Goal: Information Seeking & Learning: Check status

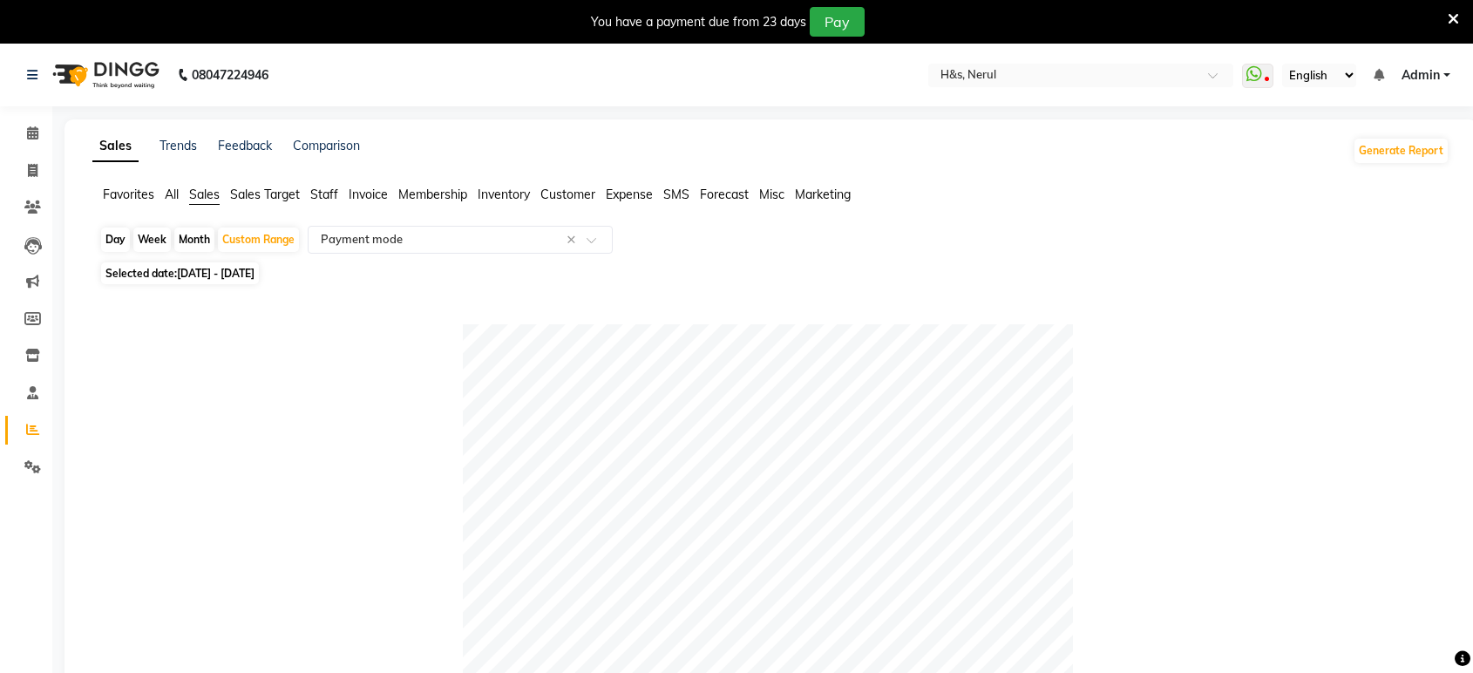
select select "full_report"
select select "csv"
drag, startPoint x: 246, startPoint y: 229, endPoint x: 255, endPoint y: 235, distance: 11.4
click at [247, 229] on div "Custom Range" at bounding box center [258, 240] width 81 height 24
select select "8"
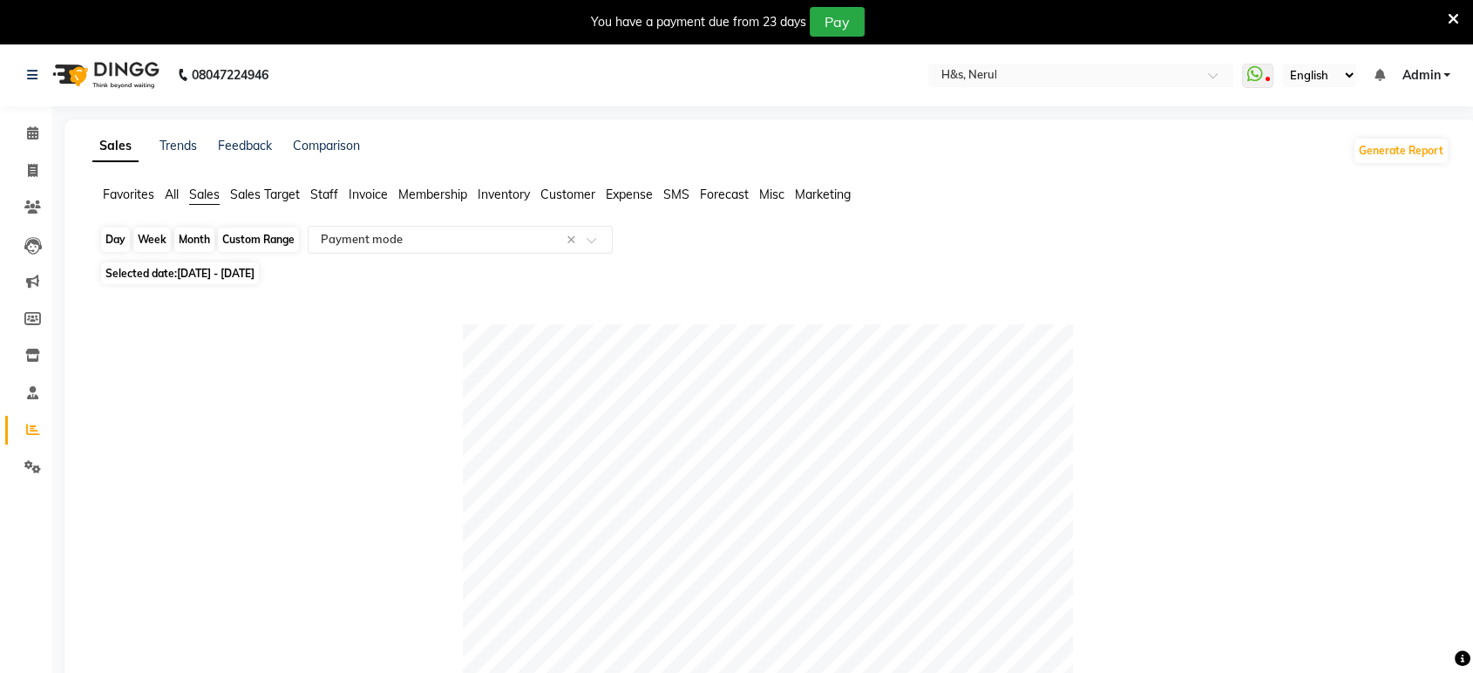
select select "2025"
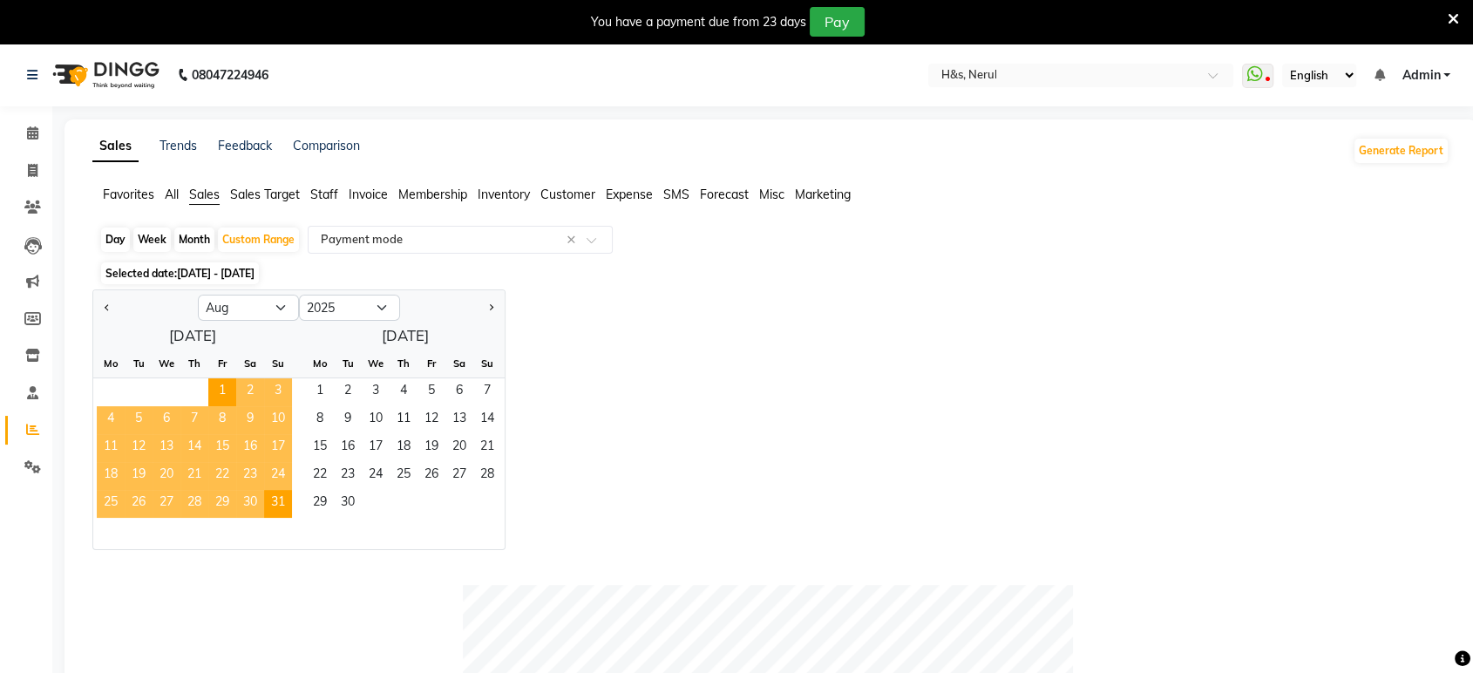
click at [276, 445] on span "17" at bounding box center [278, 448] width 28 height 28
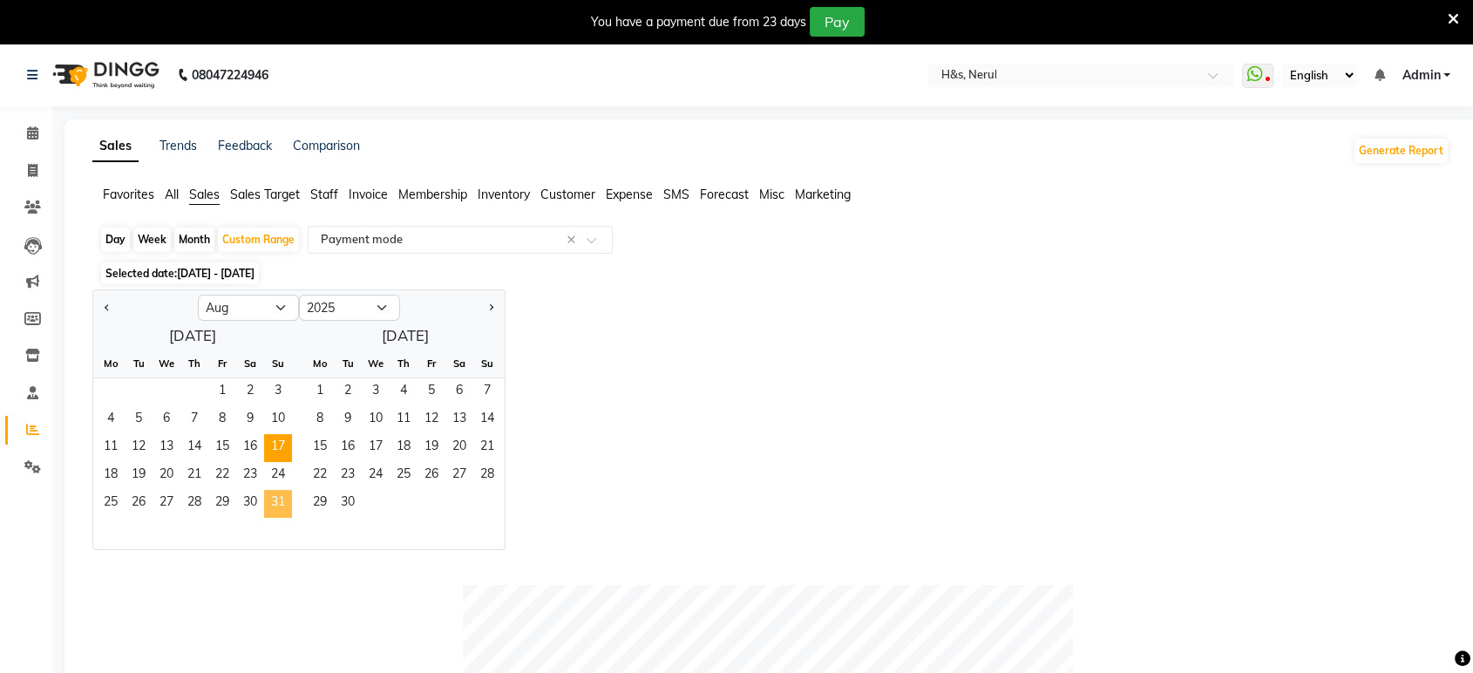
click at [278, 507] on span "31" at bounding box center [278, 504] width 28 height 28
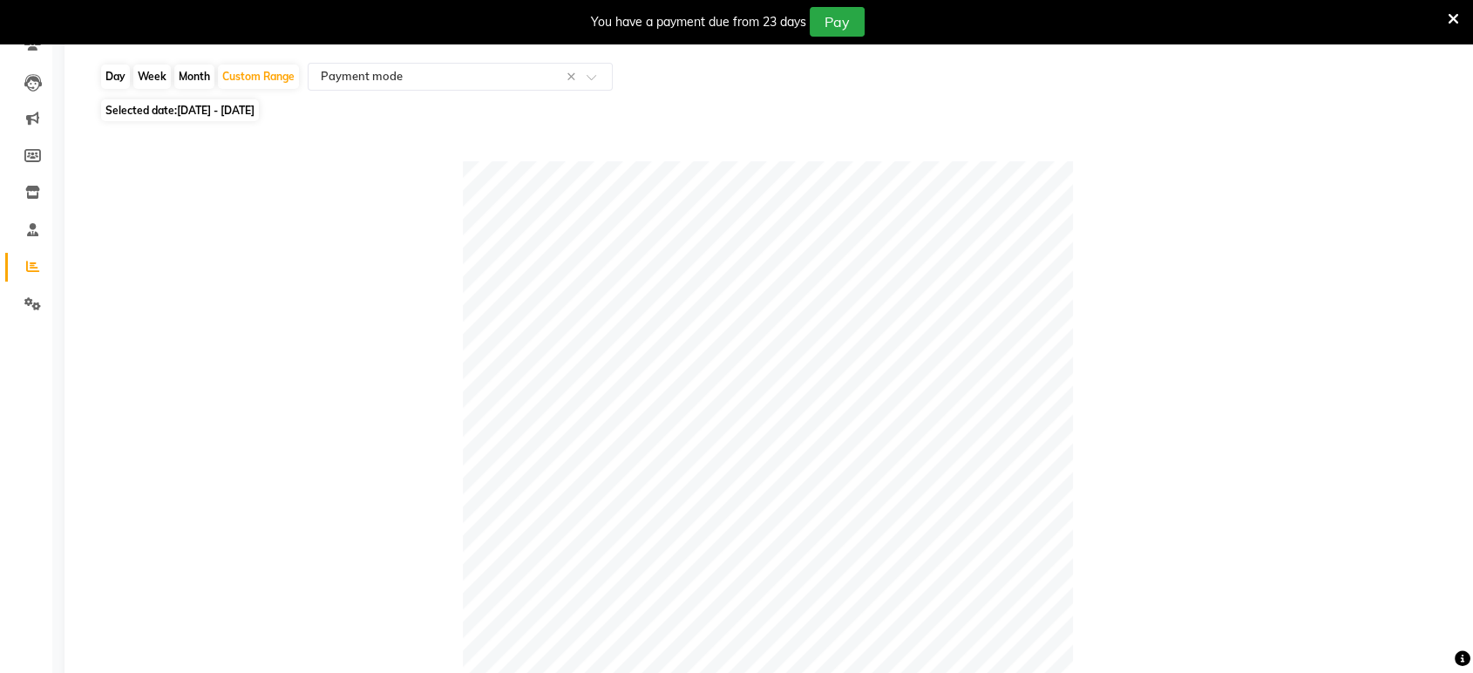
scroll to position [160, 0]
click at [30, 307] on icon at bounding box center [32, 306] width 17 height 13
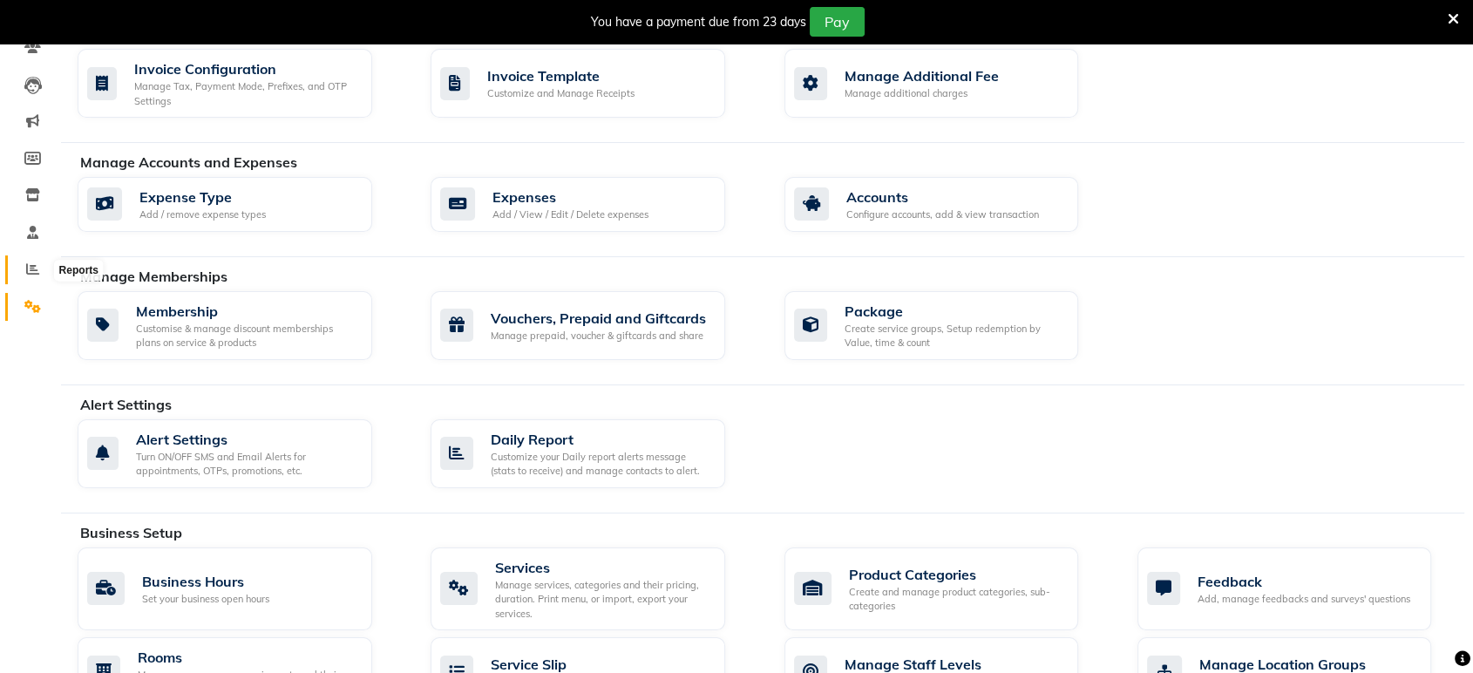
click at [28, 268] on icon at bounding box center [32, 268] width 13 height 13
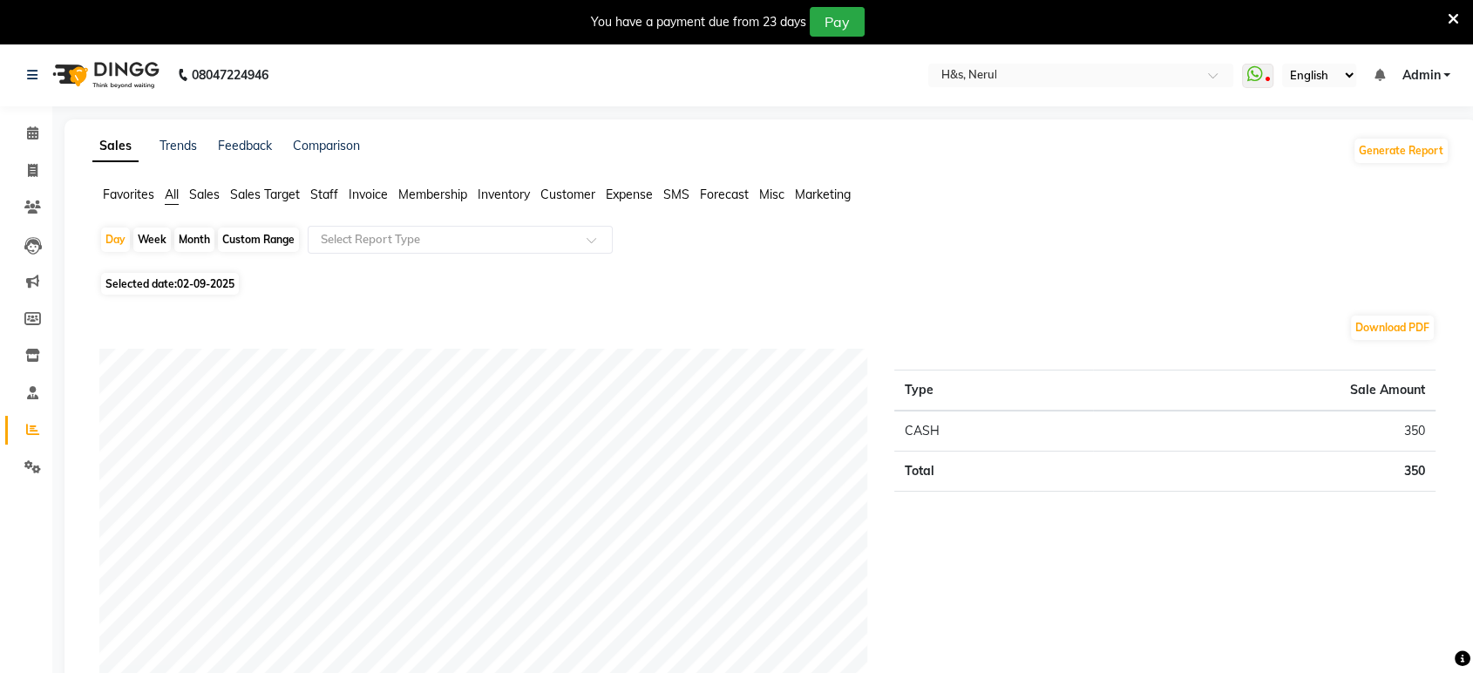
click at [188, 289] on span "02-09-2025" at bounding box center [206, 283] width 58 height 13
select select "9"
select select "2025"
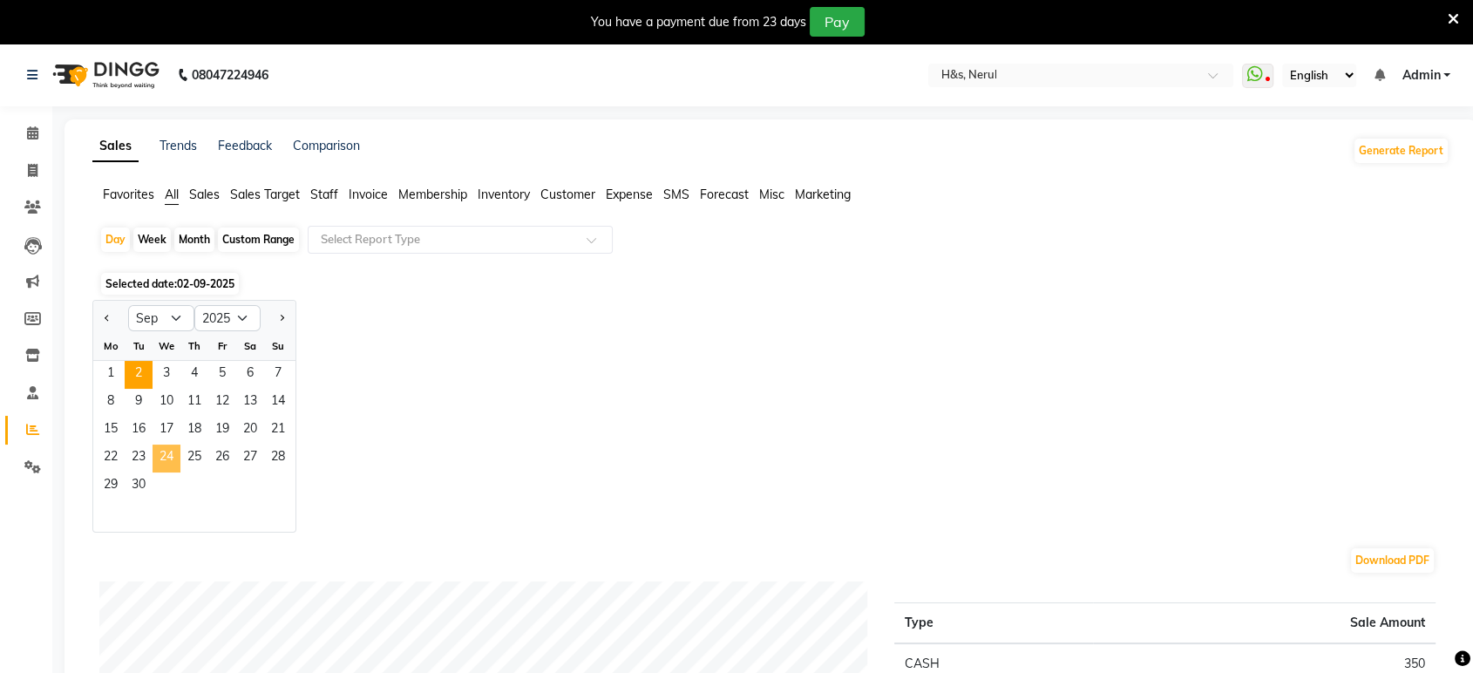
click at [168, 459] on span "24" at bounding box center [167, 459] width 28 height 28
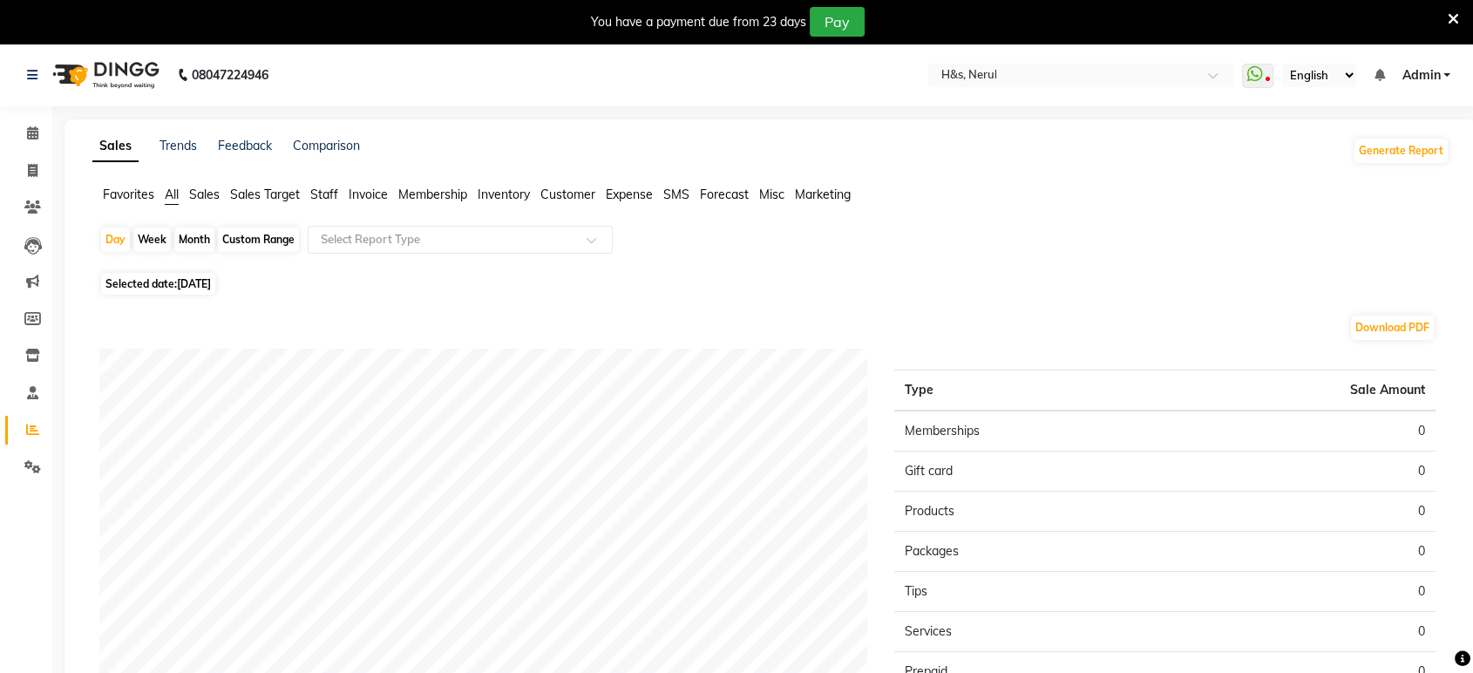
click at [171, 201] on span "All" at bounding box center [172, 195] width 14 height 16
click at [148, 289] on span "Selected date: 24-09-2025" at bounding box center [158, 284] width 114 height 22
select select "9"
select select "2025"
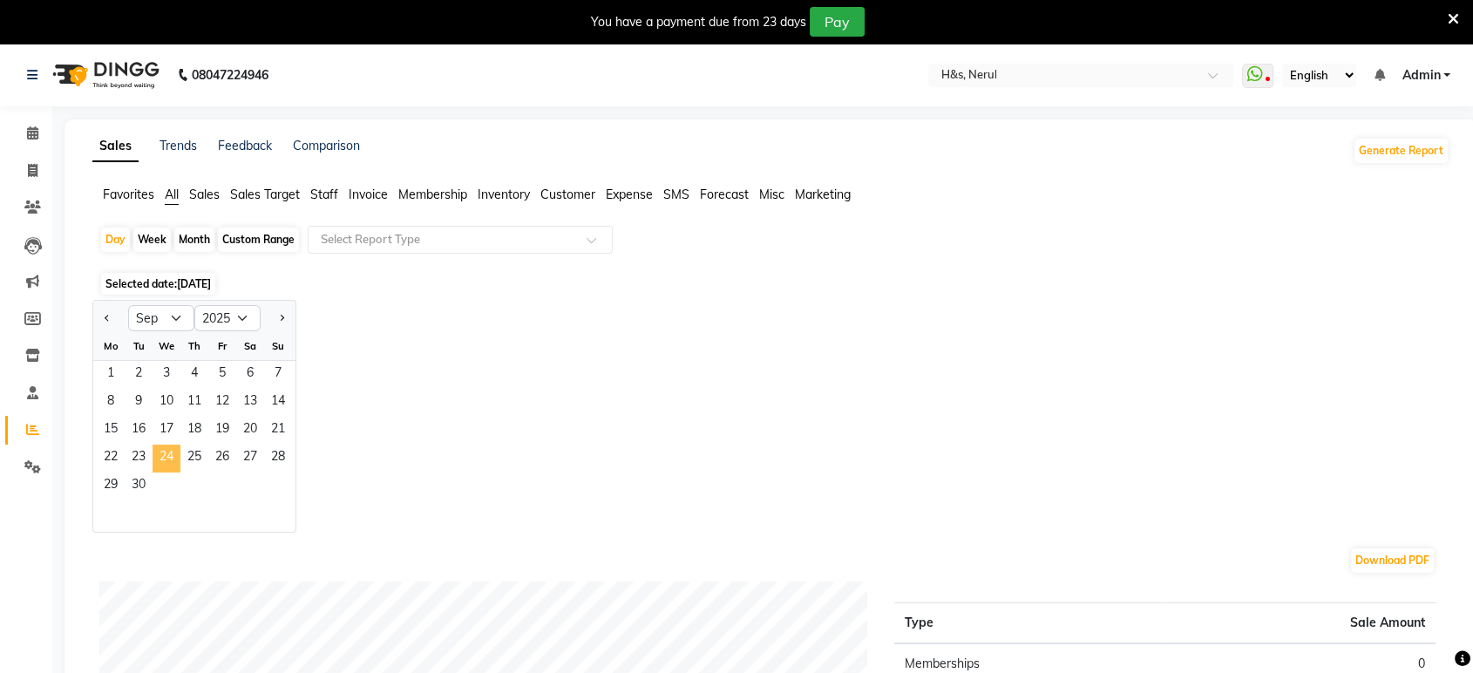
click at [161, 450] on span "24" at bounding box center [167, 459] width 28 height 28
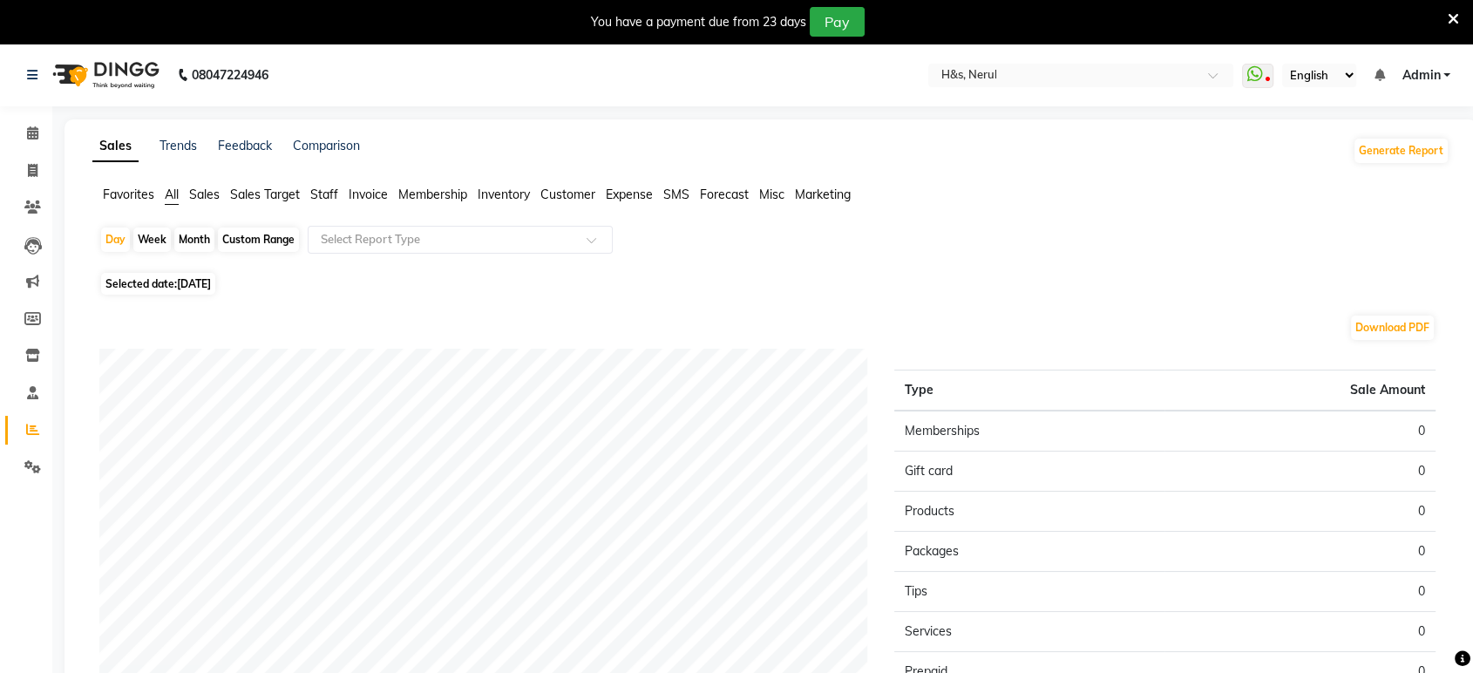
click at [186, 283] on span "24-09-2025" at bounding box center [194, 283] width 34 height 13
select select "9"
select select "2025"
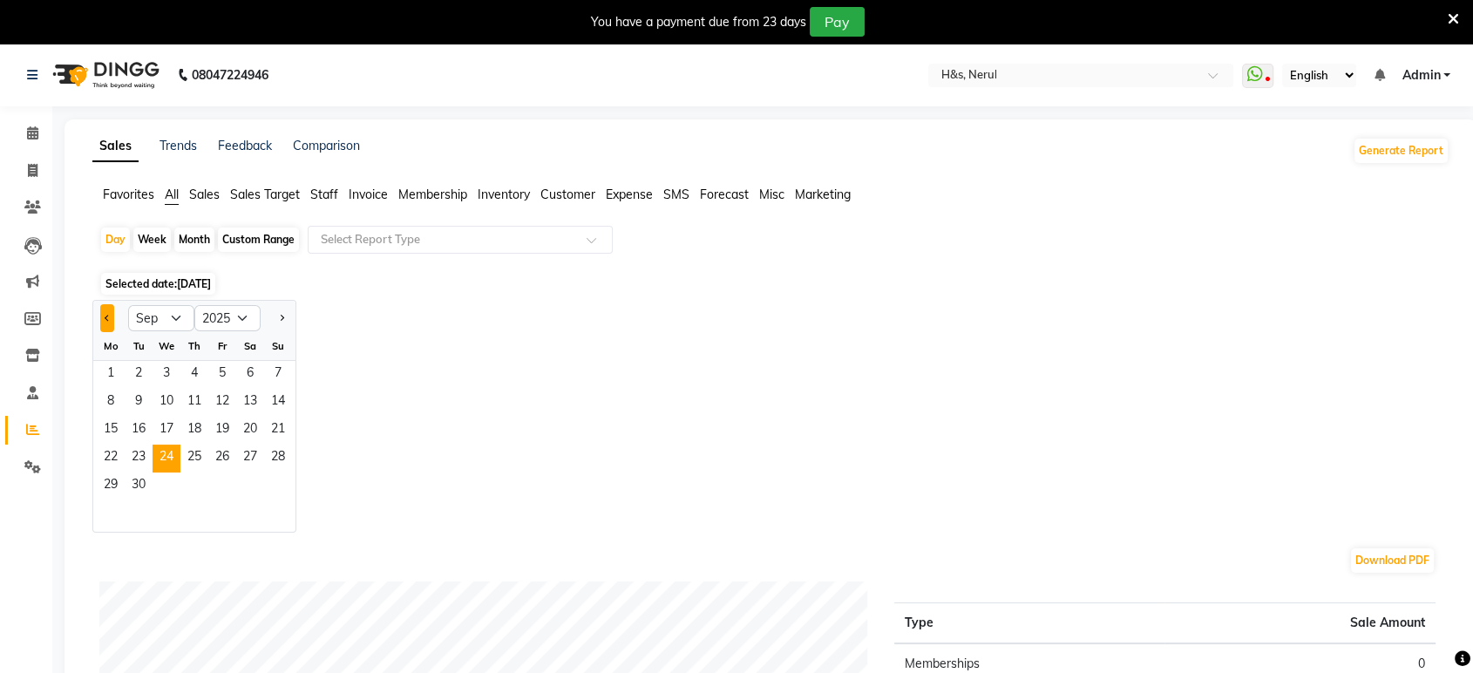
click at [107, 310] on button "Previous month" at bounding box center [107, 318] width 14 height 28
select select "8"
click at [105, 485] on span "25" at bounding box center [111, 487] width 28 height 28
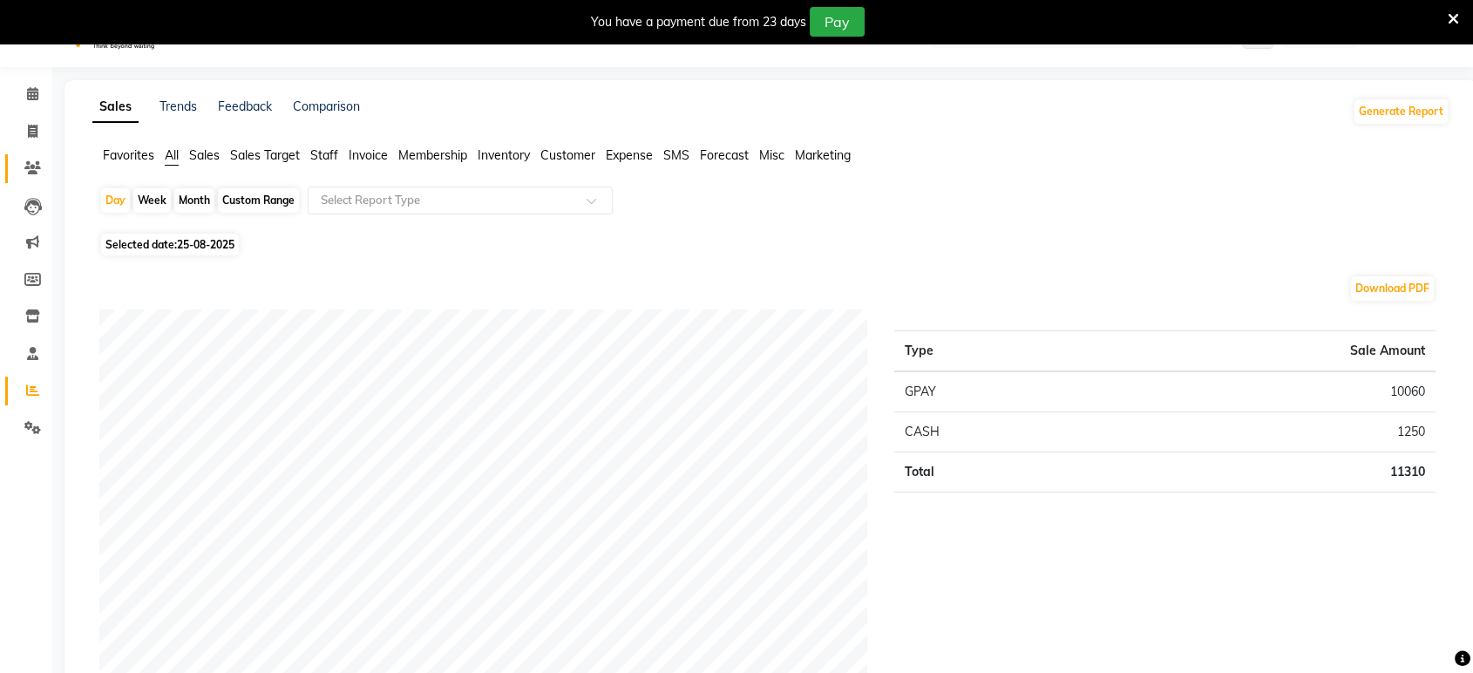
scroll to position [32, 0]
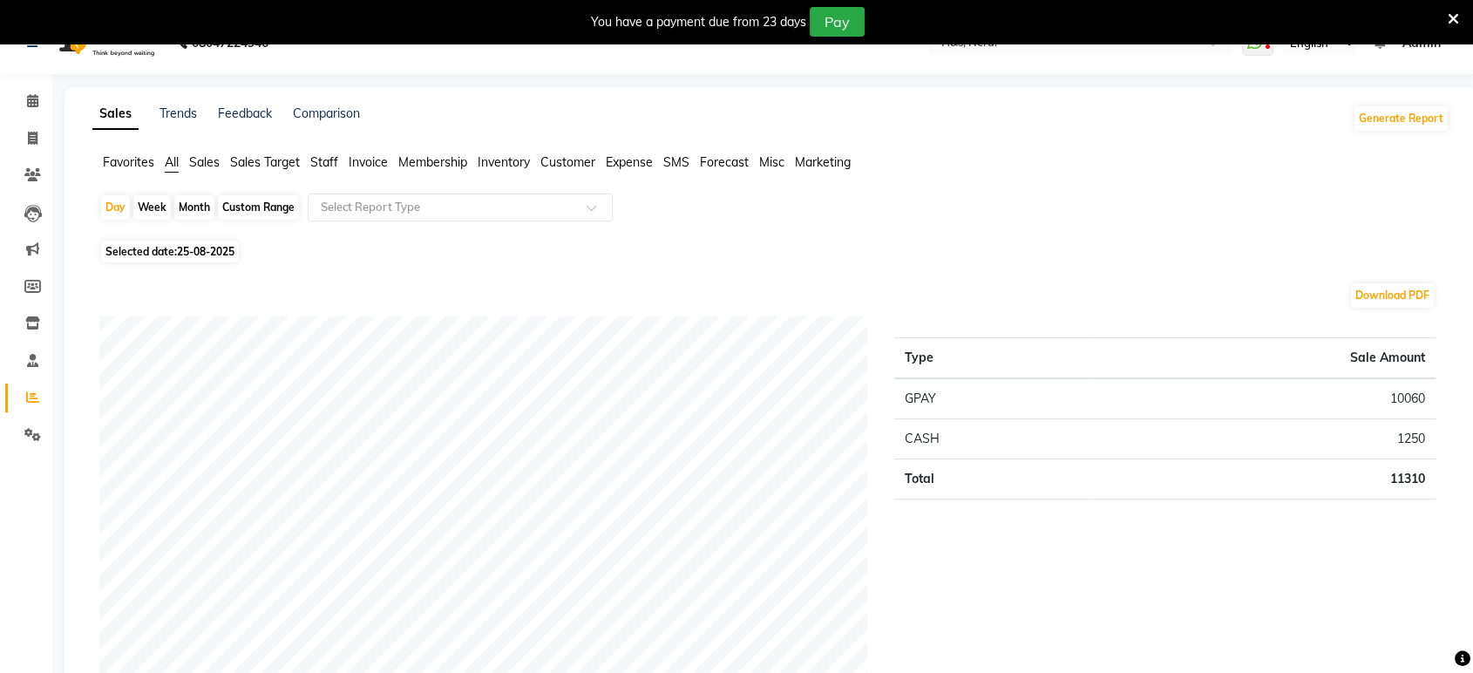
click at [173, 246] on span "Selected date: 25-08-2025" at bounding box center [170, 252] width 138 height 22
select select "8"
select select "2025"
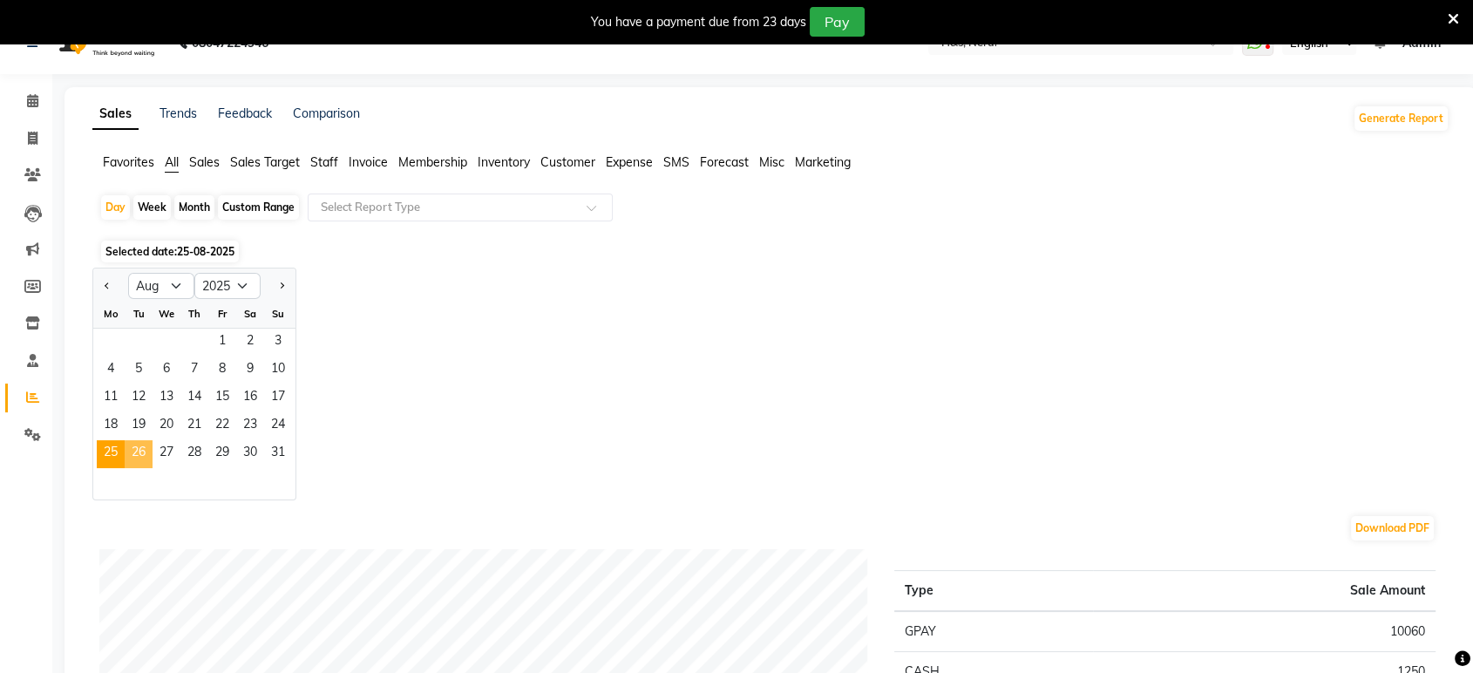
click at [133, 454] on span "26" at bounding box center [139, 454] width 28 height 28
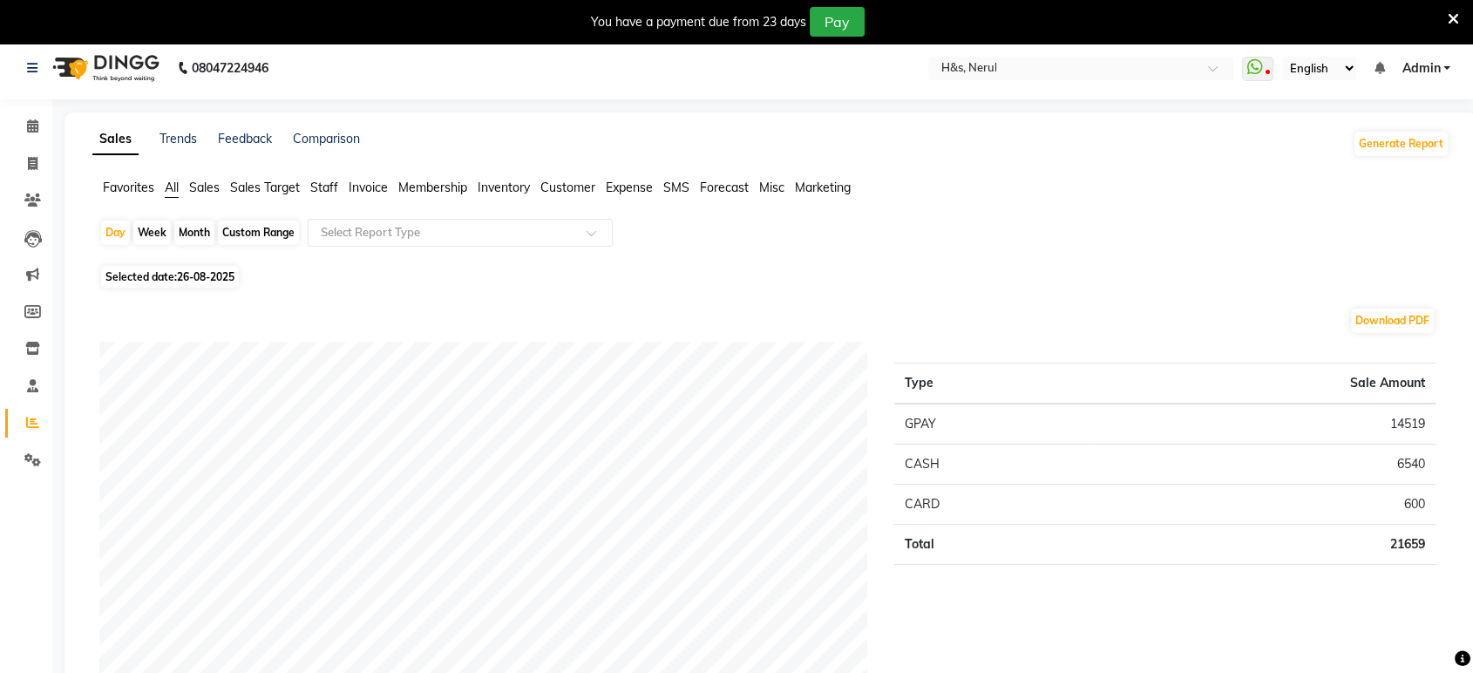
scroll to position [0, 0]
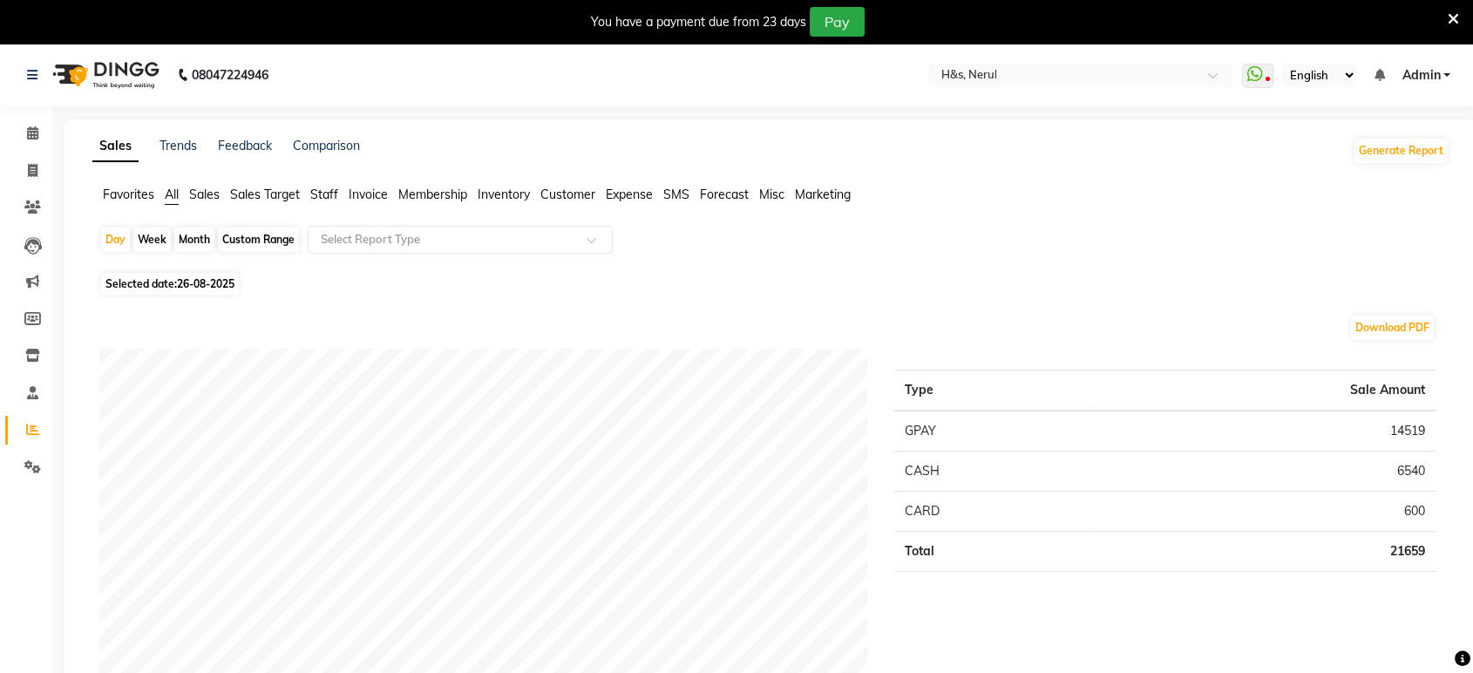
click at [191, 283] on span "26-08-2025" at bounding box center [206, 283] width 58 height 13
select select "8"
select select "2025"
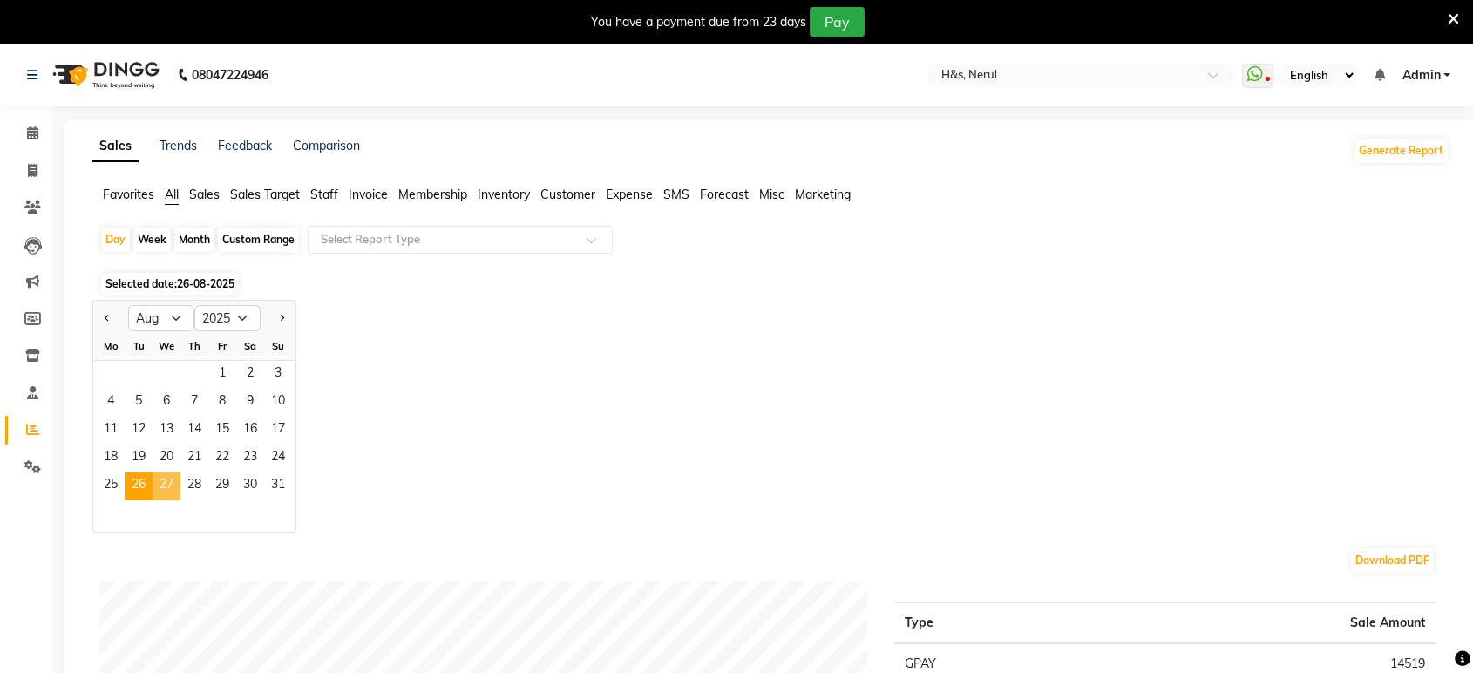
click at [164, 484] on span "27" at bounding box center [167, 487] width 28 height 28
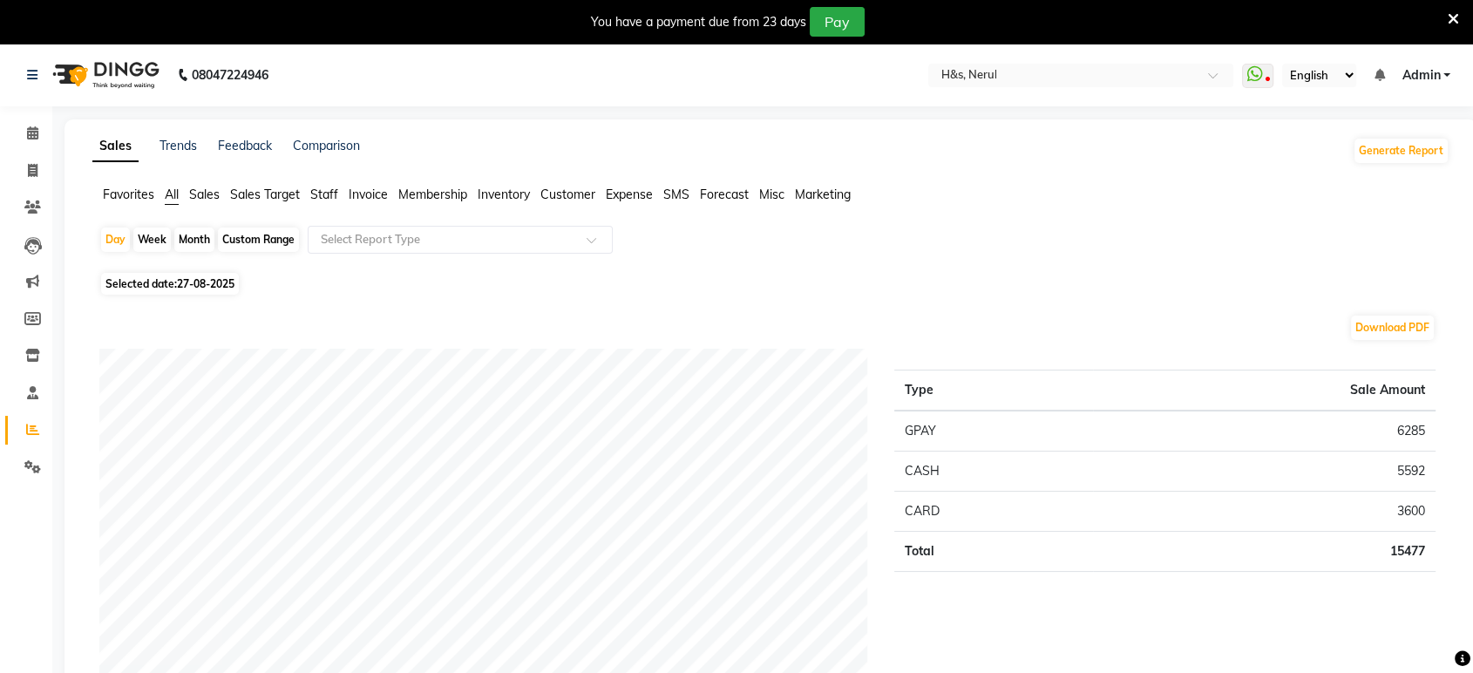
click at [214, 287] on span "27-08-2025" at bounding box center [206, 283] width 58 height 13
select select "8"
select select "2025"
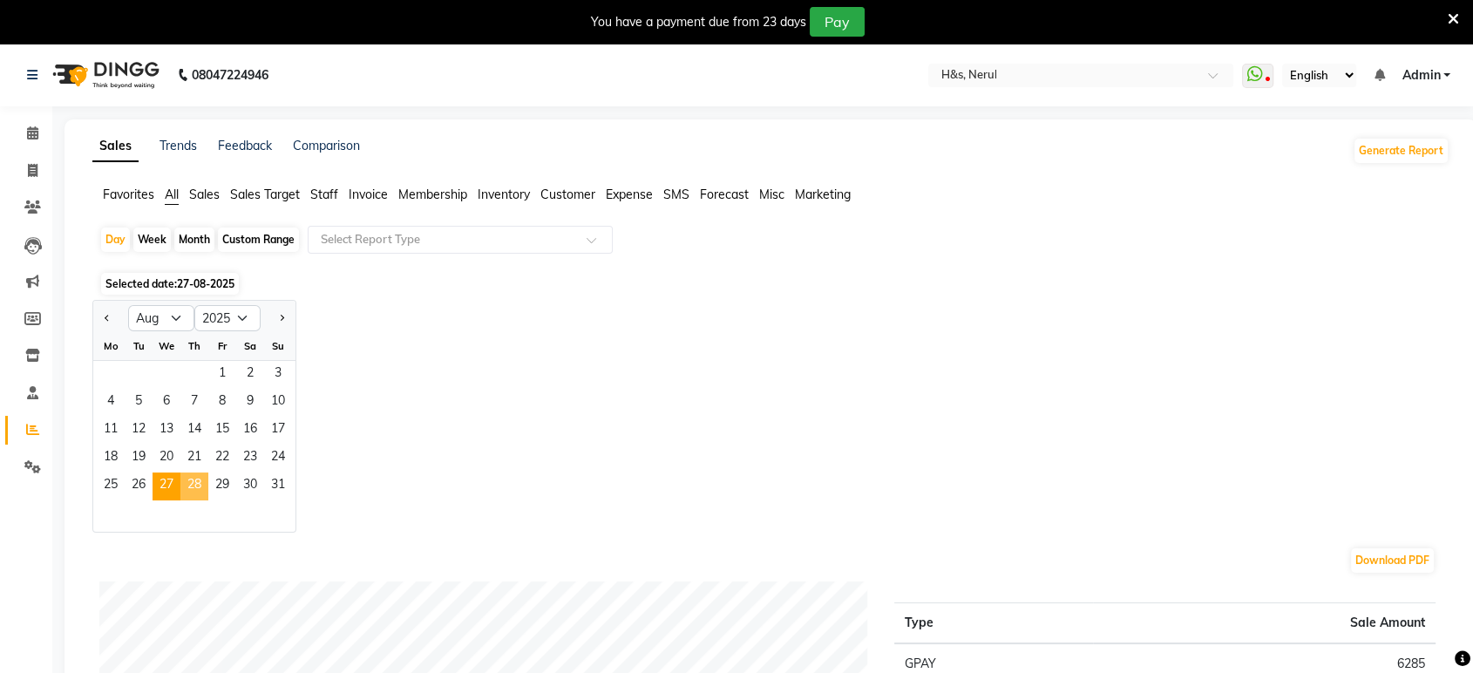
click at [198, 486] on span "28" at bounding box center [194, 487] width 28 height 28
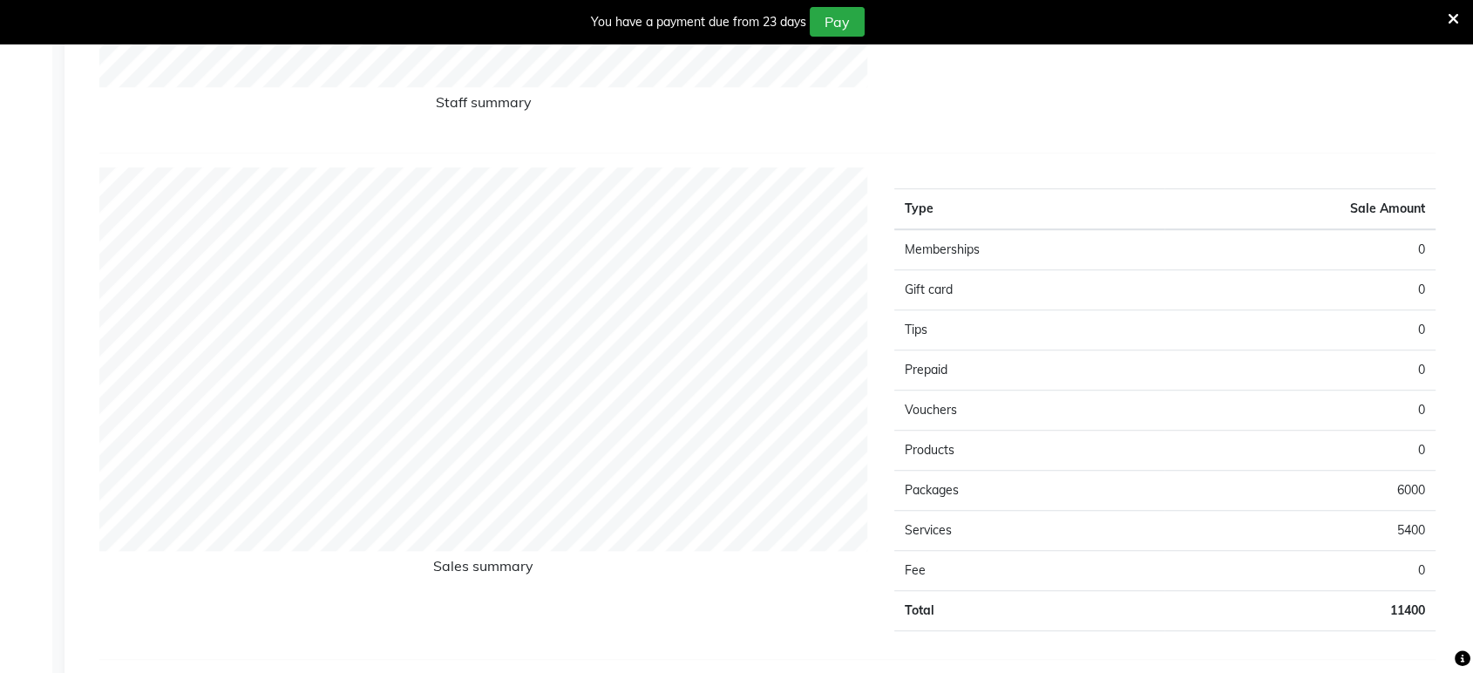
scroll to position [1162, 0]
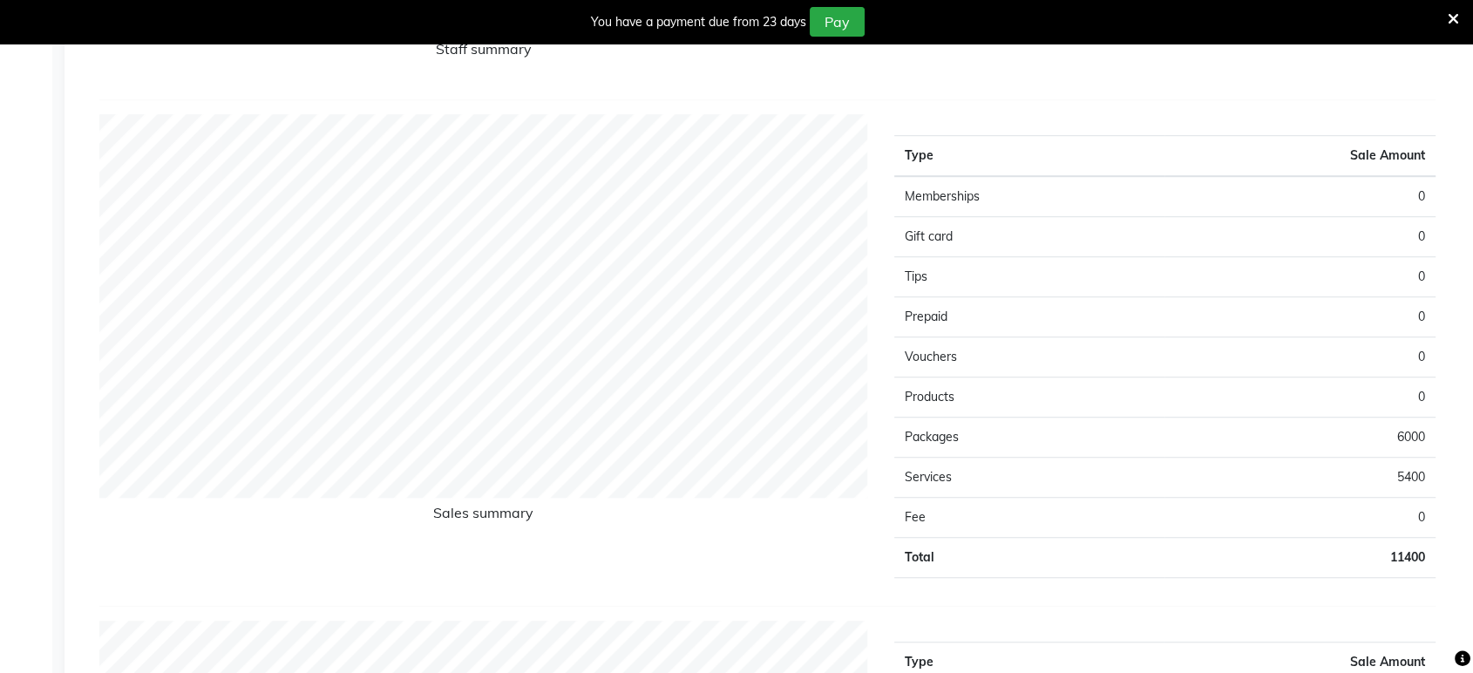
click at [1051, 443] on td "Packages" at bounding box center [1029, 438] width 271 height 40
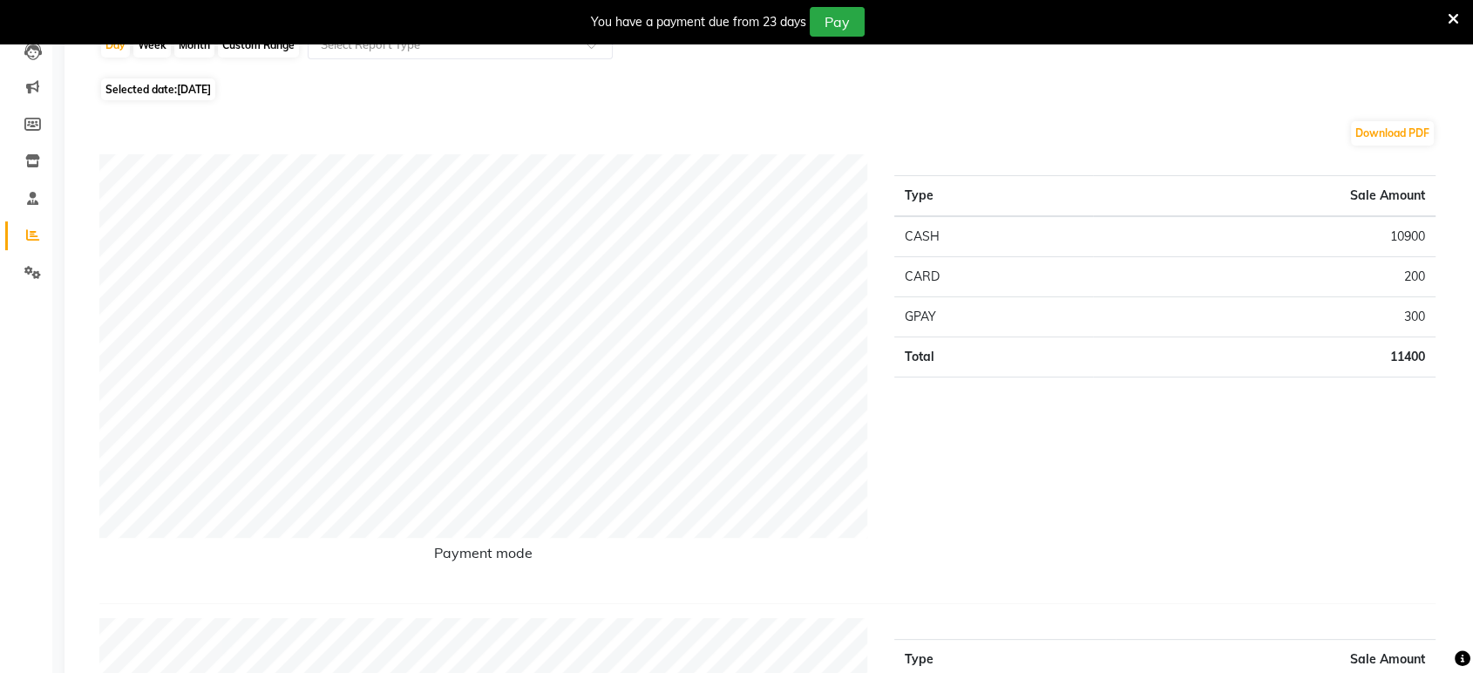
scroll to position [97, 0]
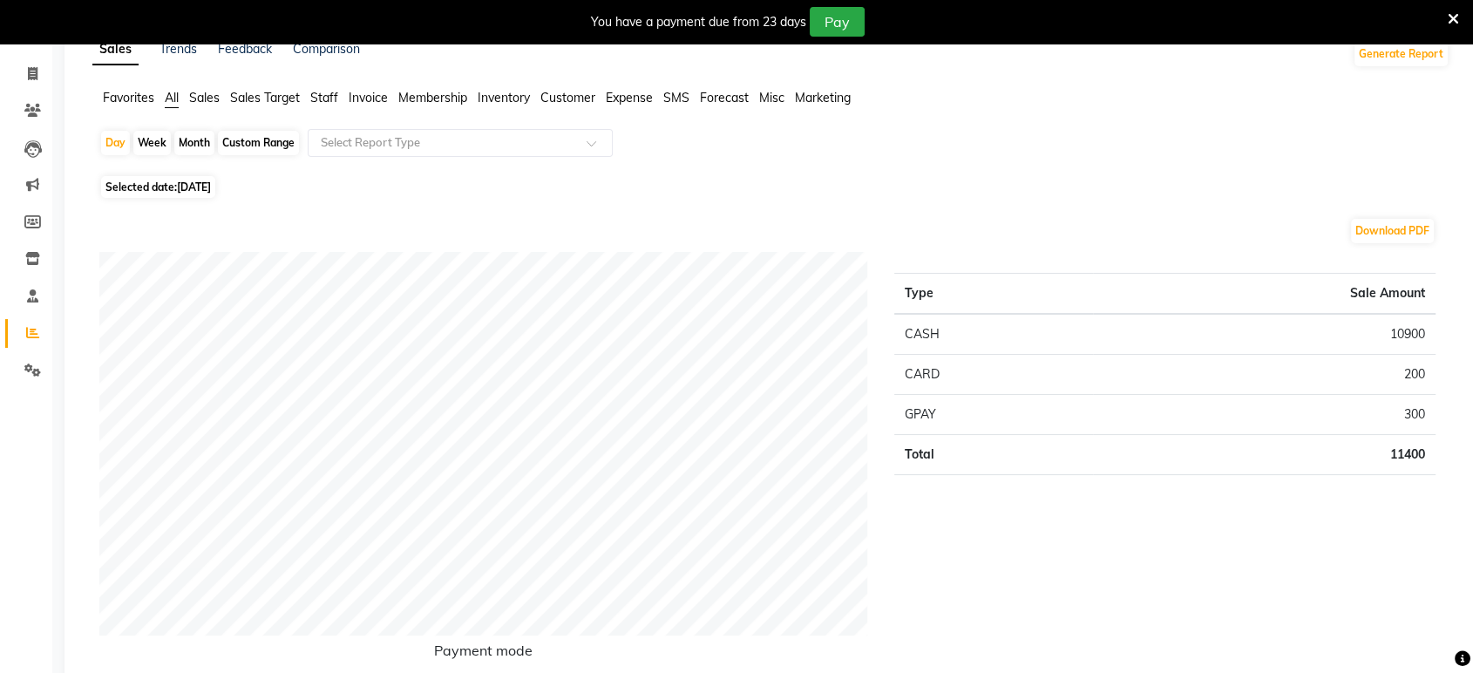
click at [185, 178] on span "Selected date: 28-08-2025" at bounding box center [158, 187] width 114 height 22
select select "8"
select select "2025"
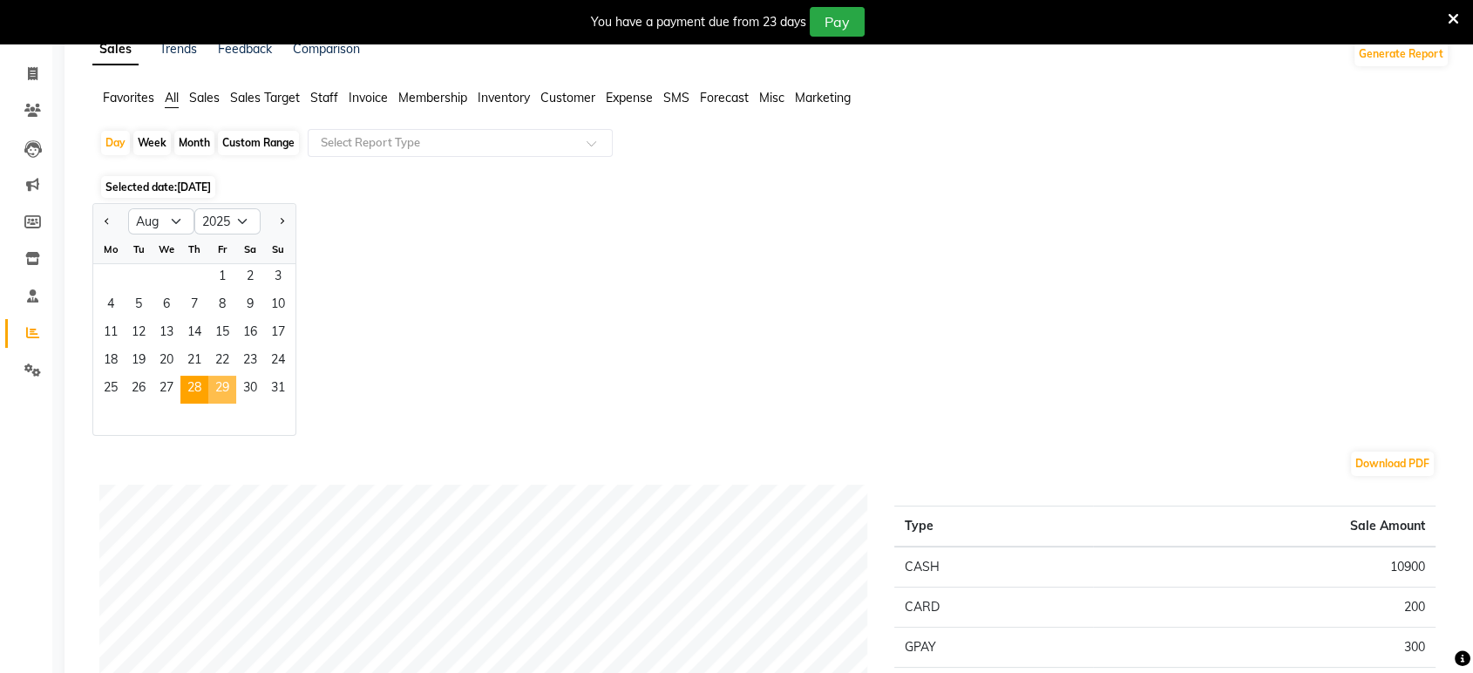
click at [225, 390] on span "29" at bounding box center [222, 390] width 28 height 28
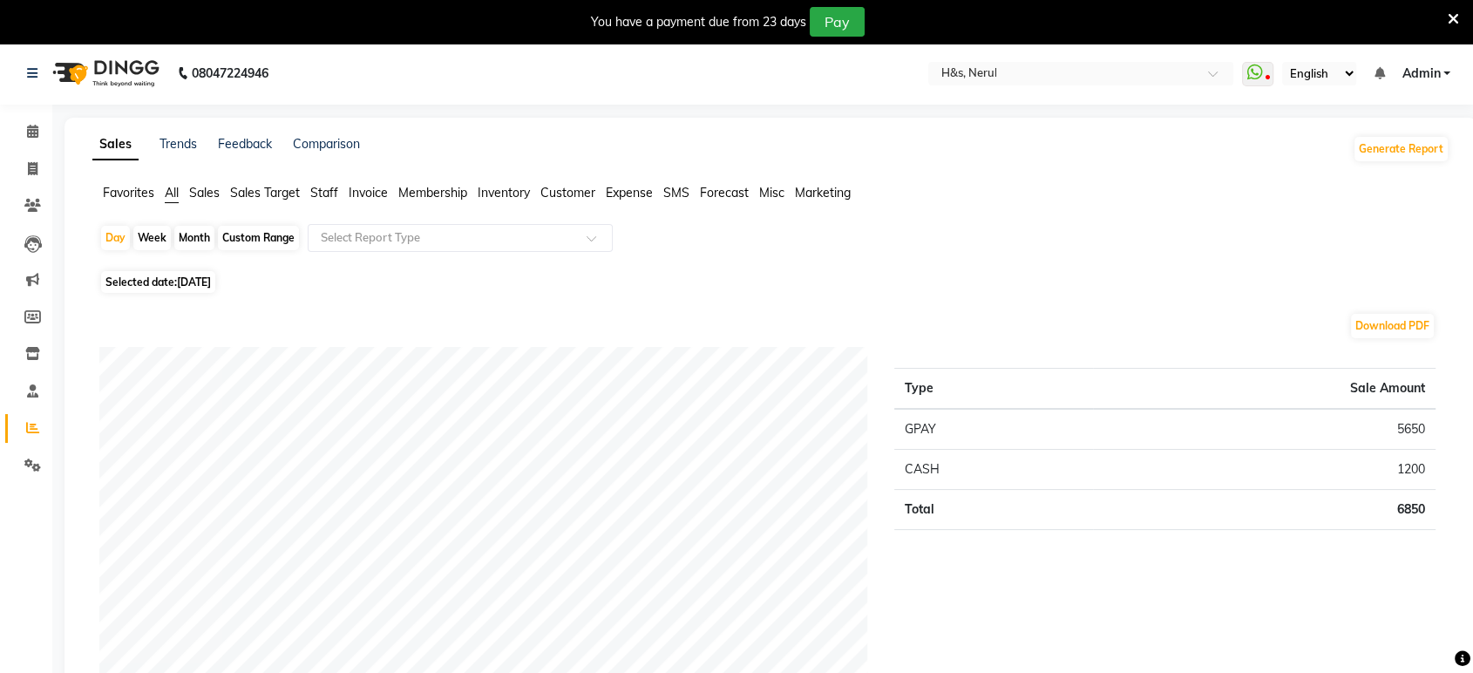
scroll to position [0, 0]
click at [146, 278] on span "Selected date: 29-08-2025" at bounding box center [158, 284] width 114 height 22
select select "8"
select select "2025"
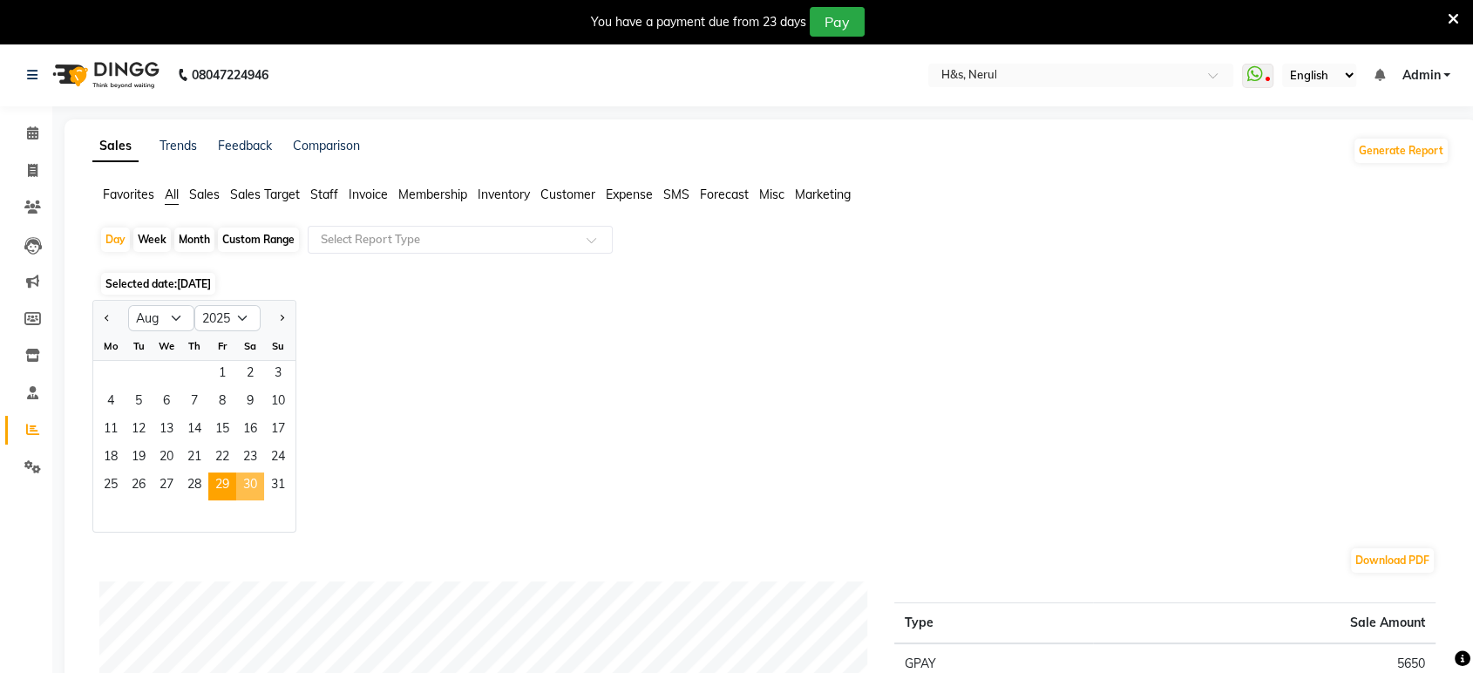
click at [243, 480] on span "30" at bounding box center [250, 487] width 28 height 28
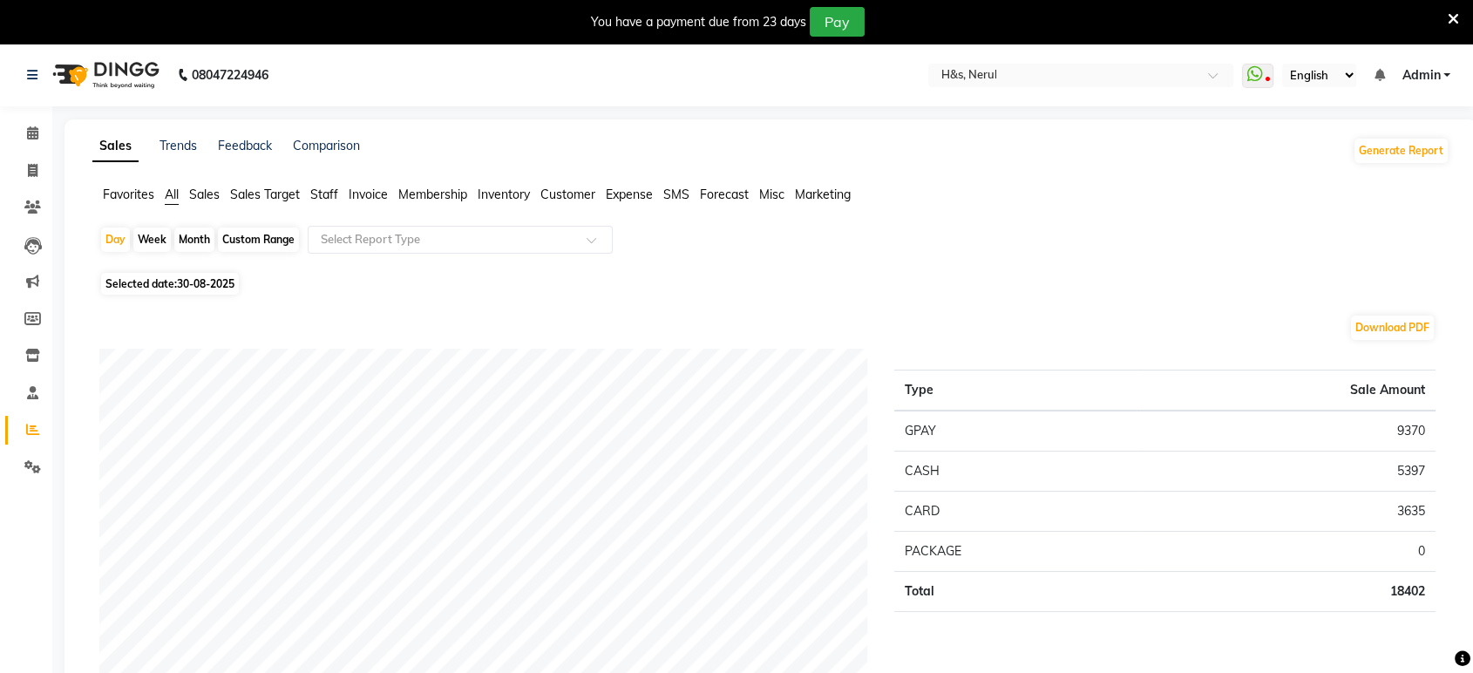
click at [159, 284] on span "Selected date: 30-08-2025" at bounding box center [170, 284] width 138 height 22
select select "8"
select select "2025"
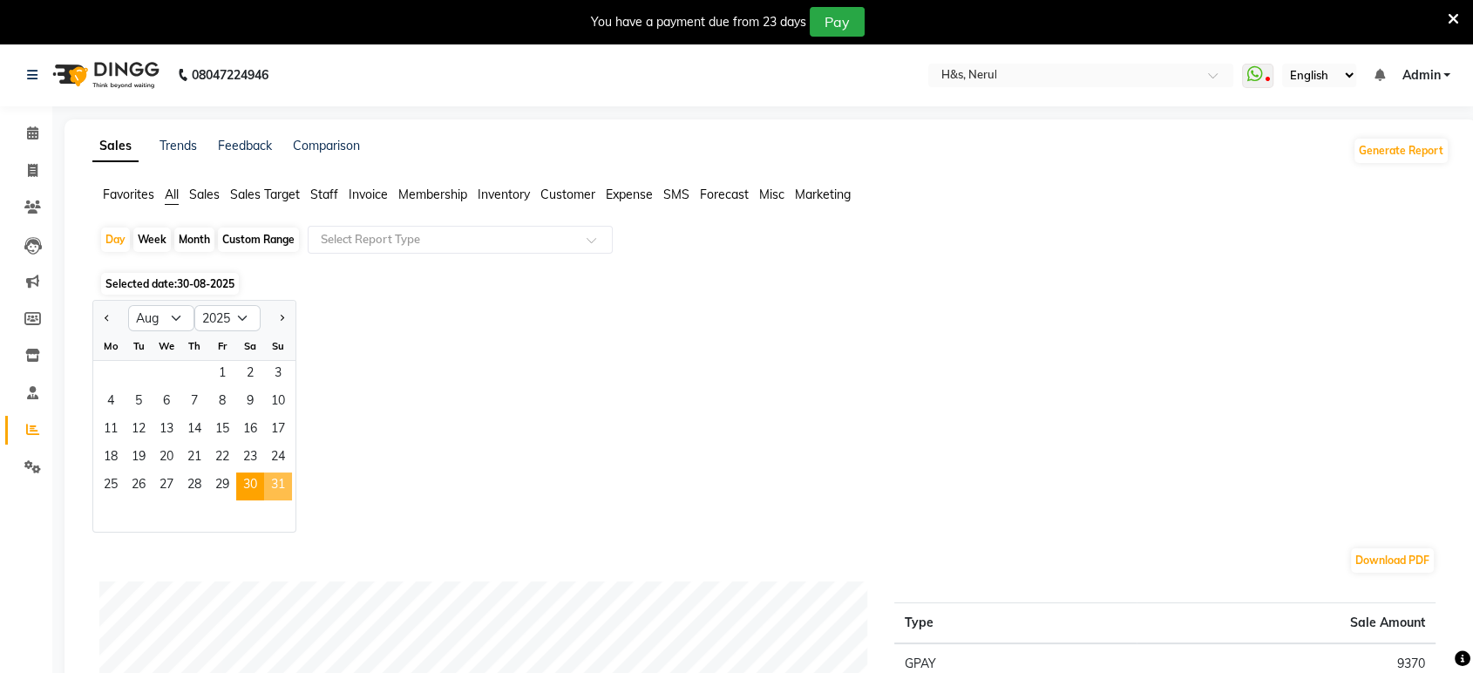
click at [273, 485] on span "31" at bounding box center [278, 487] width 28 height 28
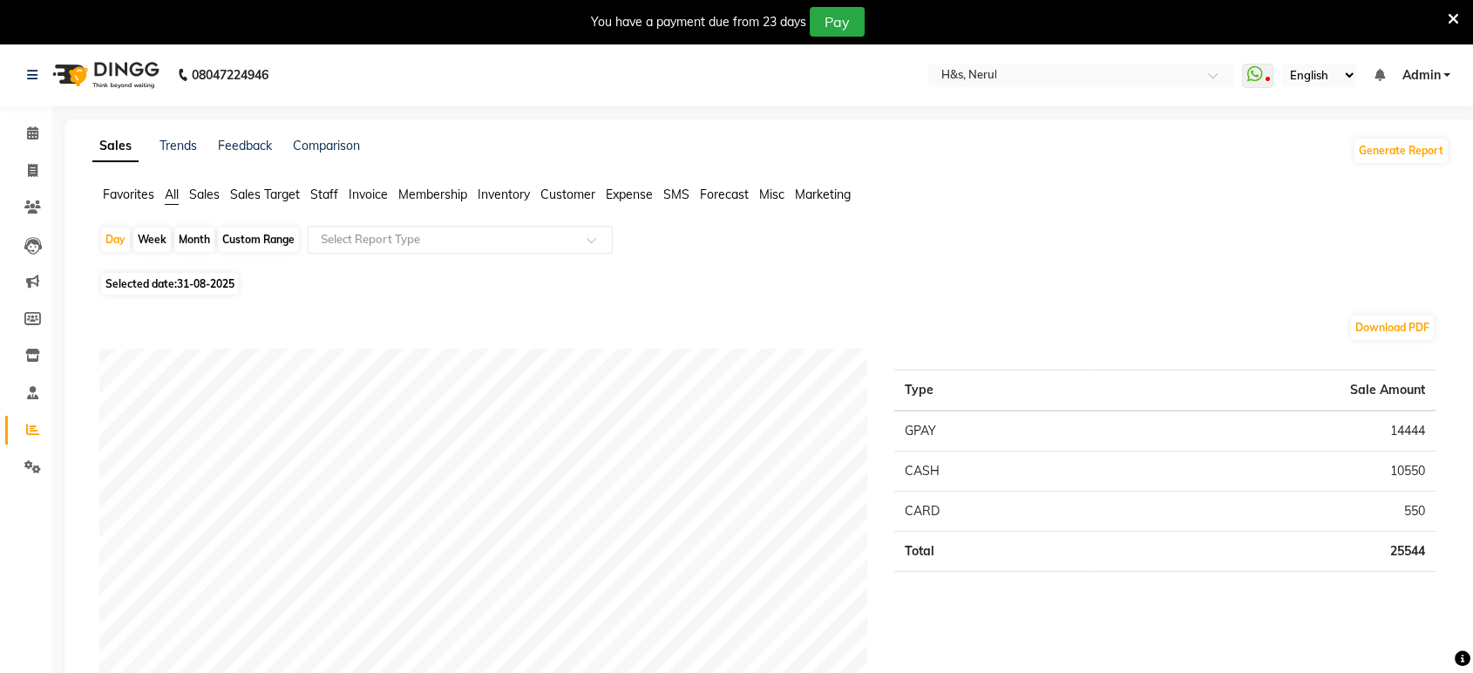
click at [189, 284] on span "31-08-2025" at bounding box center [206, 283] width 58 height 13
select select "8"
select select "2025"
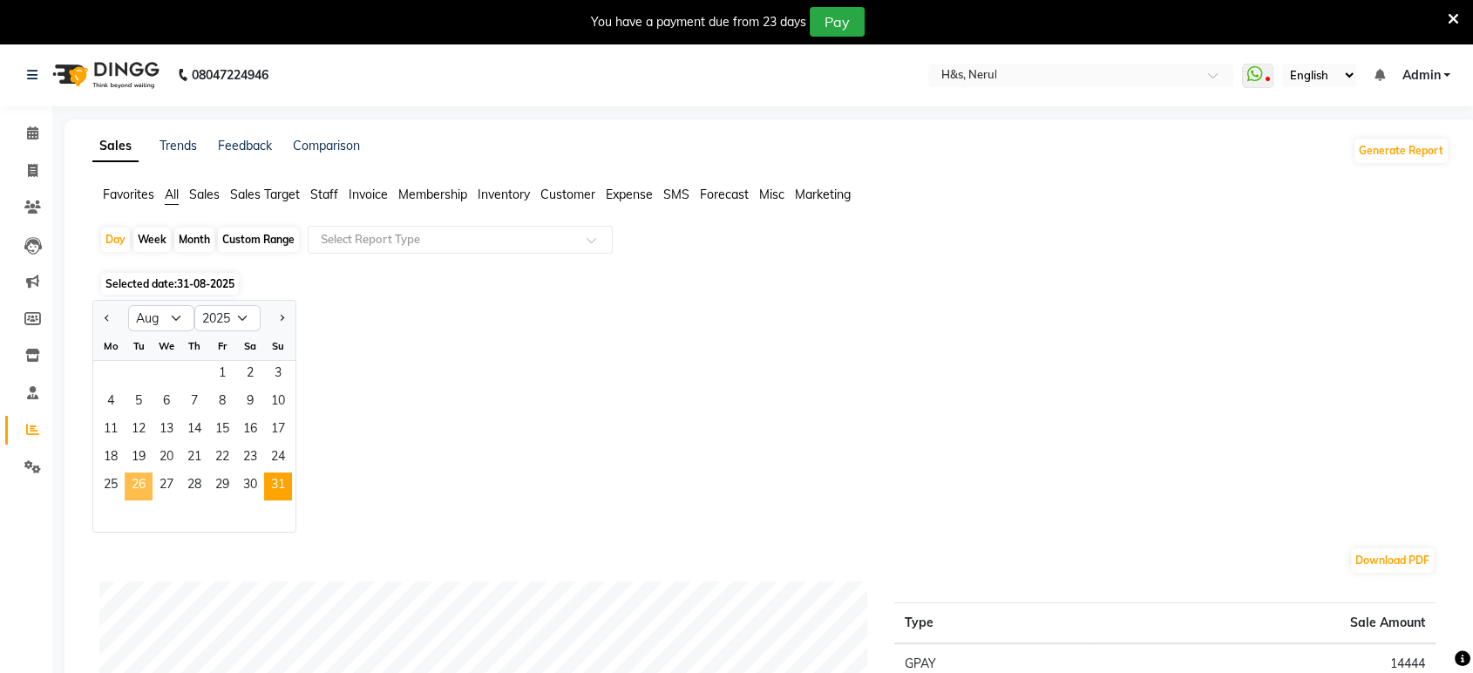
click at [139, 483] on span "26" at bounding box center [139, 487] width 28 height 28
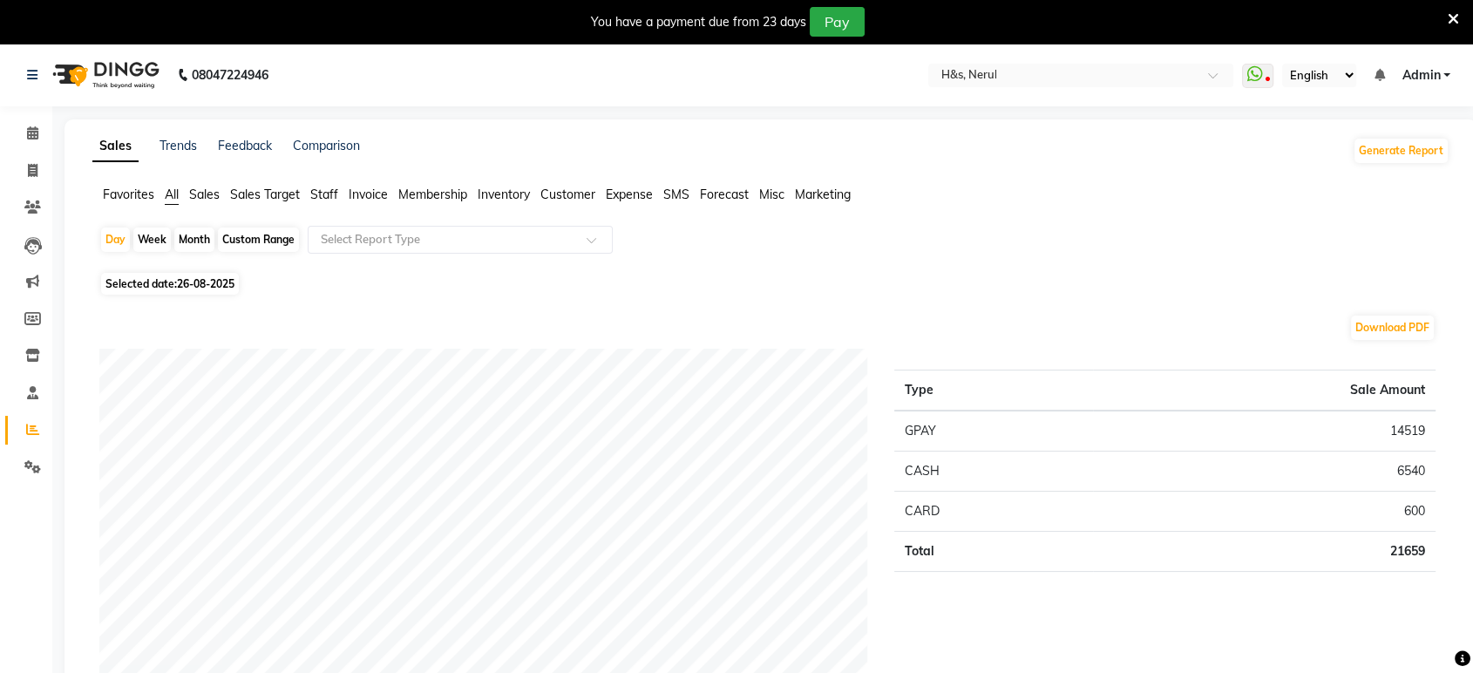
click at [167, 277] on span "Selected date: 26-08-2025" at bounding box center [170, 284] width 138 height 22
select select "8"
select select "2025"
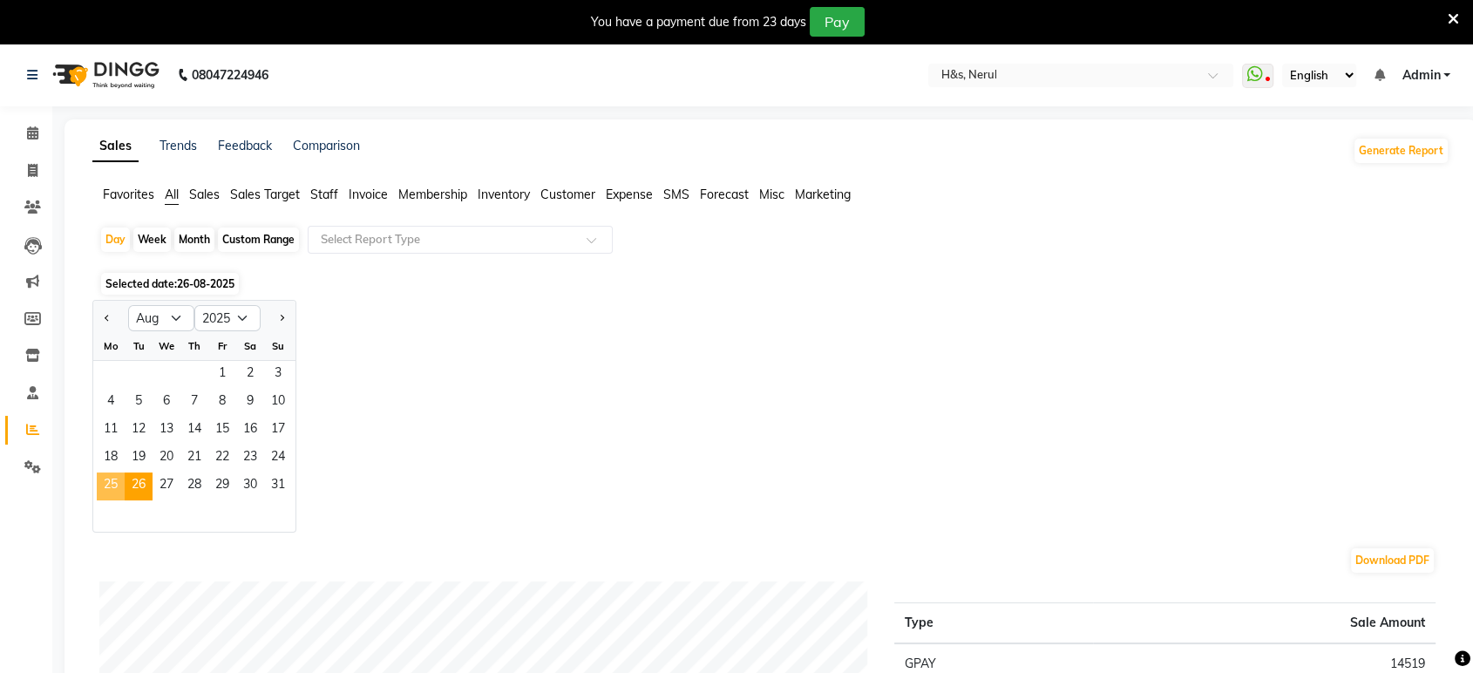
click at [112, 480] on span "25" at bounding box center [111, 487] width 28 height 28
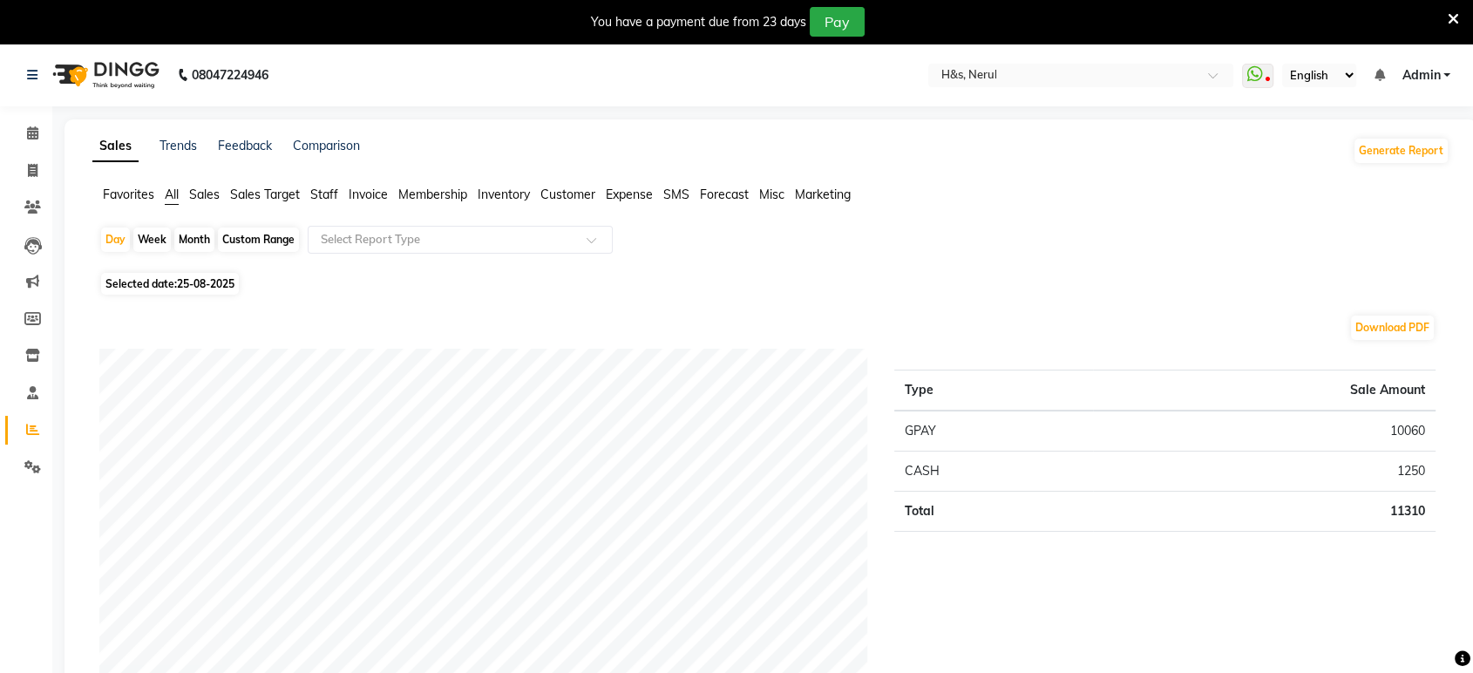
click at [185, 282] on span "25-08-2025" at bounding box center [206, 283] width 58 height 13
select select "8"
select select "2025"
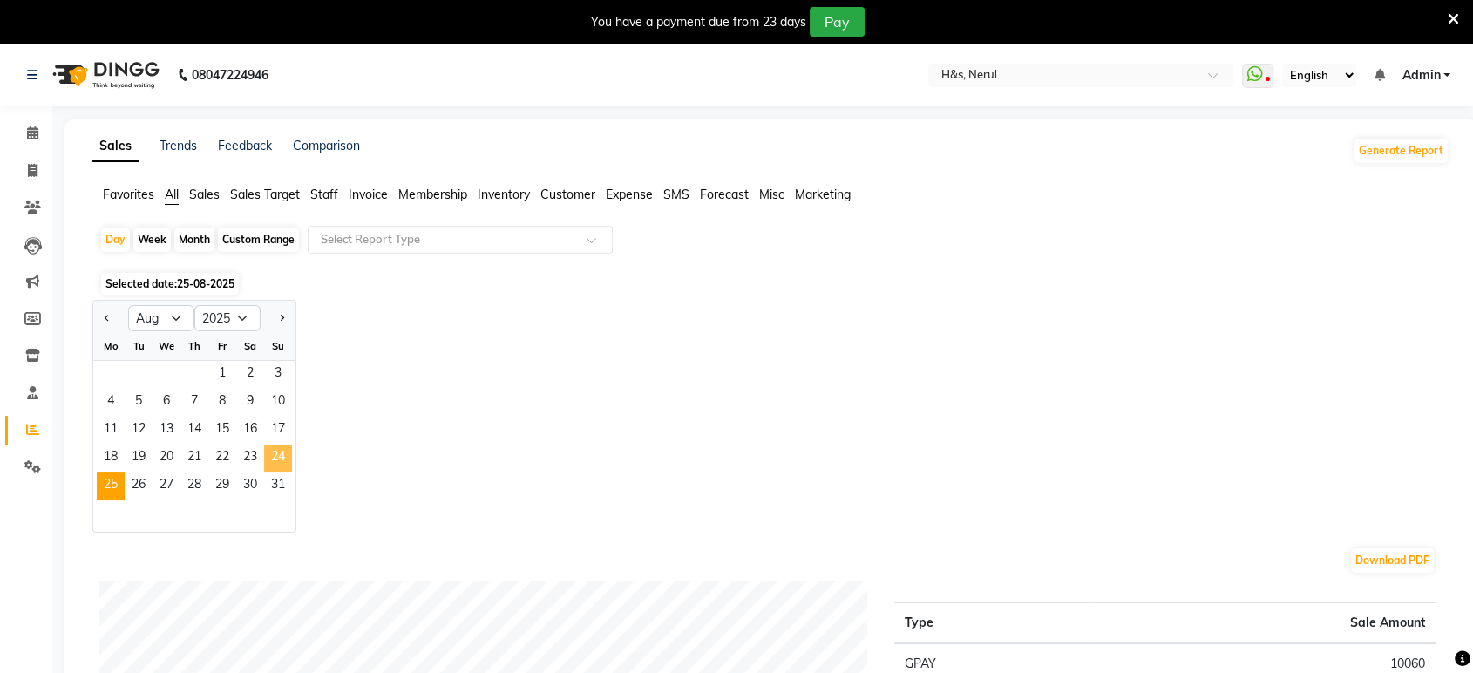
click at [277, 452] on span "24" at bounding box center [278, 459] width 28 height 28
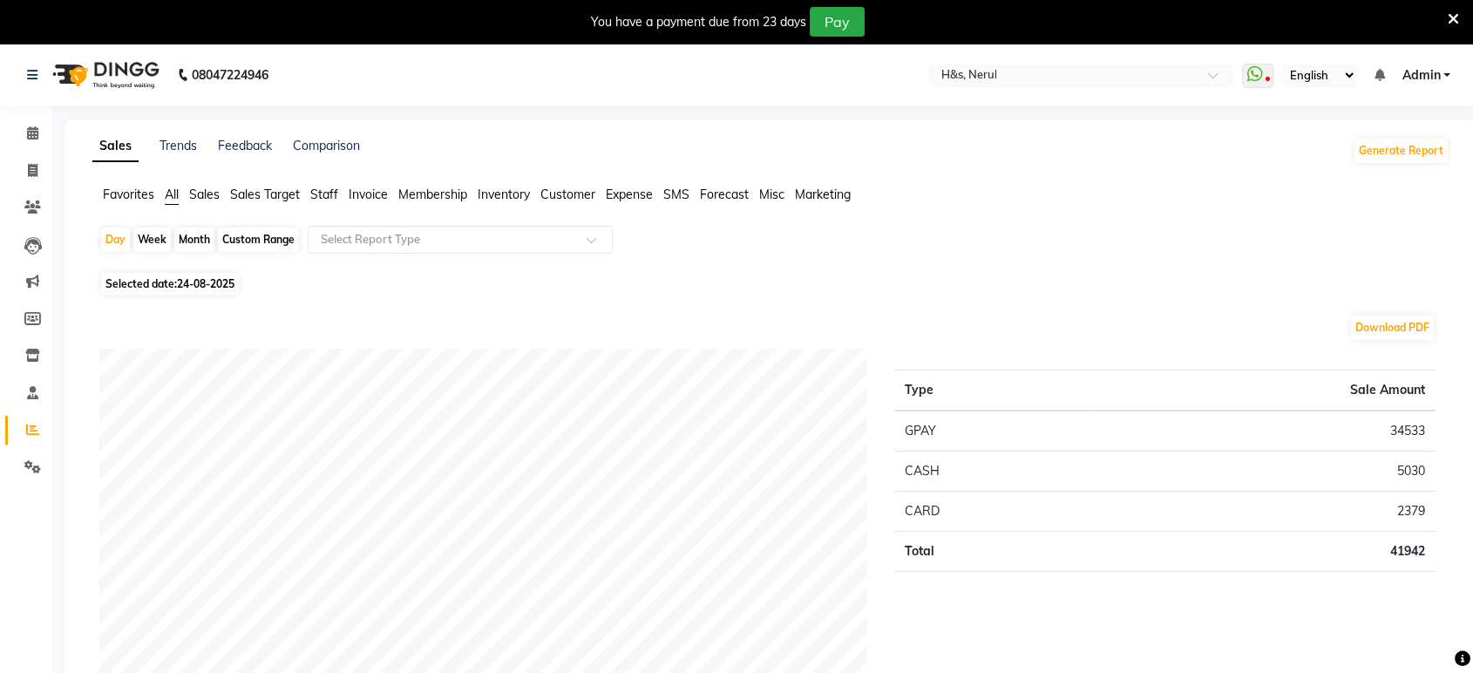
click at [221, 277] on span "24-08-2025" at bounding box center [206, 283] width 58 height 13
select select "8"
select select "2025"
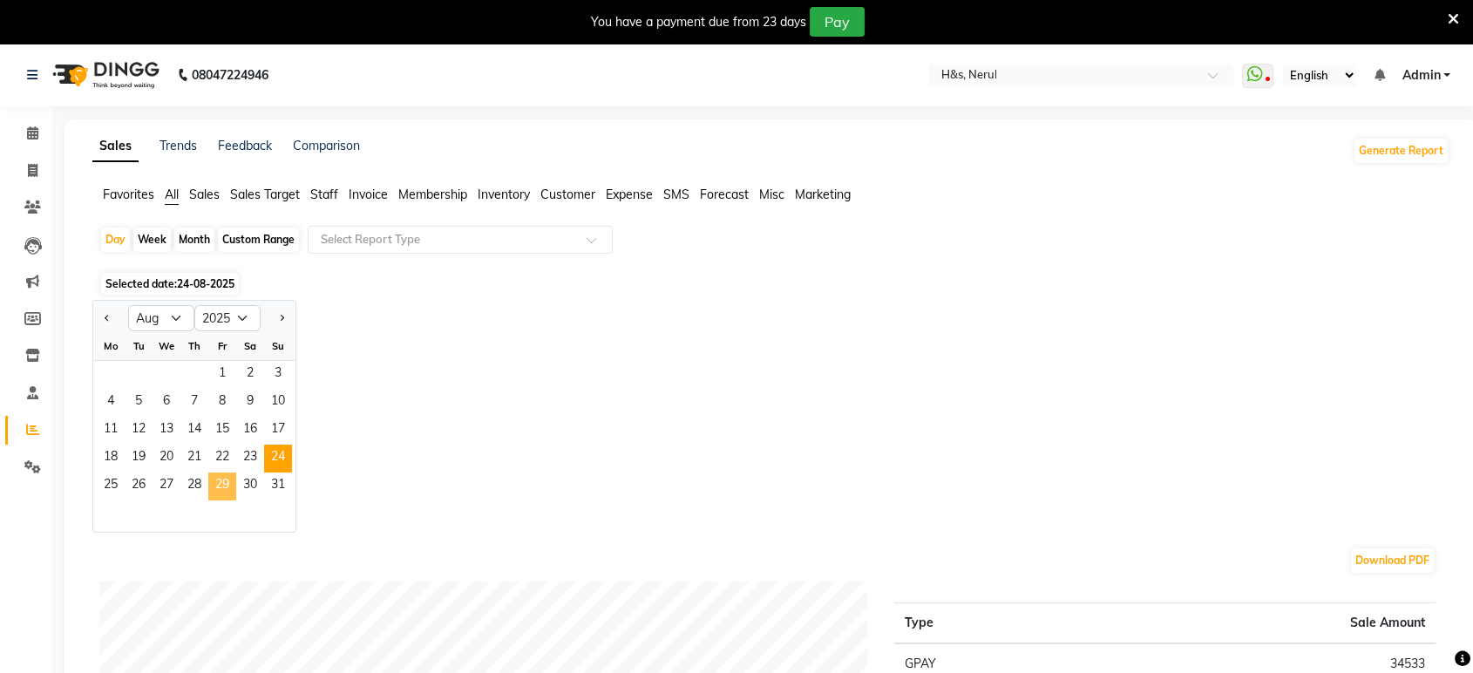
click at [221, 486] on span "29" at bounding box center [222, 487] width 28 height 28
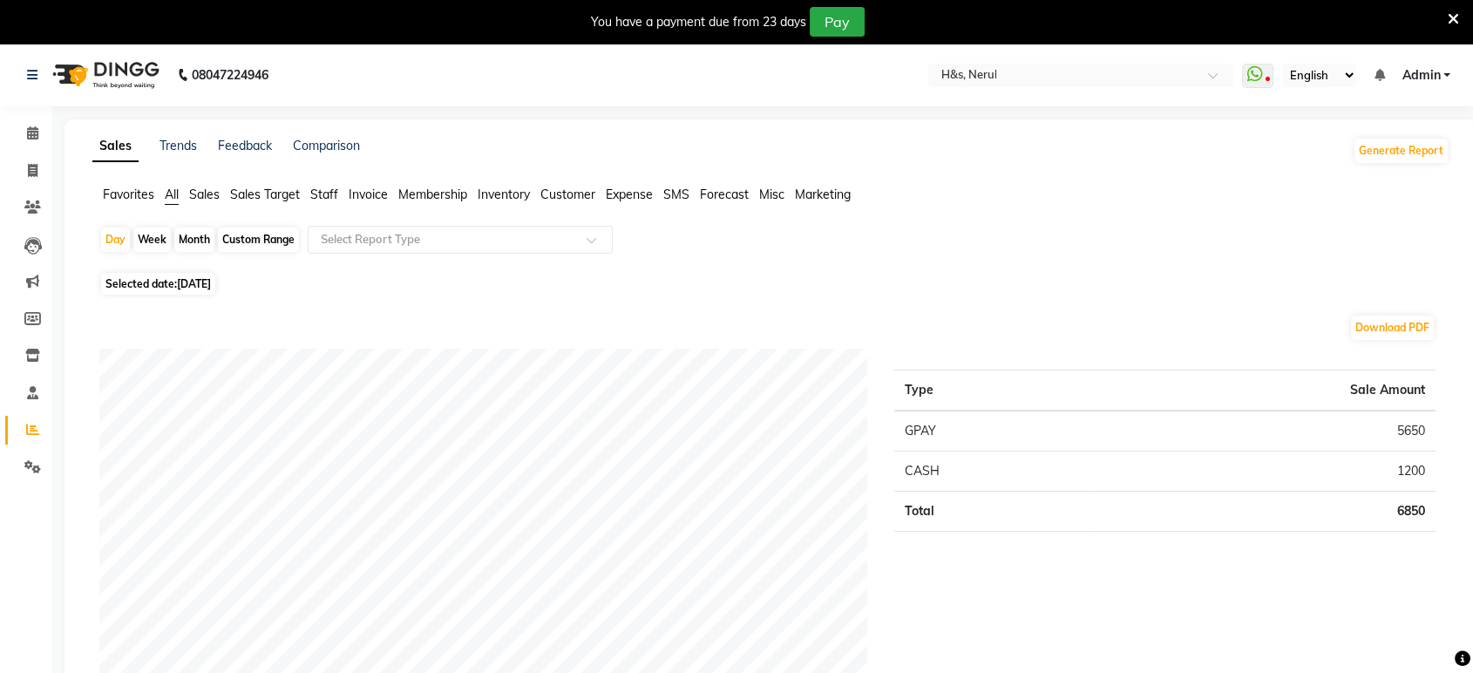
click at [211, 277] on span "29-08-2025" at bounding box center [194, 283] width 34 height 13
select select "8"
select select "2025"
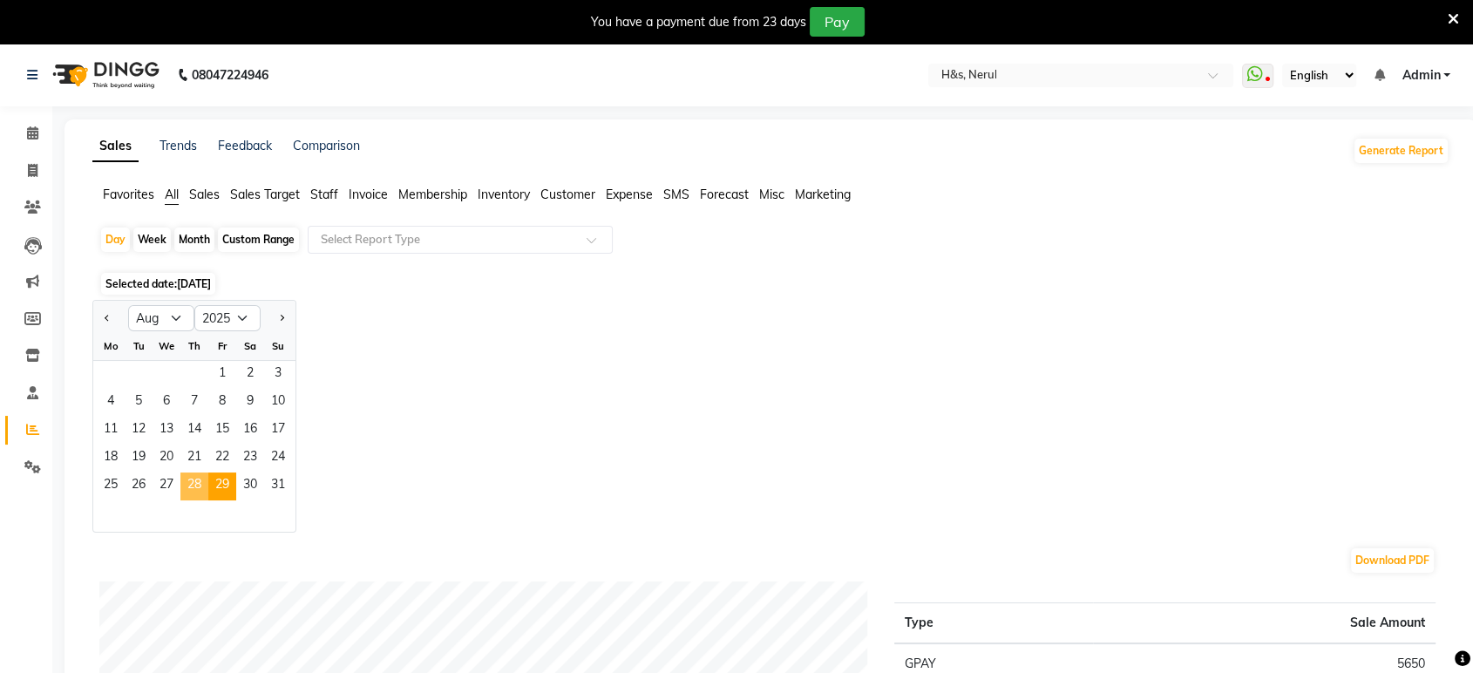
click at [199, 481] on span "28" at bounding box center [194, 487] width 28 height 28
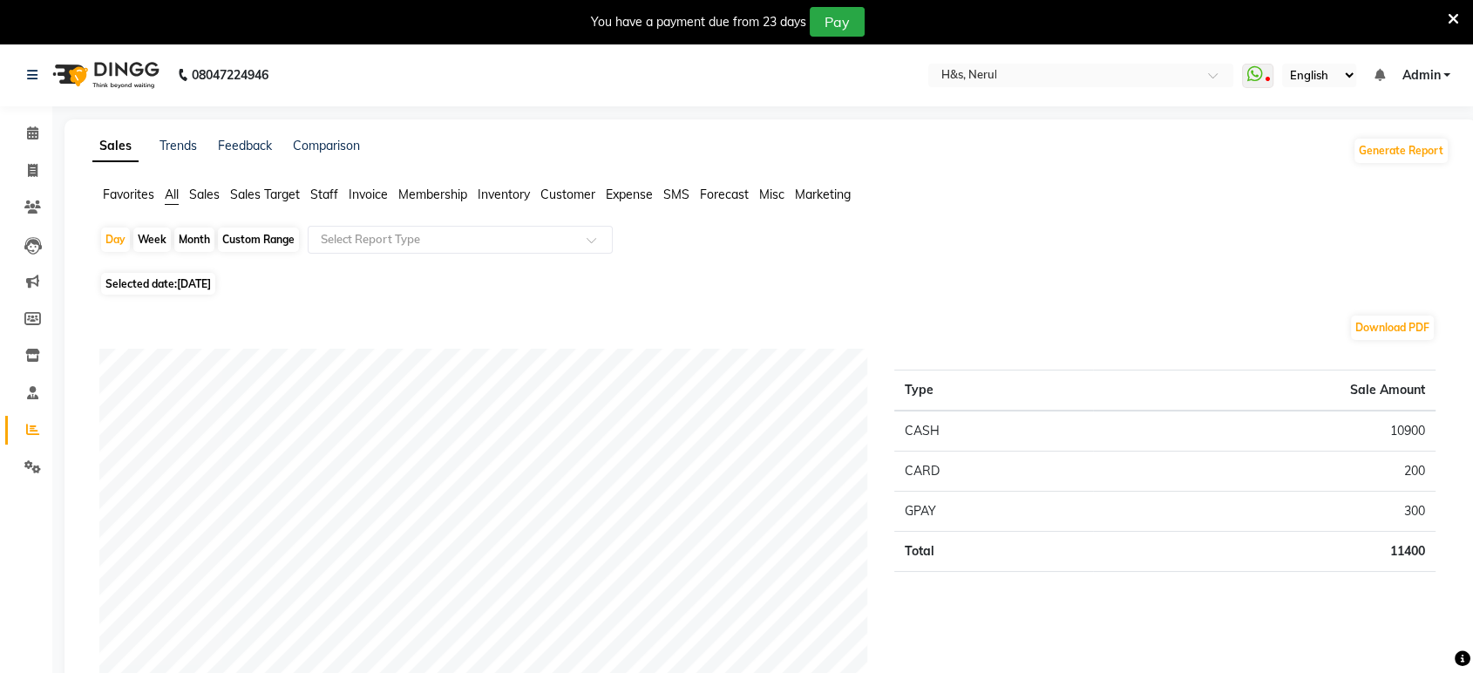
click at [203, 278] on span "28-08-2025" at bounding box center [194, 283] width 34 height 13
select select "8"
select select "2025"
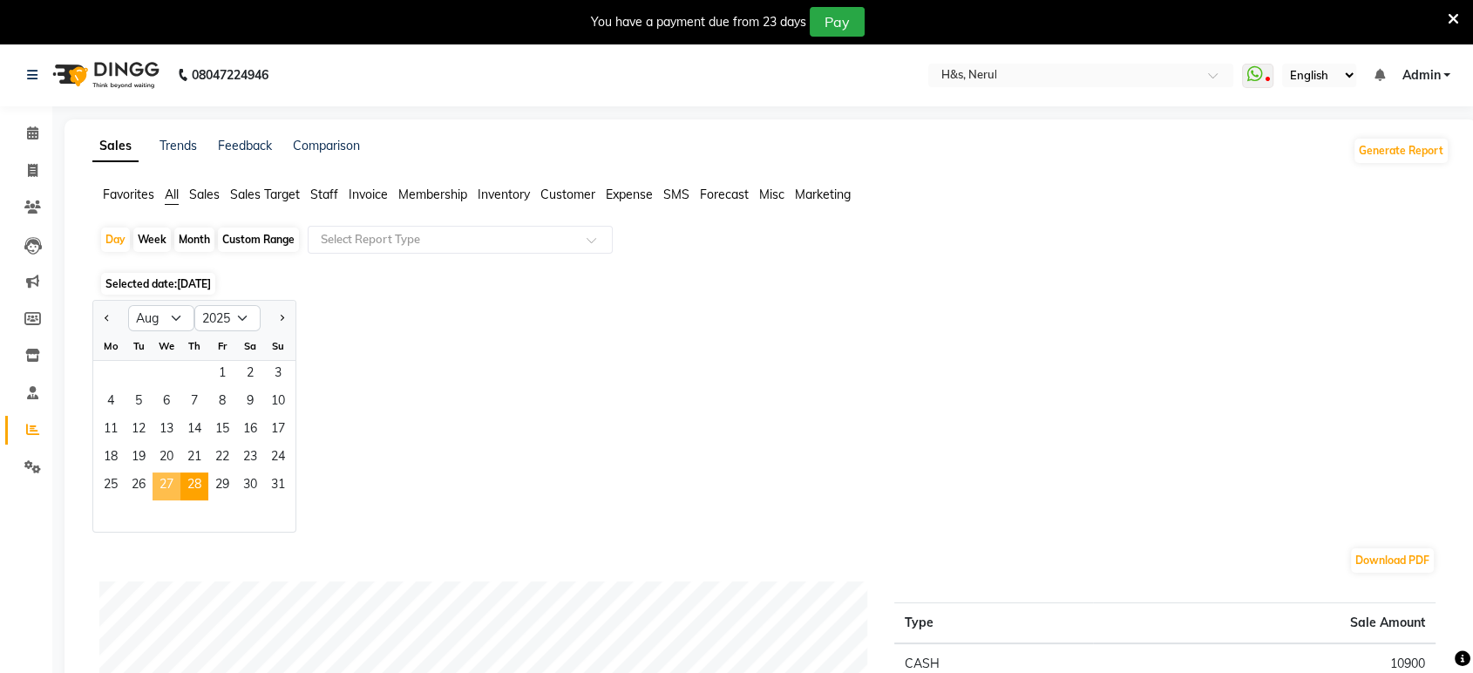
click at [161, 490] on span "27" at bounding box center [167, 487] width 28 height 28
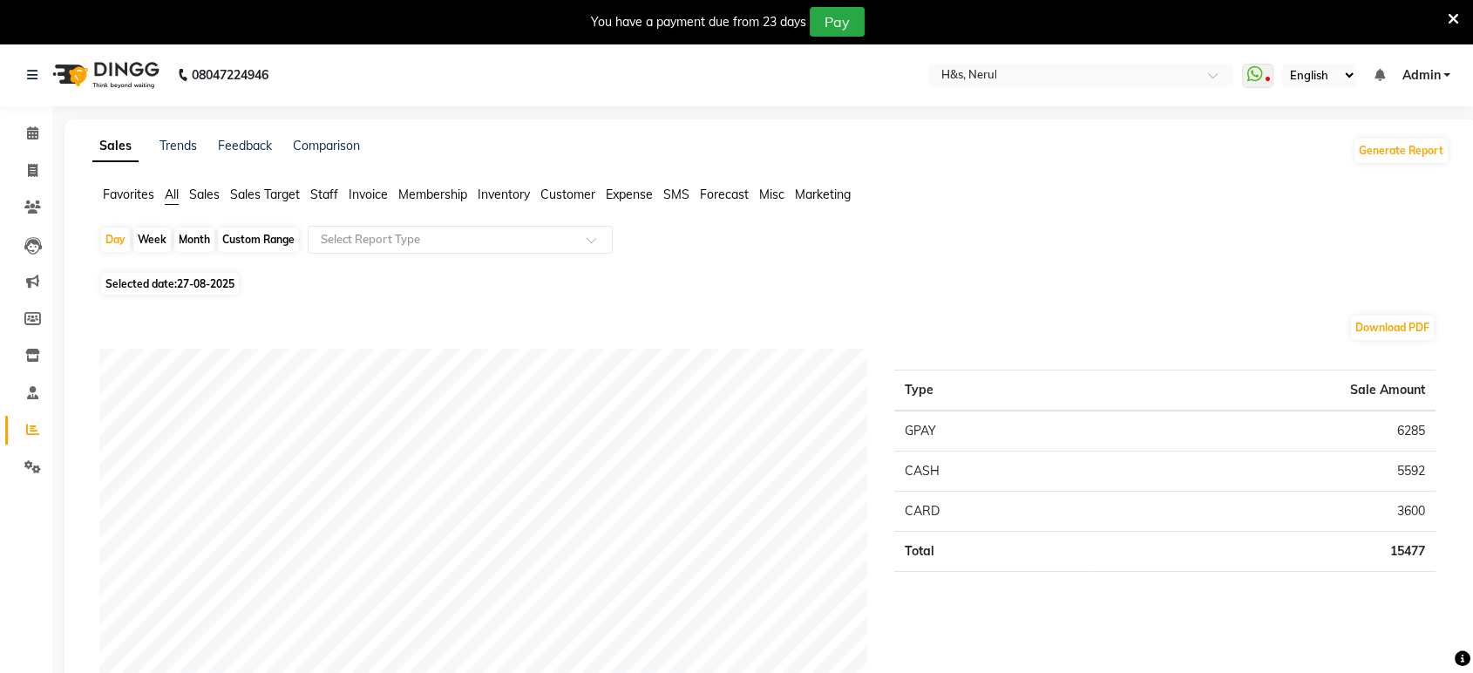
click at [216, 284] on span "27-08-2025" at bounding box center [206, 283] width 58 height 13
select select "8"
select select "2025"
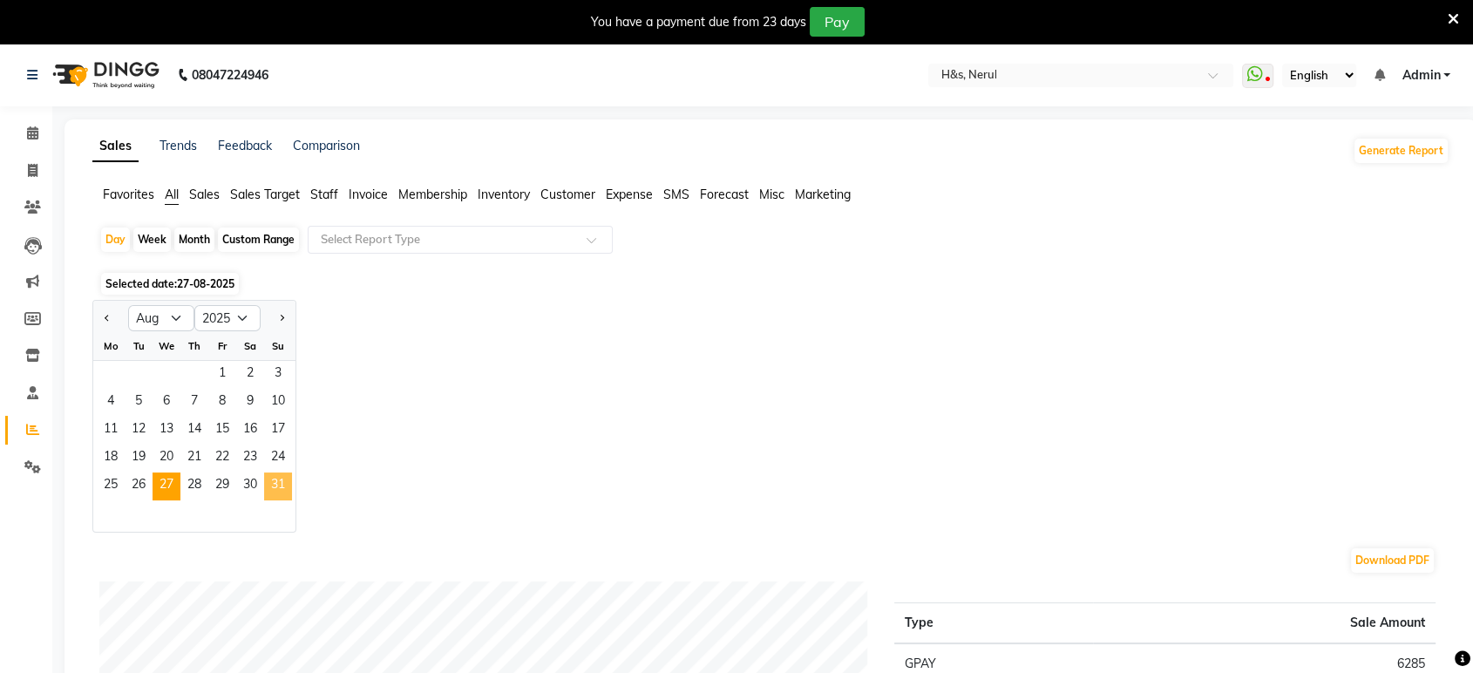
click at [275, 482] on span "31" at bounding box center [278, 487] width 28 height 28
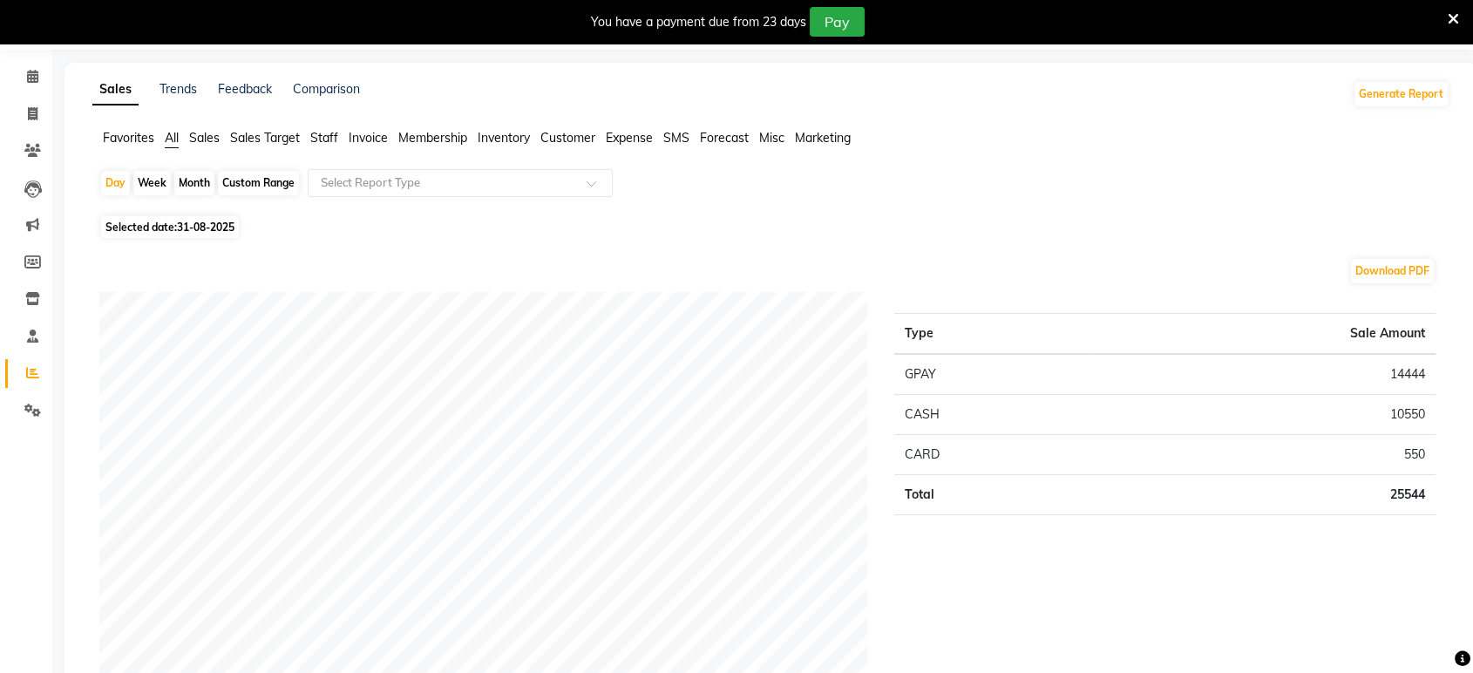
scroll to position [64, 0]
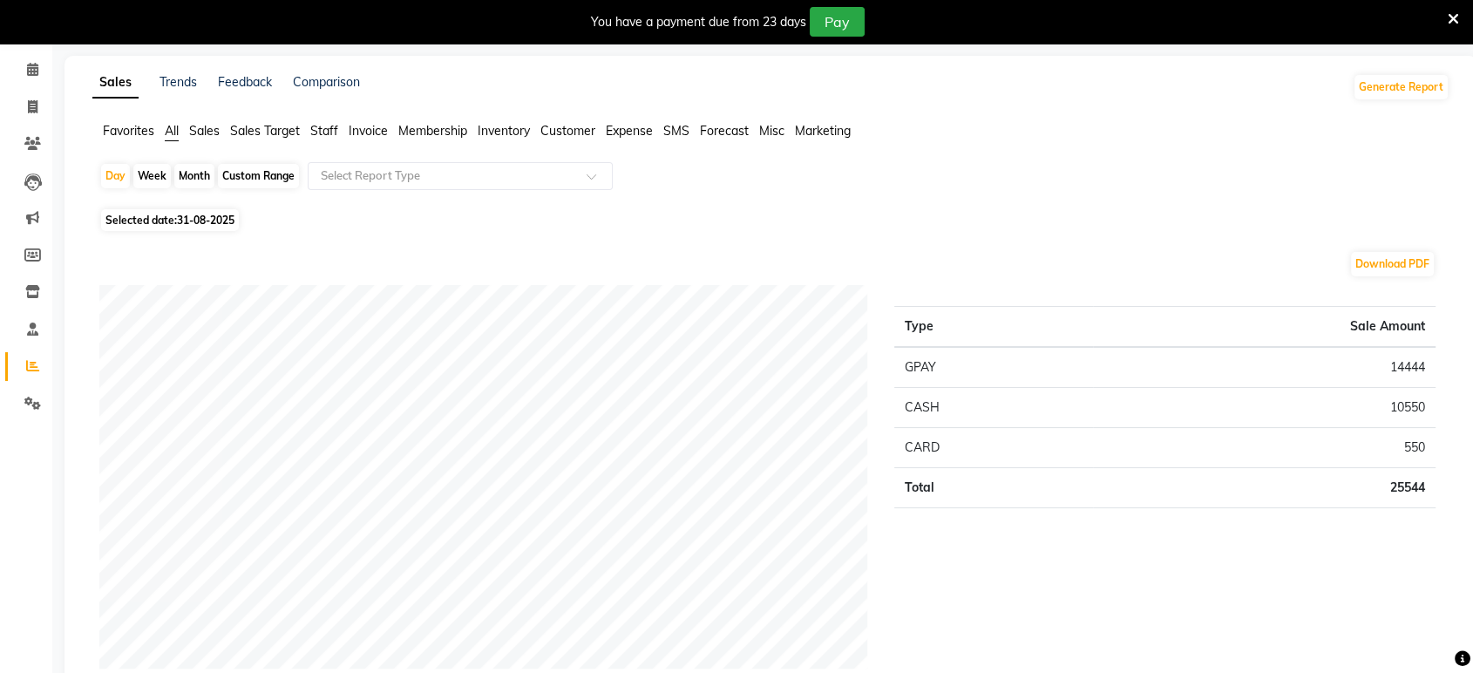
click at [1155, 411] on td "10550" at bounding box center [1264, 408] width 343 height 40
click at [173, 220] on span "Selected date: 31-08-2025" at bounding box center [170, 220] width 138 height 22
select select "8"
select select "2025"
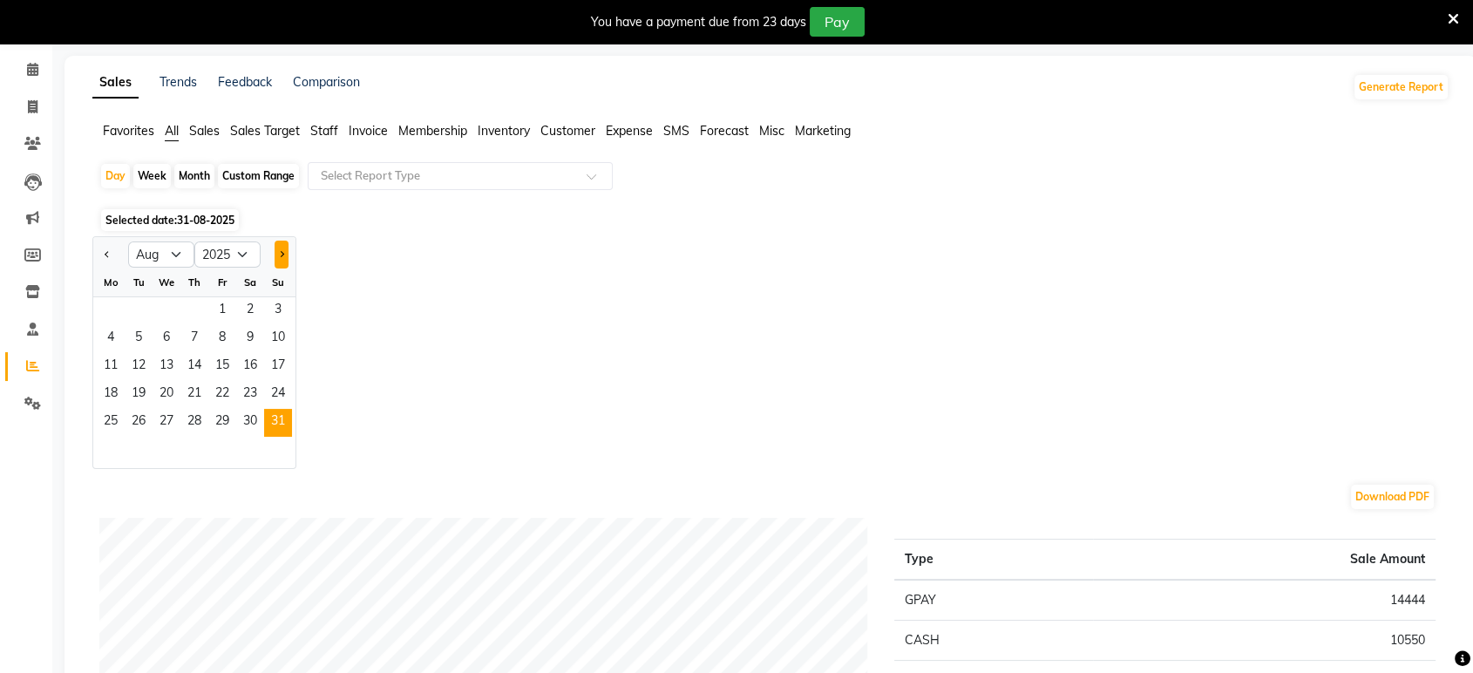
click at [278, 252] on span "Next month" at bounding box center [281, 253] width 6 height 6
select select "9"
click at [110, 300] on span "1" at bounding box center [111, 311] width 28 height 28
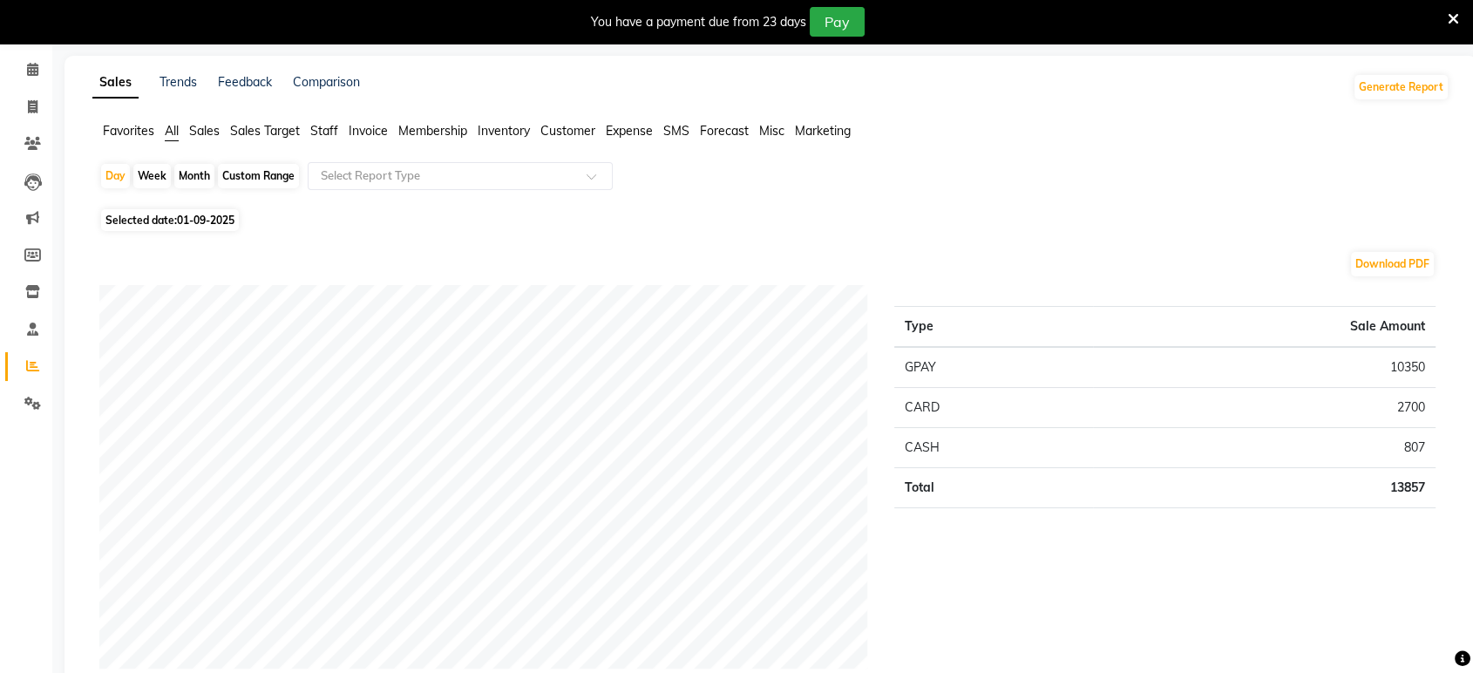
click at [189, 221] on span "01-09-2025" at bounding box center [206, 220] width 58 height 13
select select "9"
select select "2025"
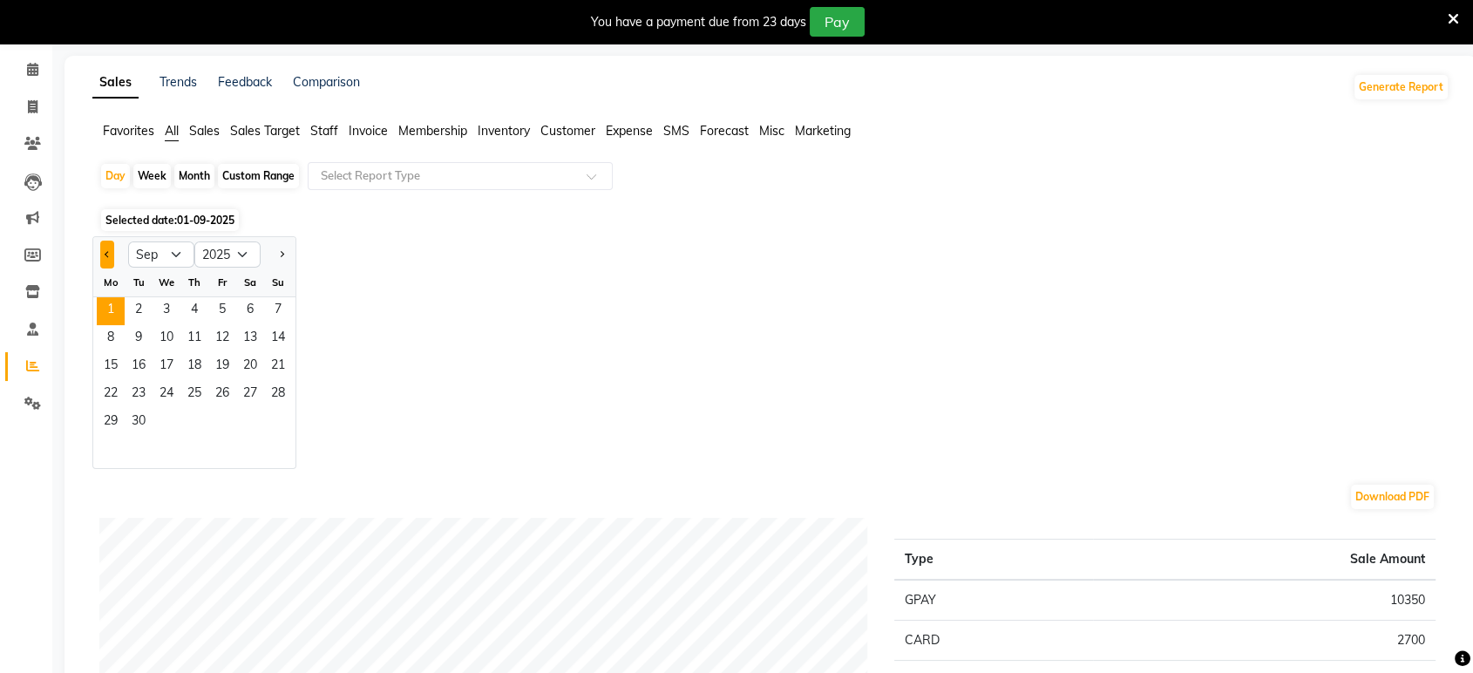
click at [107, 260] on button "Previous month" at bounding box center [107, 255] width 14 height 28
select select "8"
click at [202, 422] on span "28" at bounding box center [194, 423] width 28 height 28
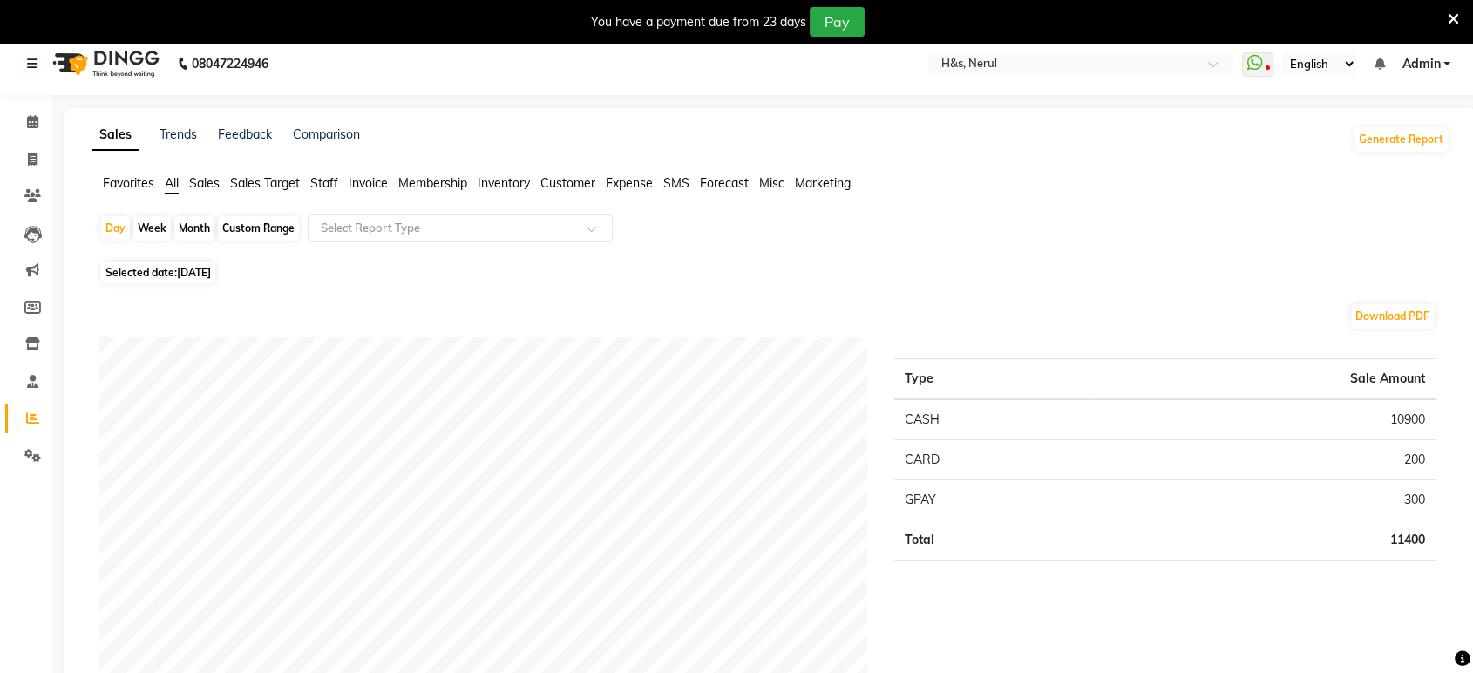
scroll to position [0, 0]
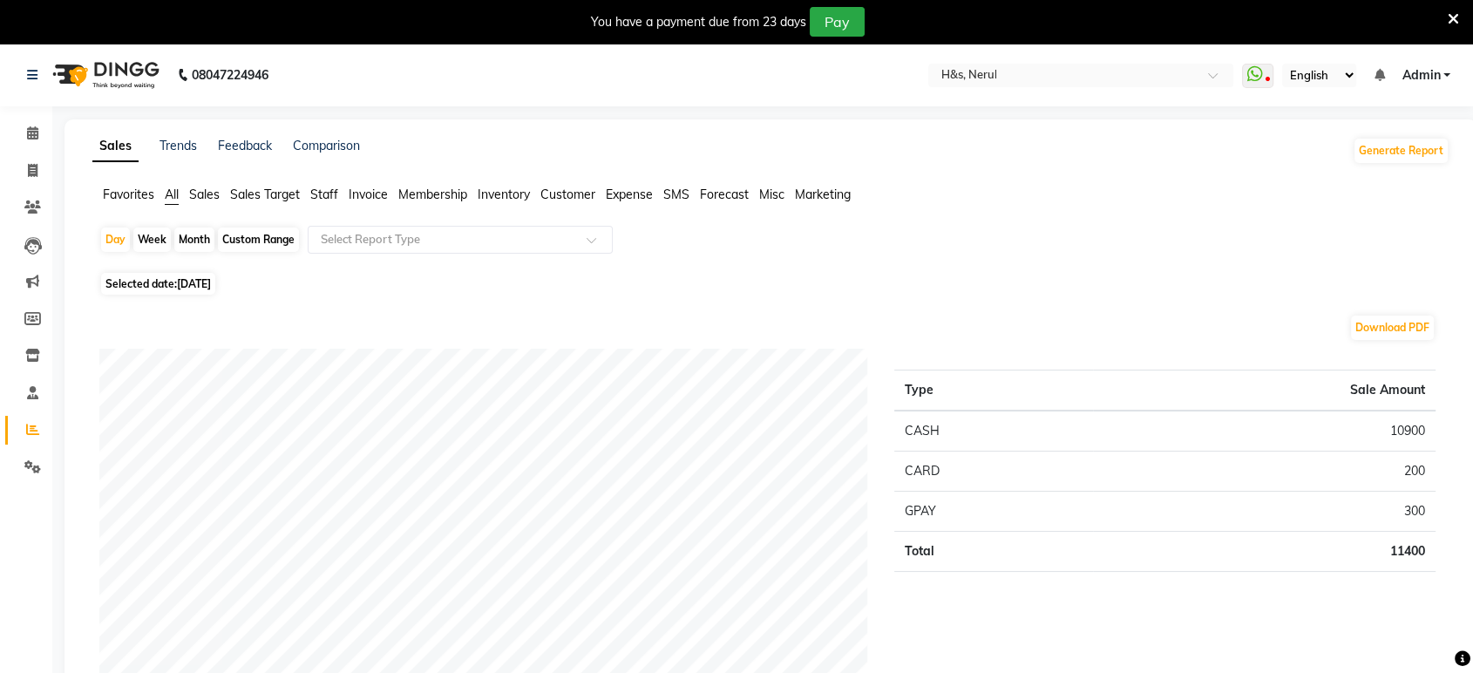
click at [921, 314] on div "Download PDF" at bounding box center [767, 328] width 1336 height 28
click at [879, 325] on div "Download PDF" at bounding box center [767, 328] width 1336 height 28
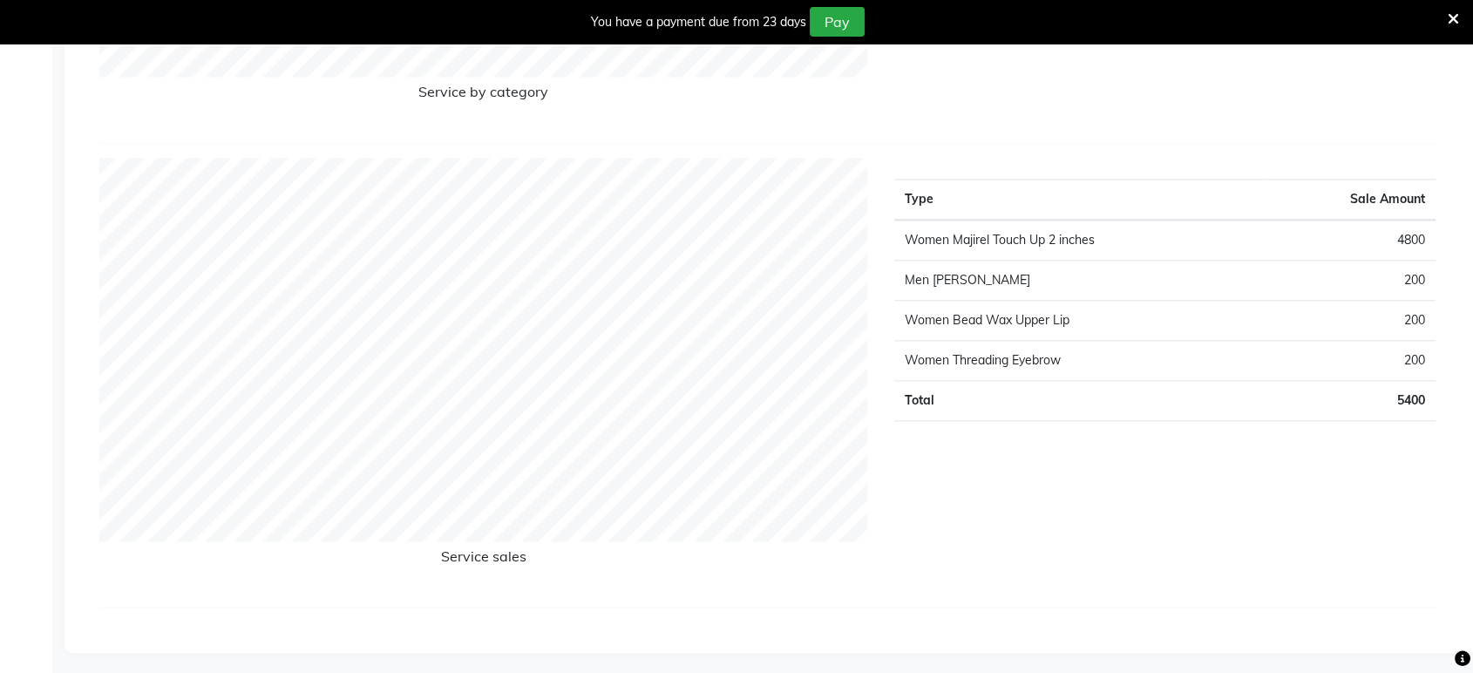
scroll to position [2092, 0]
click at [1037, 584] on div "Type Sale Amount Women Majirel Touch Up 2 inches 4800 Men Beard 200 Women Bead …" at bounding box center [1165, 372] width 568 height 435
click at [1091, 544] on div "Type Sale Amount Women Majirel Touch Up 2 inches 4800 Men Beard 200 Women Bead …" at bounding box center [1165, 372] width 568 height 435
click at [942, 549] on div "Type Sale Amount Women Majirel Touch Up 2 inches 4800 Men Beard 200 Women Bead …" at bounding box center [1165, 372] width 568 height 435
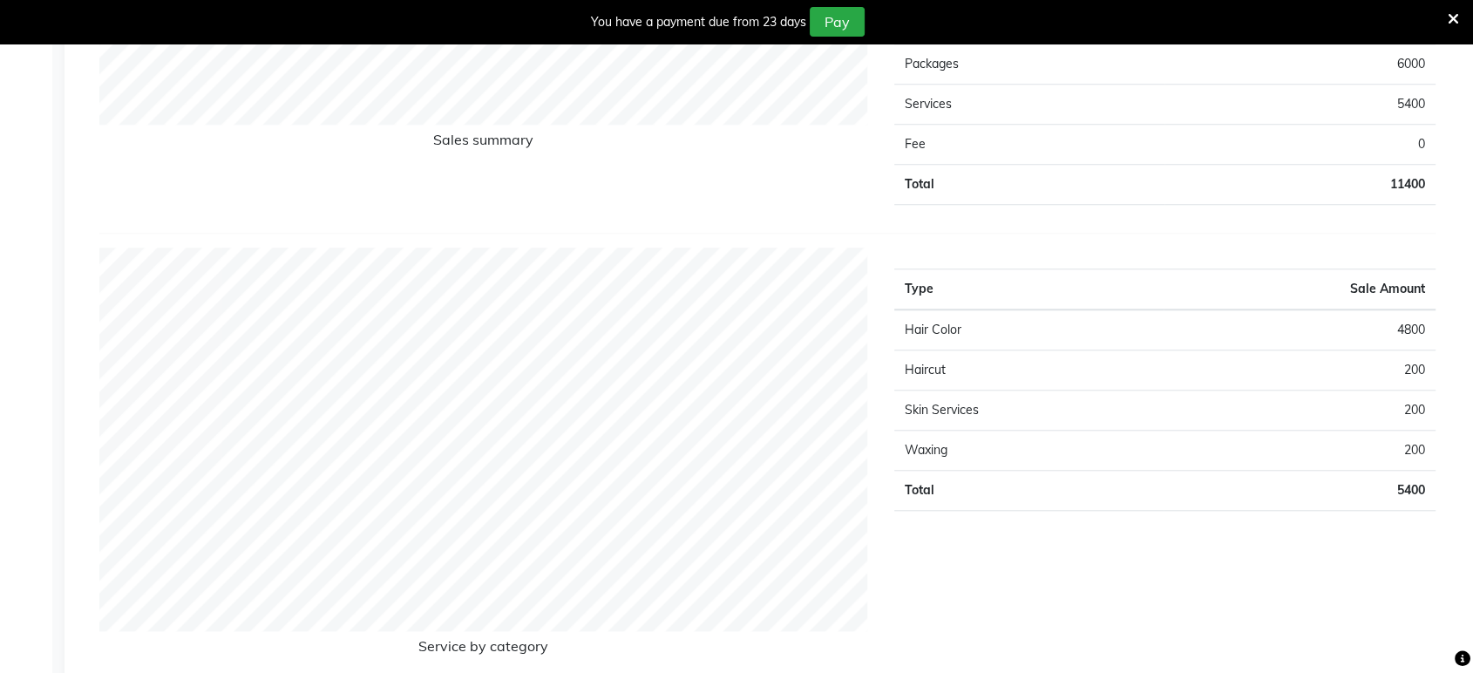
scroll to position [0, 0]
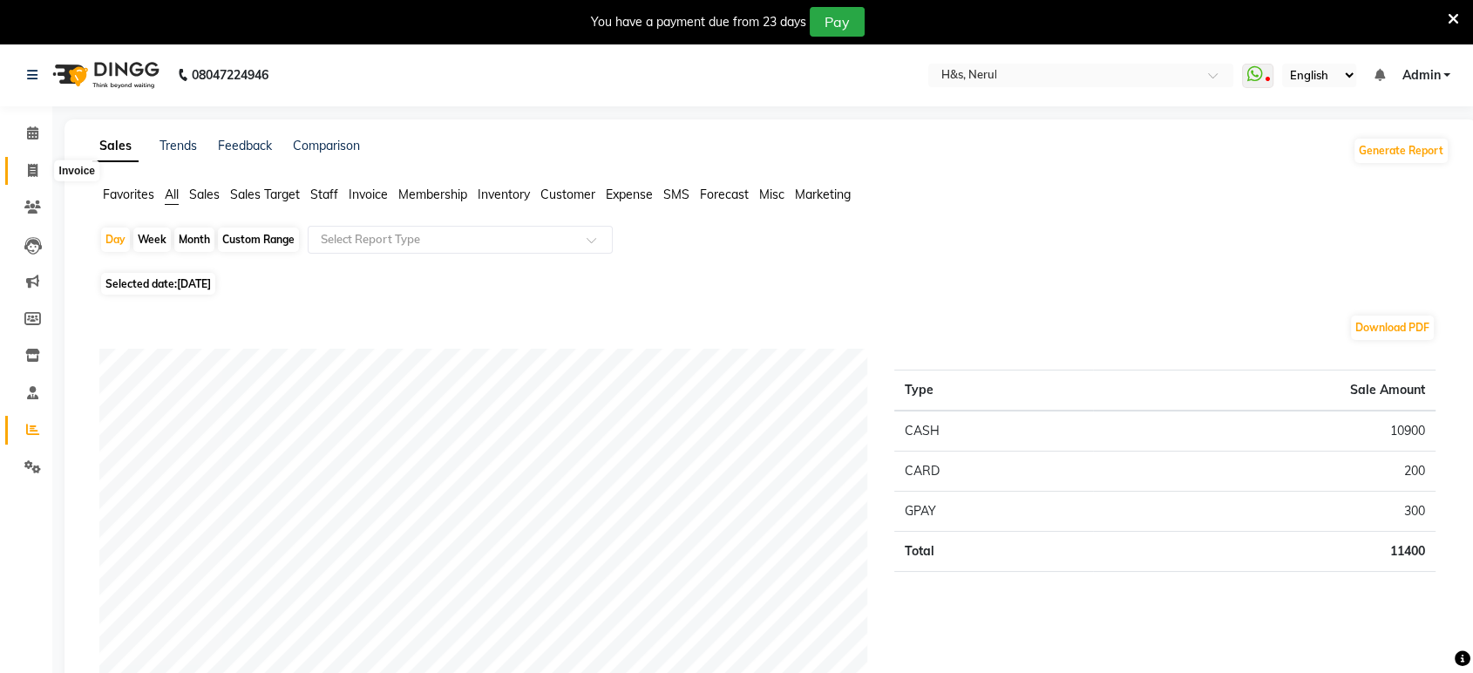
click at [28, 173] on icon at bounding box center [33, 170] width 10 height 13
select select "6419"
select select "service"
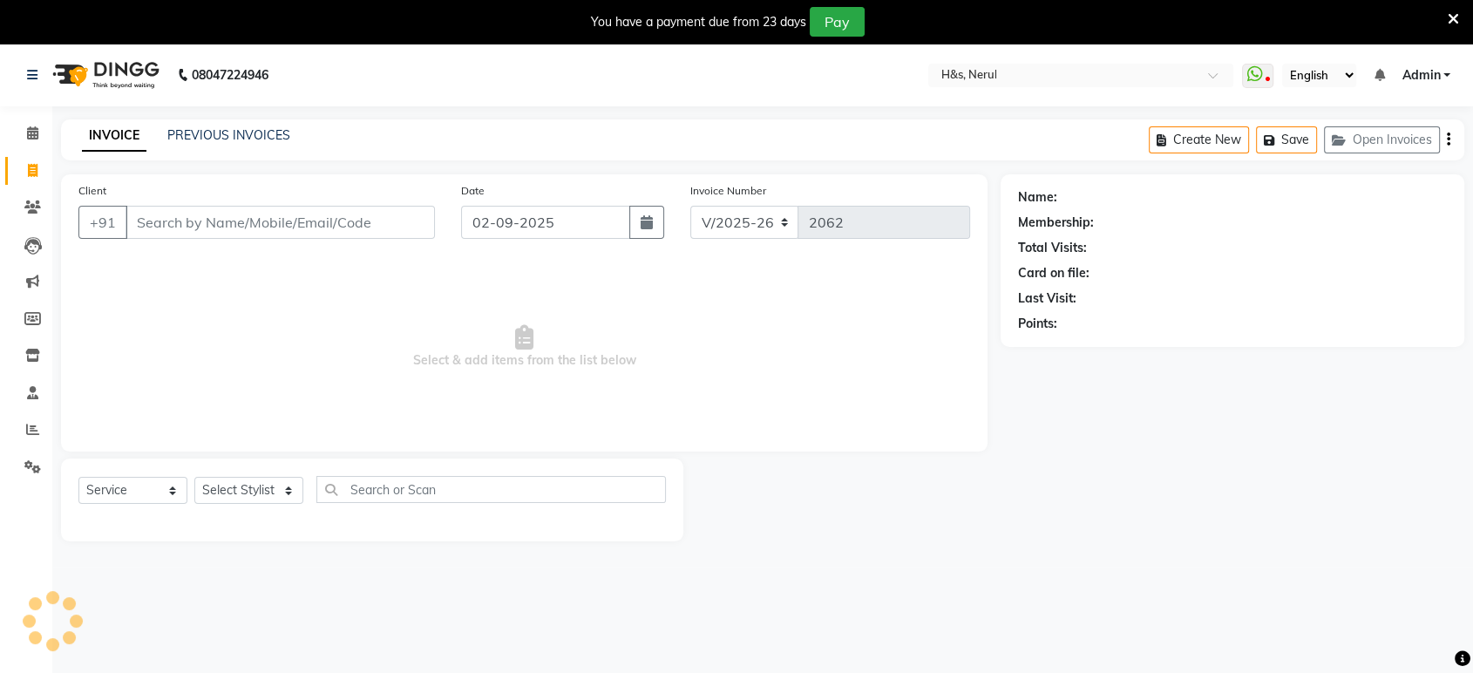
scroll to position [43, 0]
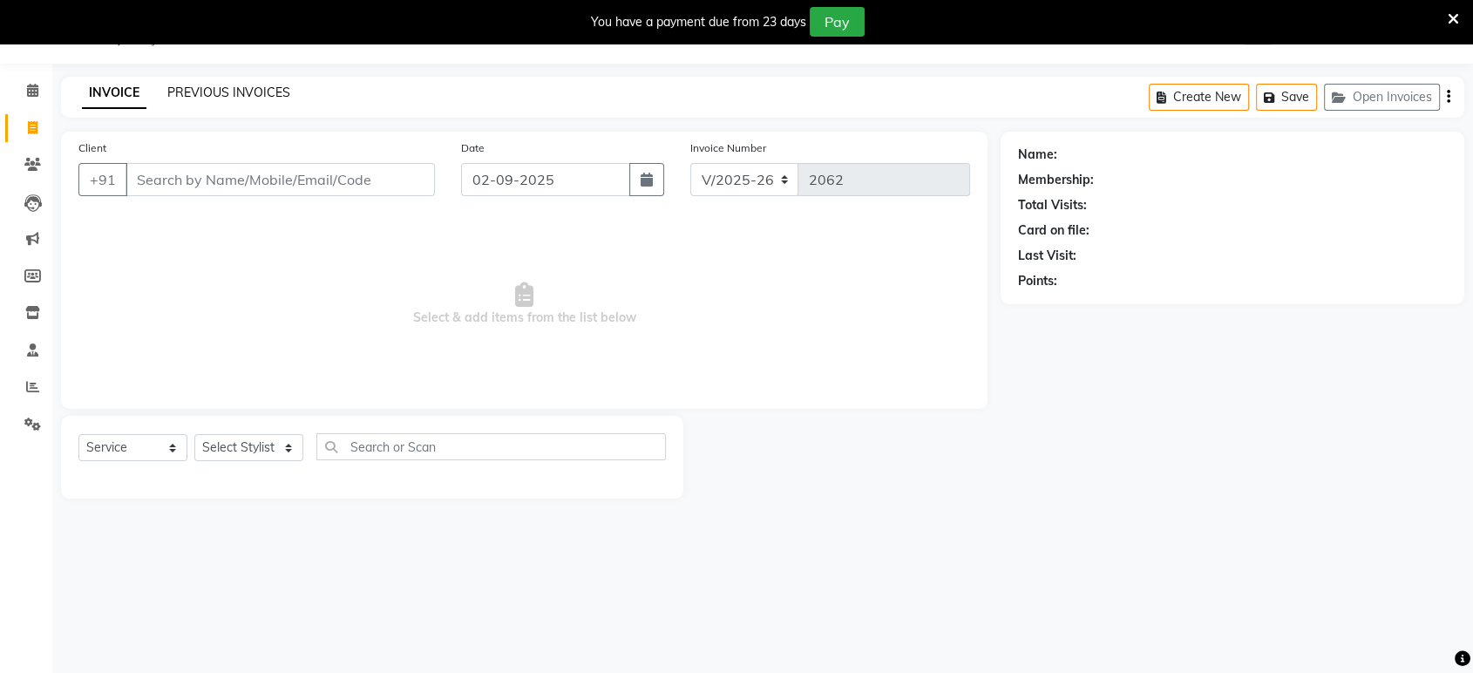
click at [207, 87] on link "PREVIOUS INVOICES" at bounding box center [228, 93] width 123 height 16
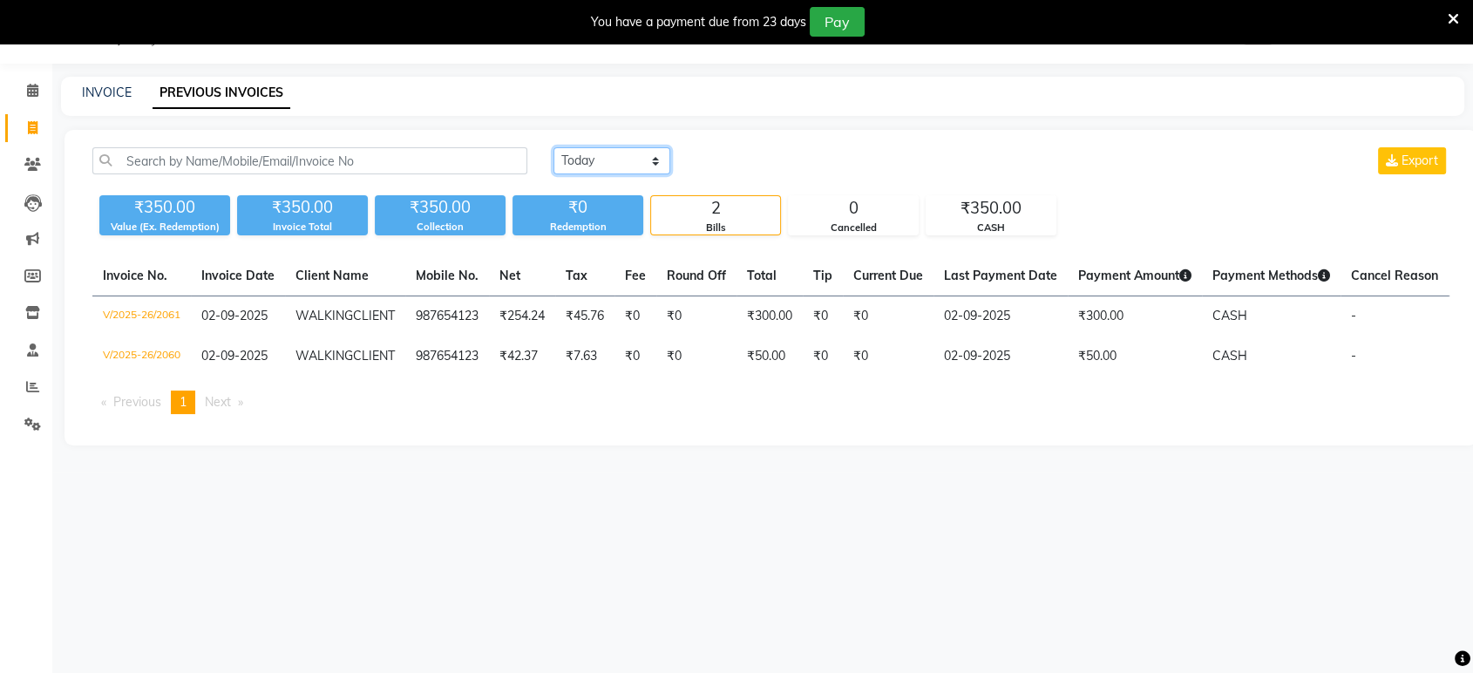
click at [584, 151] on select "Today Yesterday Custom Range" at bounding box center [612, 160] width 117 height 27
select select "range"
click at [554, 147] on select "Today Yesterday Custom Range" at bounding box center [612, 160] width 117 height 27
click at [781, 152] on input "02-09-2025" at bounding box center [754, 161] width 122 height 24
select select "9"
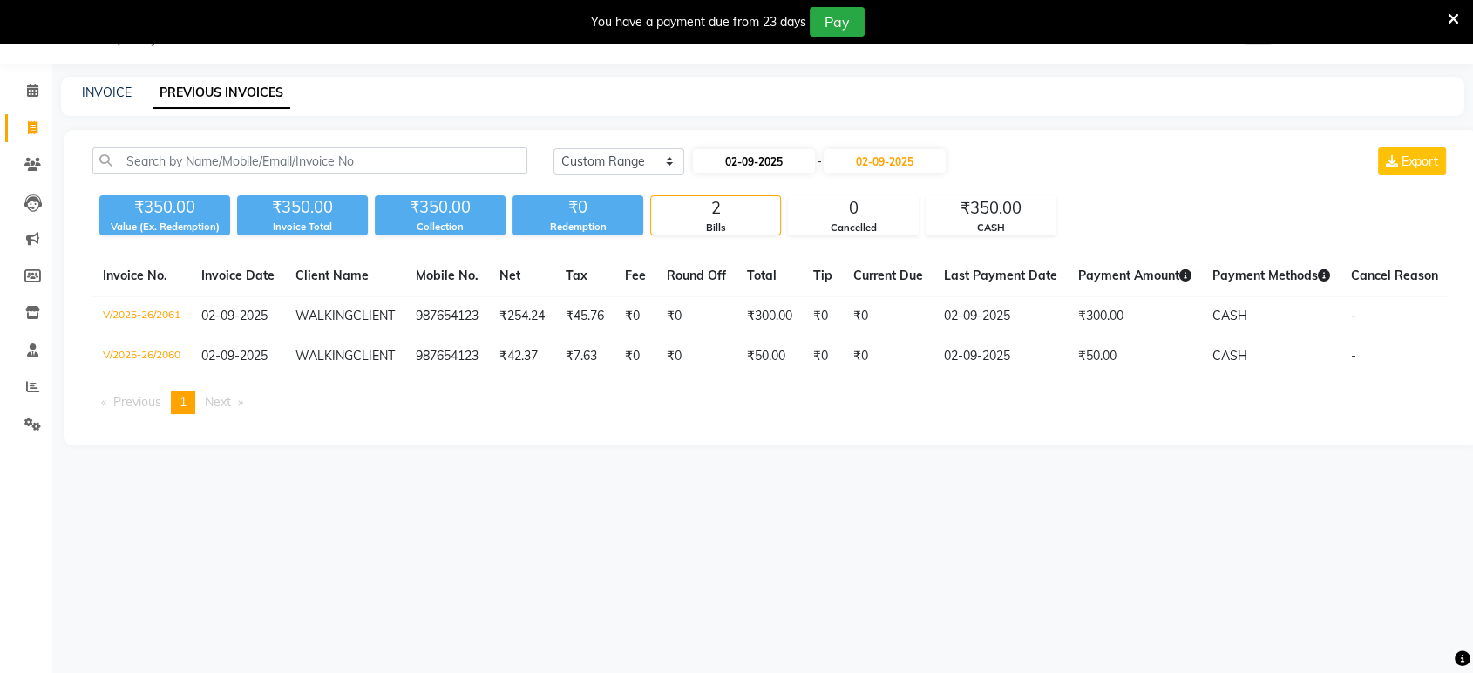
select select "2025"
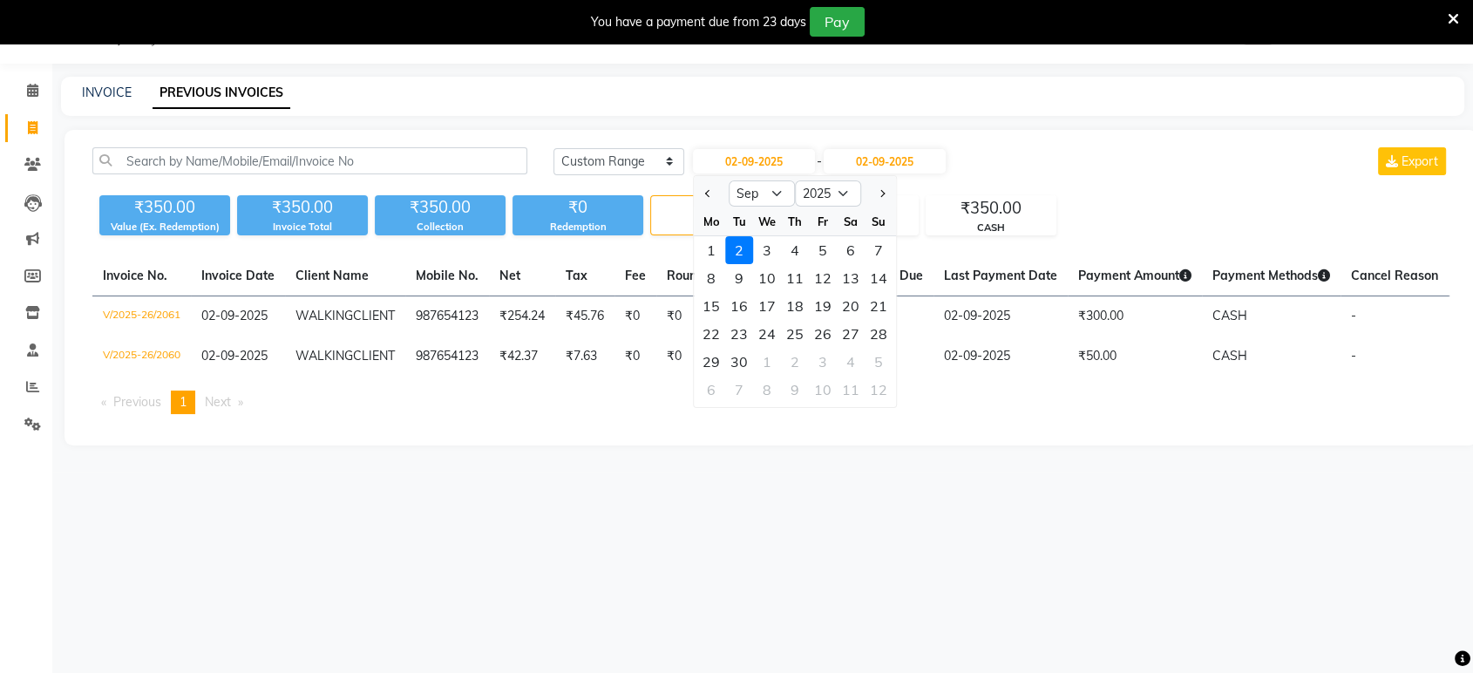
click at [717, 190] on div at bounding box center [711, 194] width 35 height 28
click at [706, 193] on span "Previous month" at bounding box center [708, 193] width 7 height 7
select select "8"
click at [767, 364] on div "27" at bounding box center [767, 362] width 28 height 28
type input "27-08-2025"
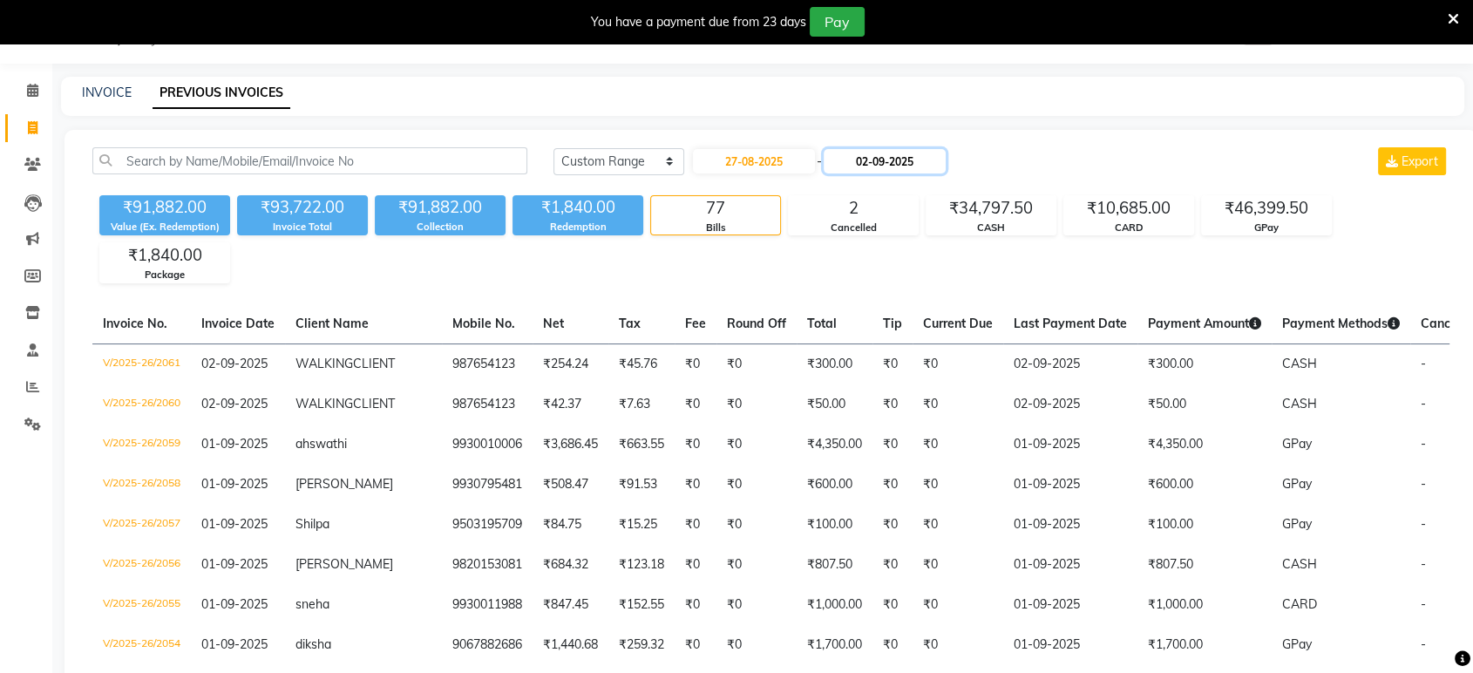
click at [901, 165] on input "02-09-2025" at bounding box center [885, 161] width 122 height 24
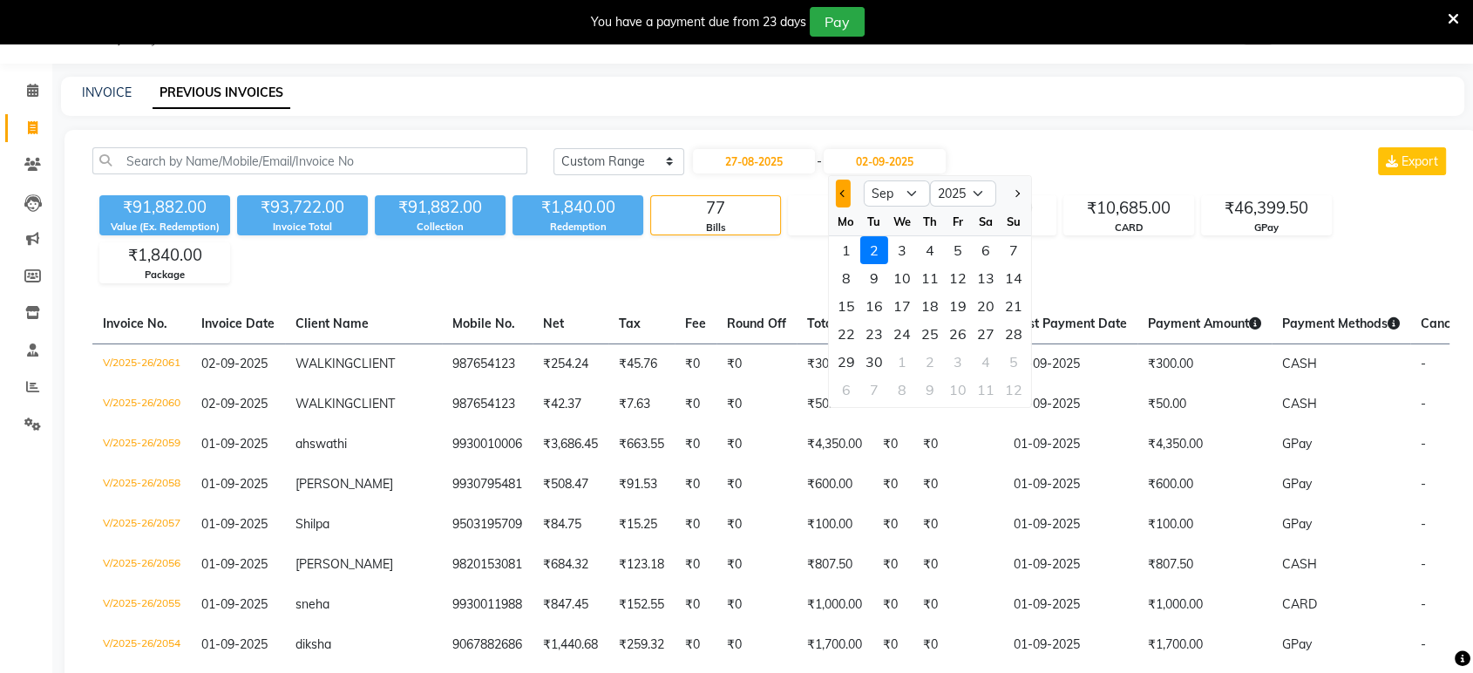
click at [845, 199] on button "Previous month" at bounding box center [843, 194] width 15 height 28
select select "8"
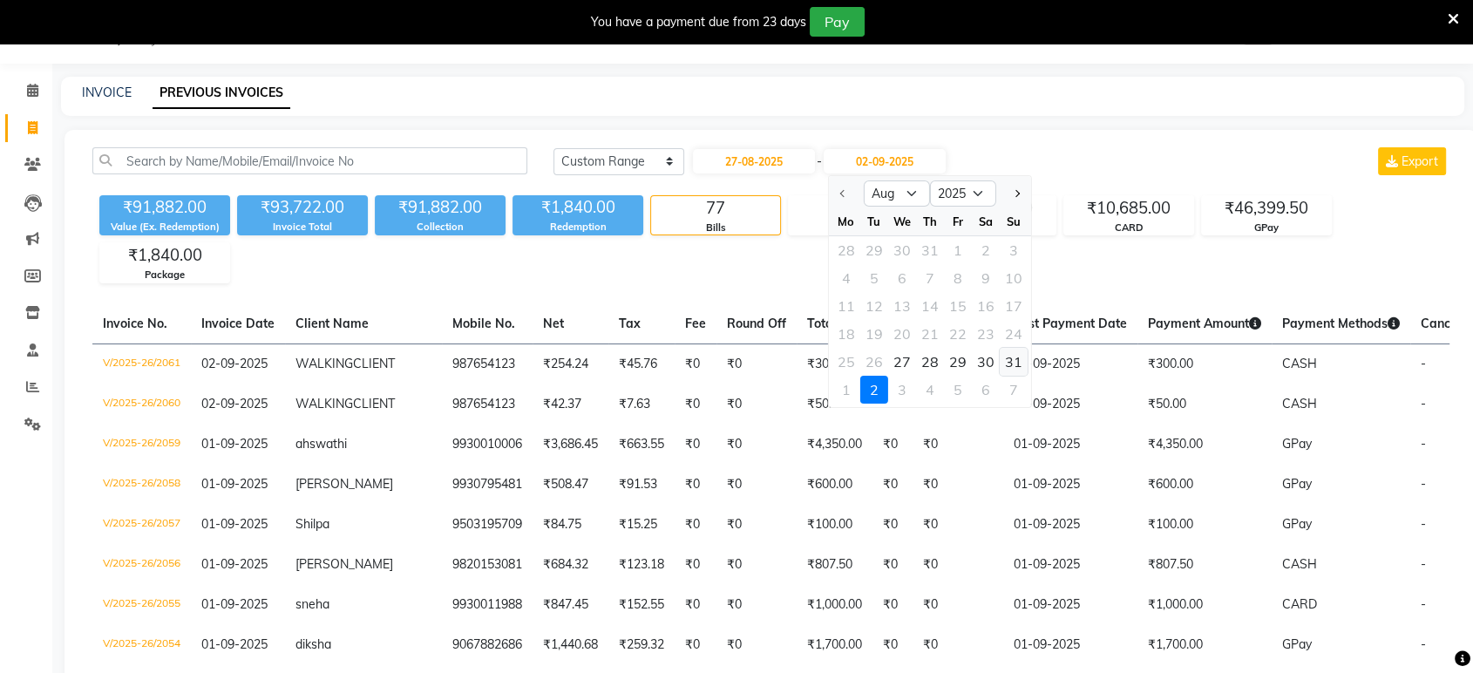
click at [1017, 354] on div "31" at bounding box center [1014, 362] width 28 height 28
type input "31-08-2025"
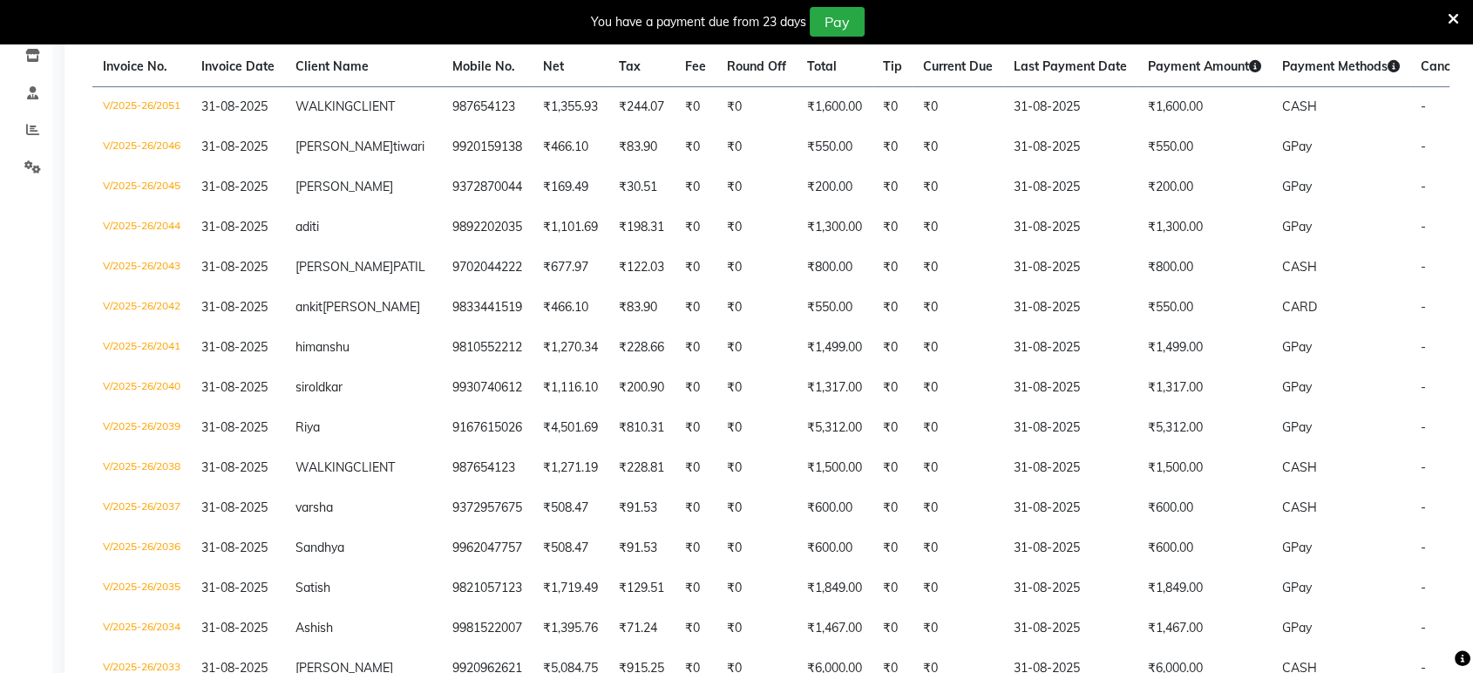
scroll to position [313, 0]
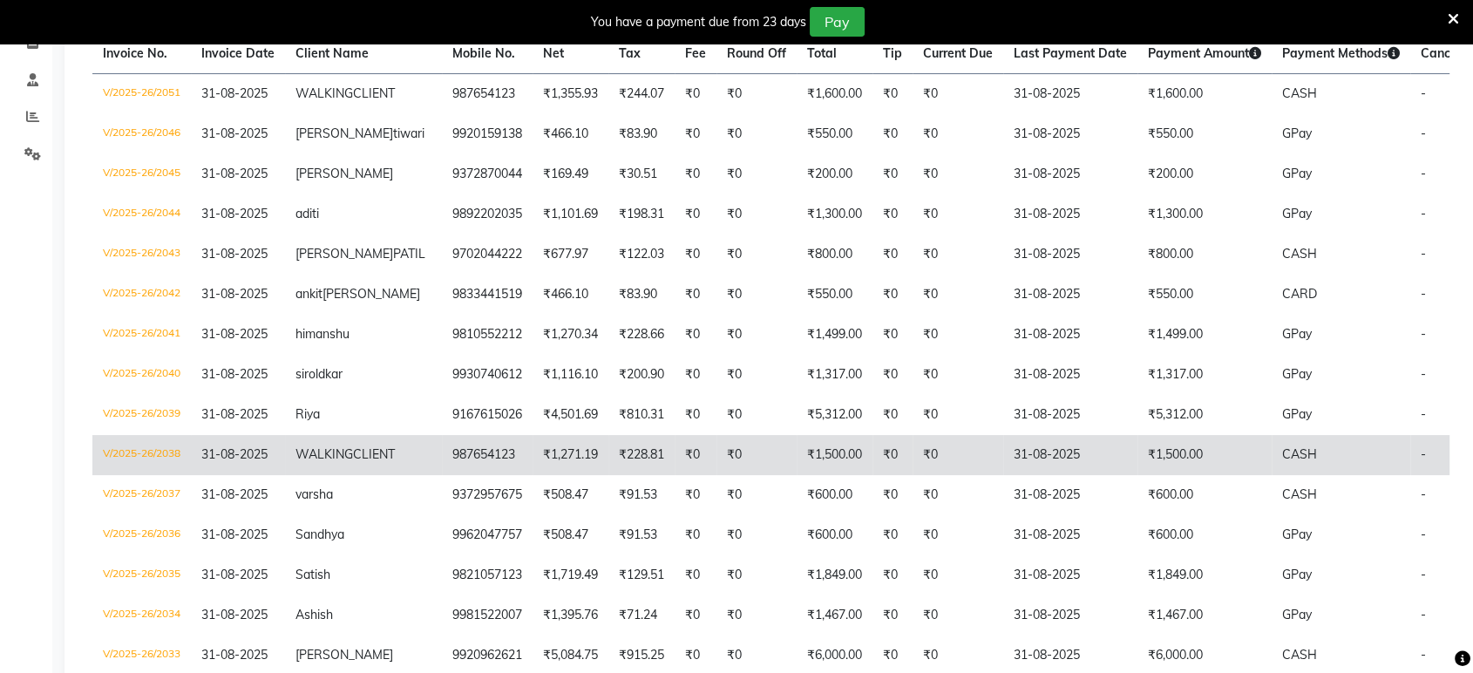
click at [609, 475] on td "₹228.81" at bounding box center [642, 455] width 66 height 40
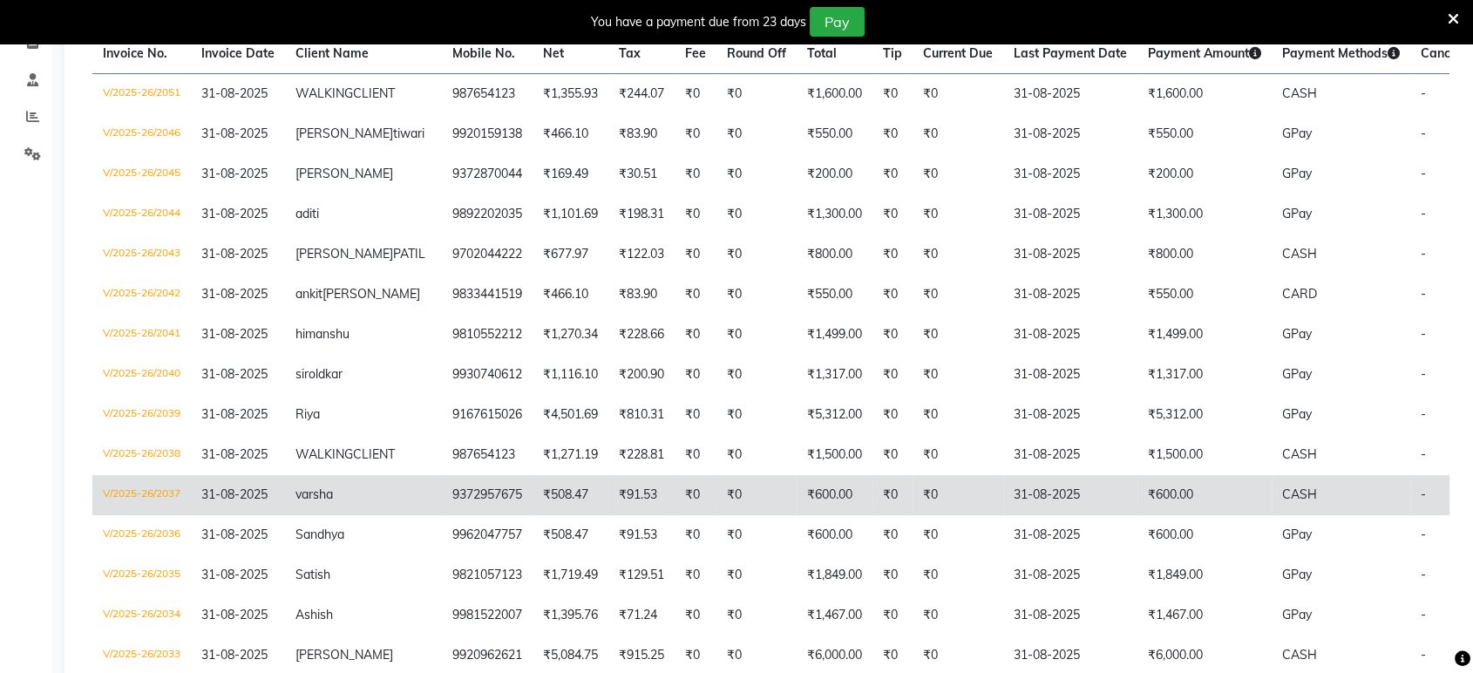
click at [1411, 515] on td "-" at bounding box center [1465, 495] width 108 height 40
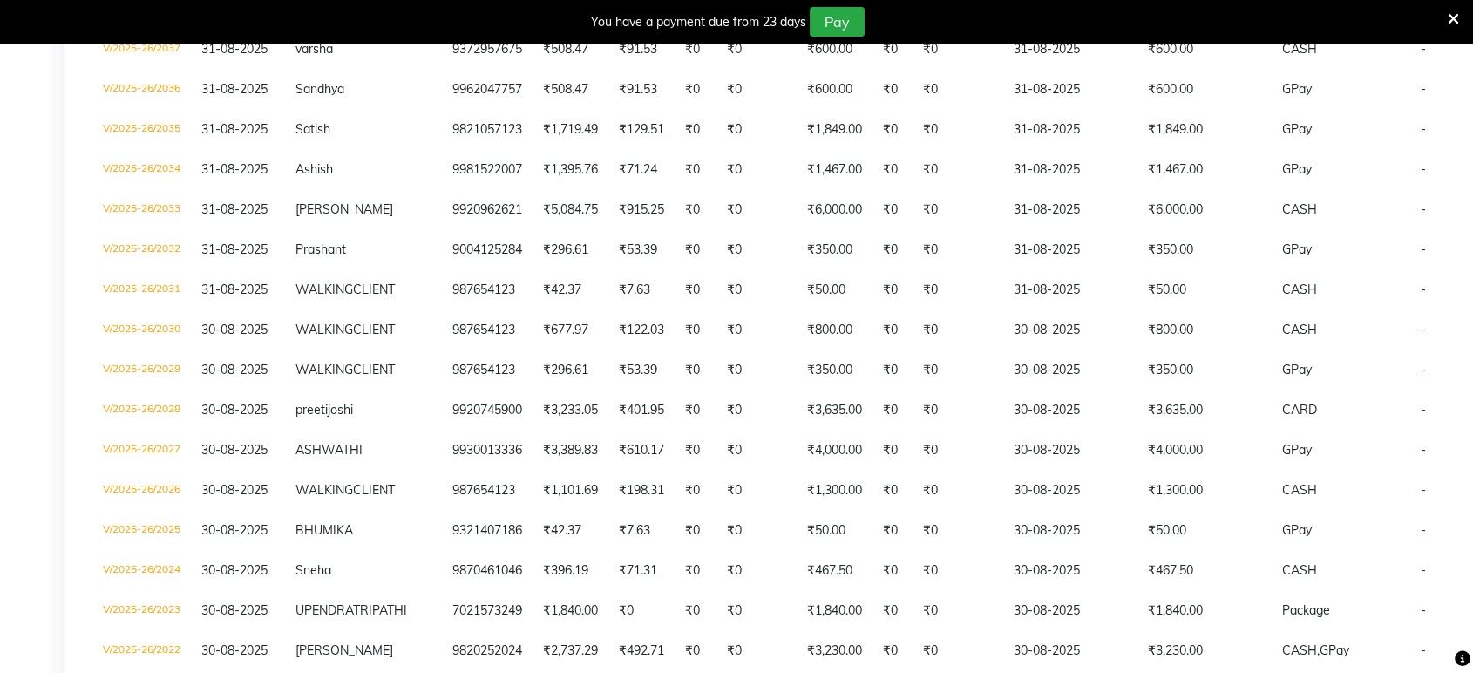
scroll to position [778, 0]
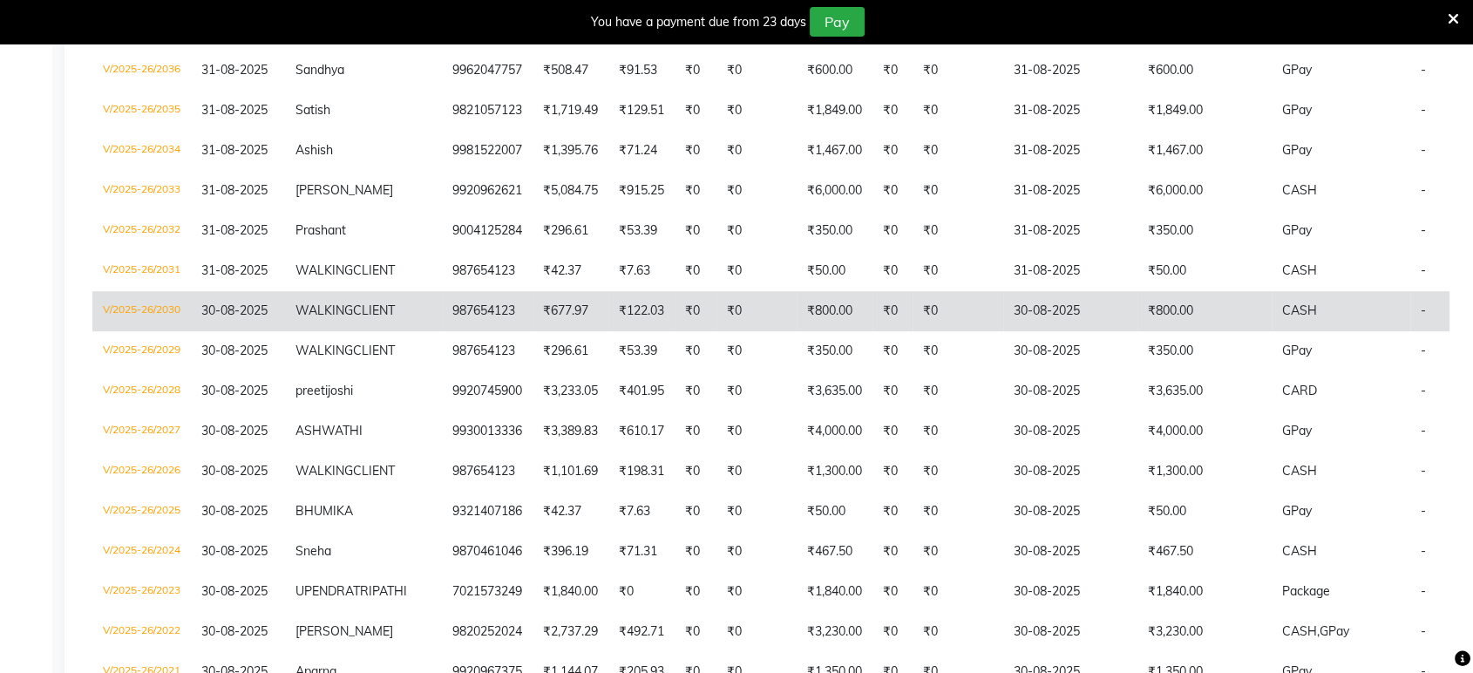
click at [1138, 331] on td "₹800.00" at bounding box center [1205, 311] width 134 height 40
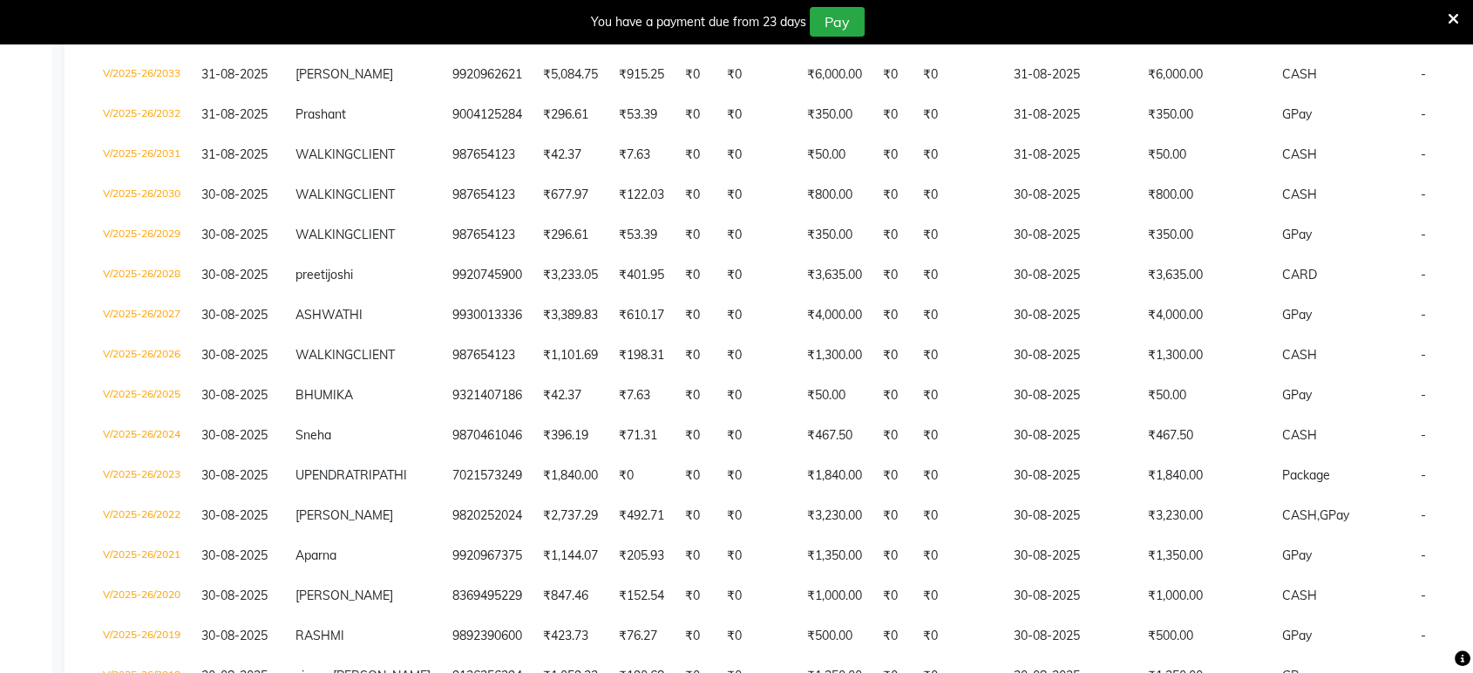
scroll to position [933, 0]
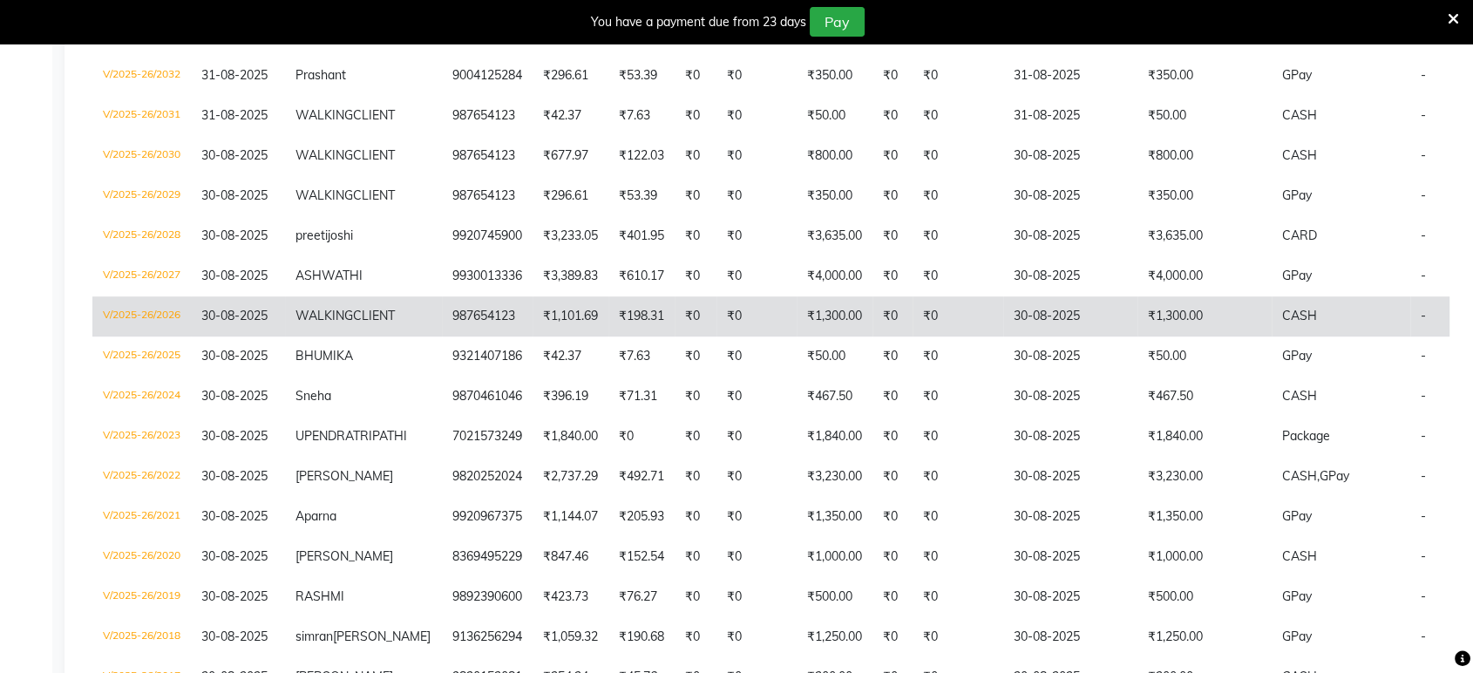
click at [1138, 337] on td "₹1,300.00" at bounding box center [1205, 316] width 134 height 40
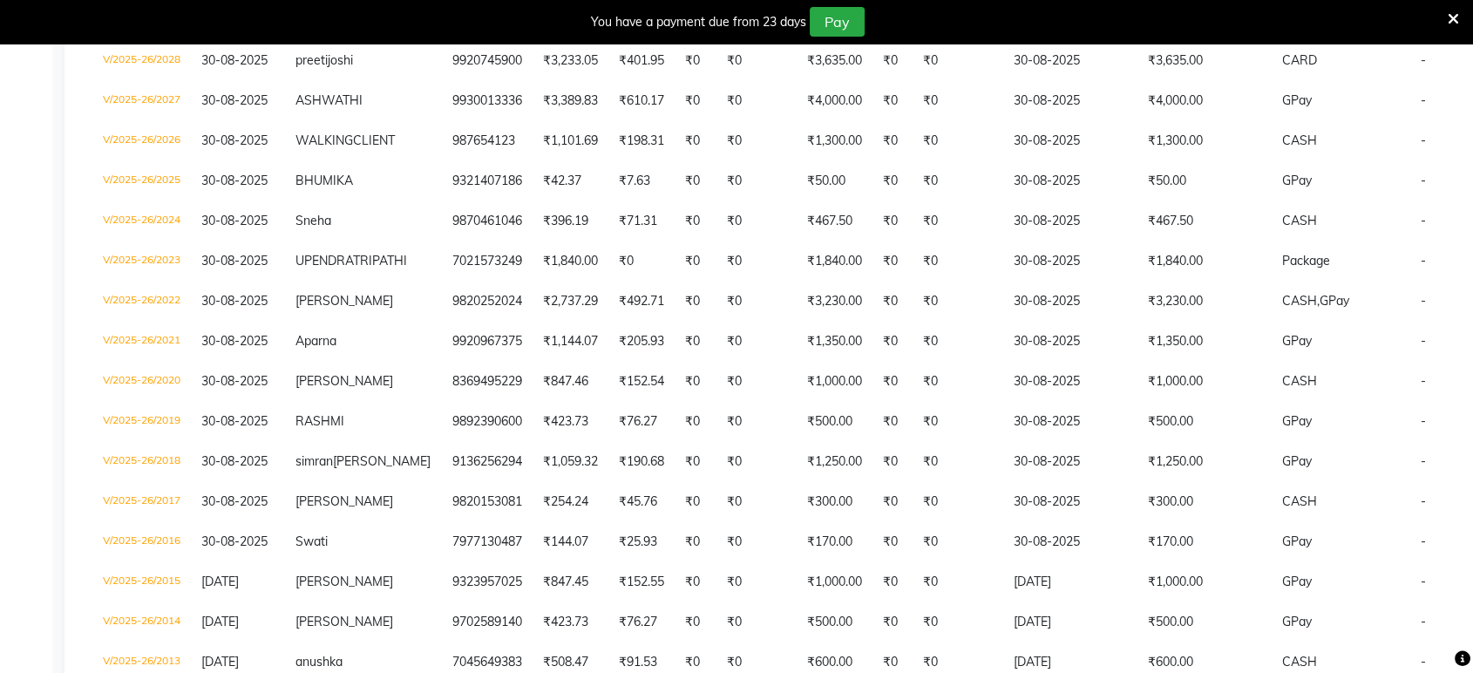
scroll to position [1126, 0]
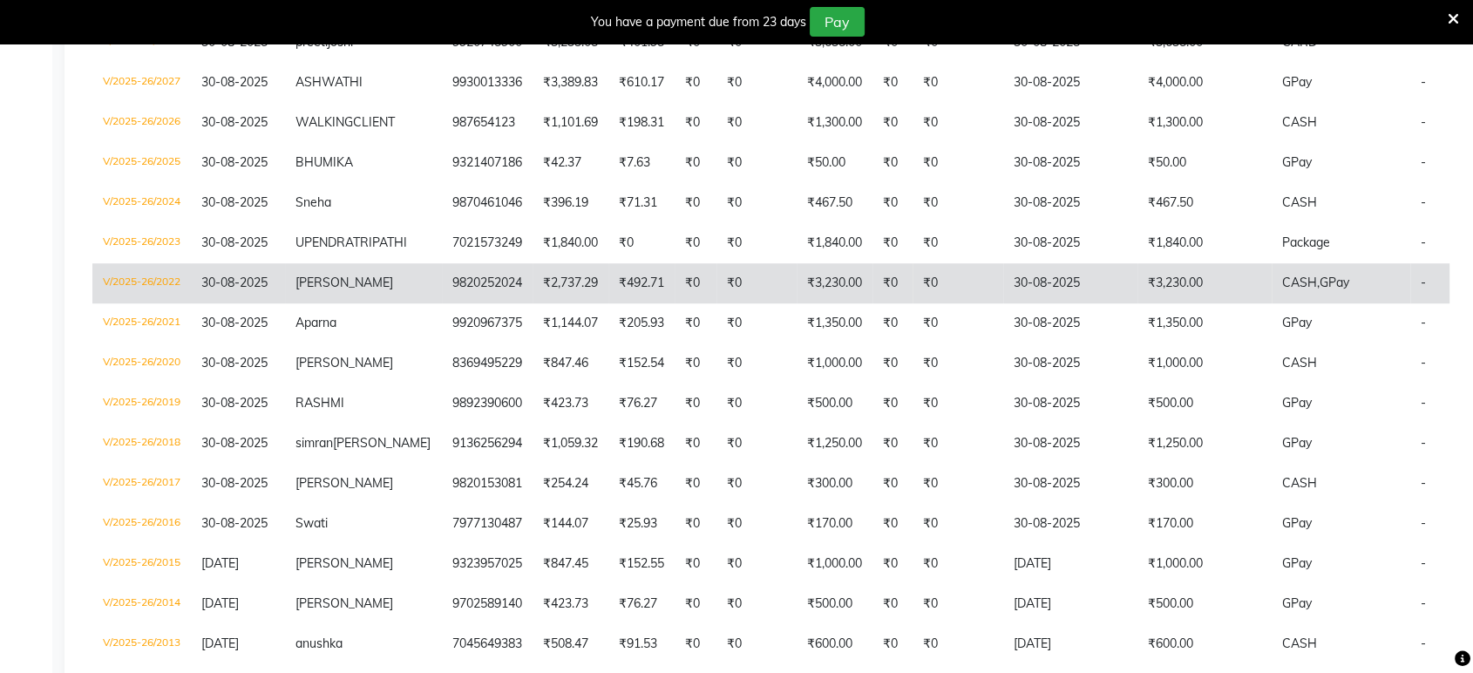
click at [1272, 303] on td "CASH, GPay" at bounding box center [1341, 283] width 139 height 40
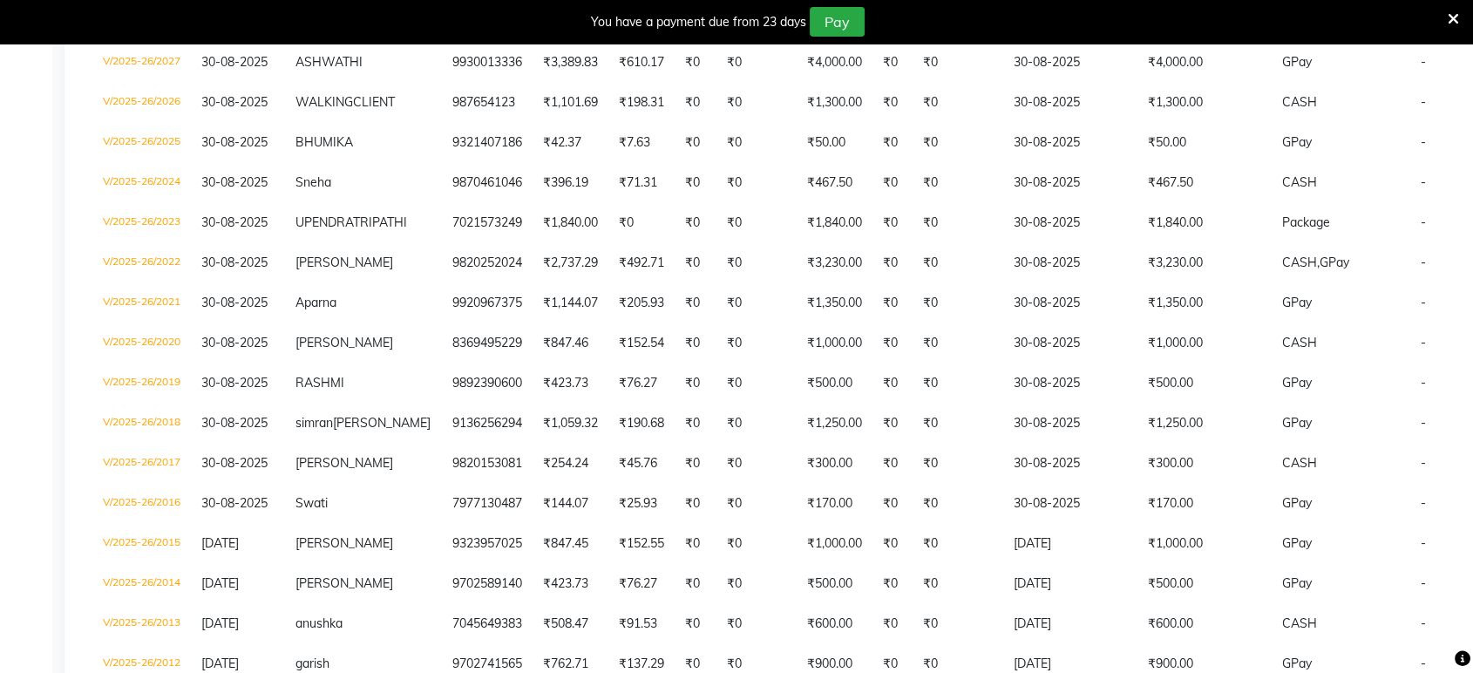
scroll to position [1165, 0]
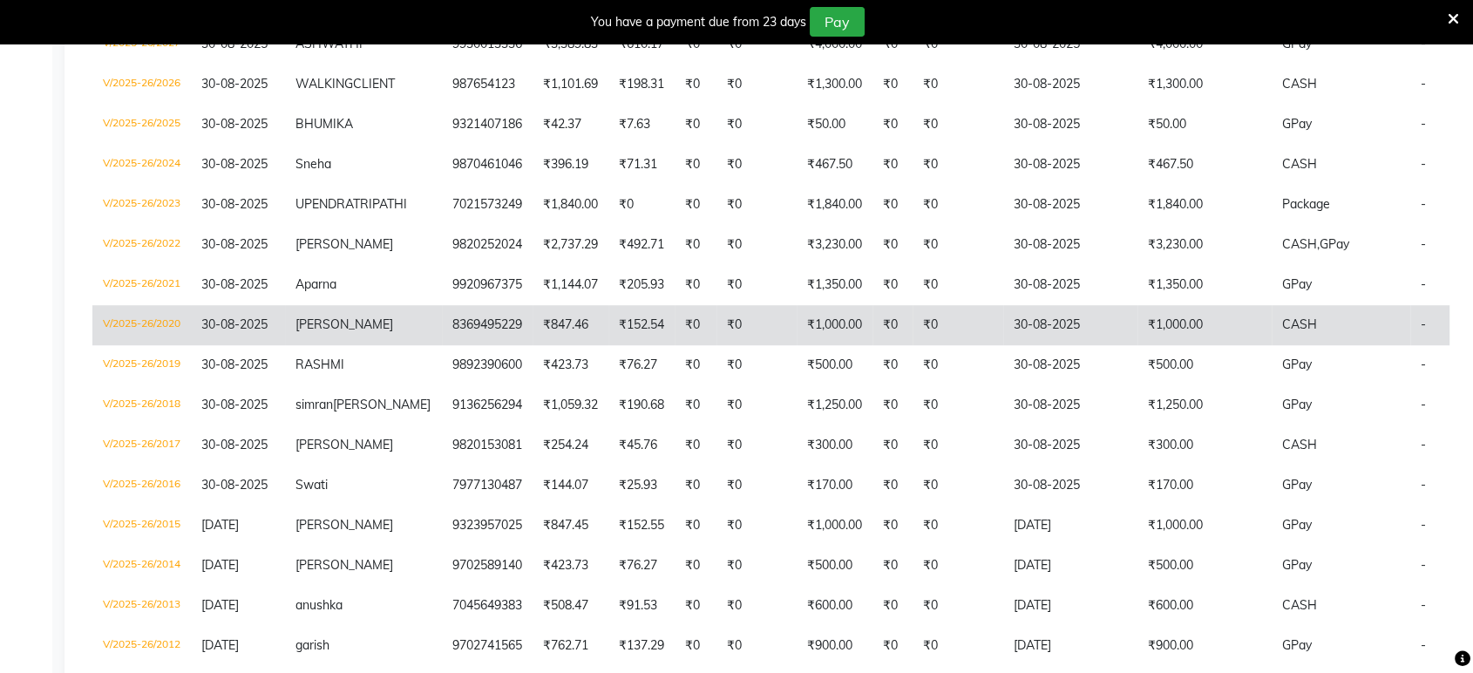
click at [1272, 345] on td "CASH" at bounding box center [1341, 325] width 139 height 40
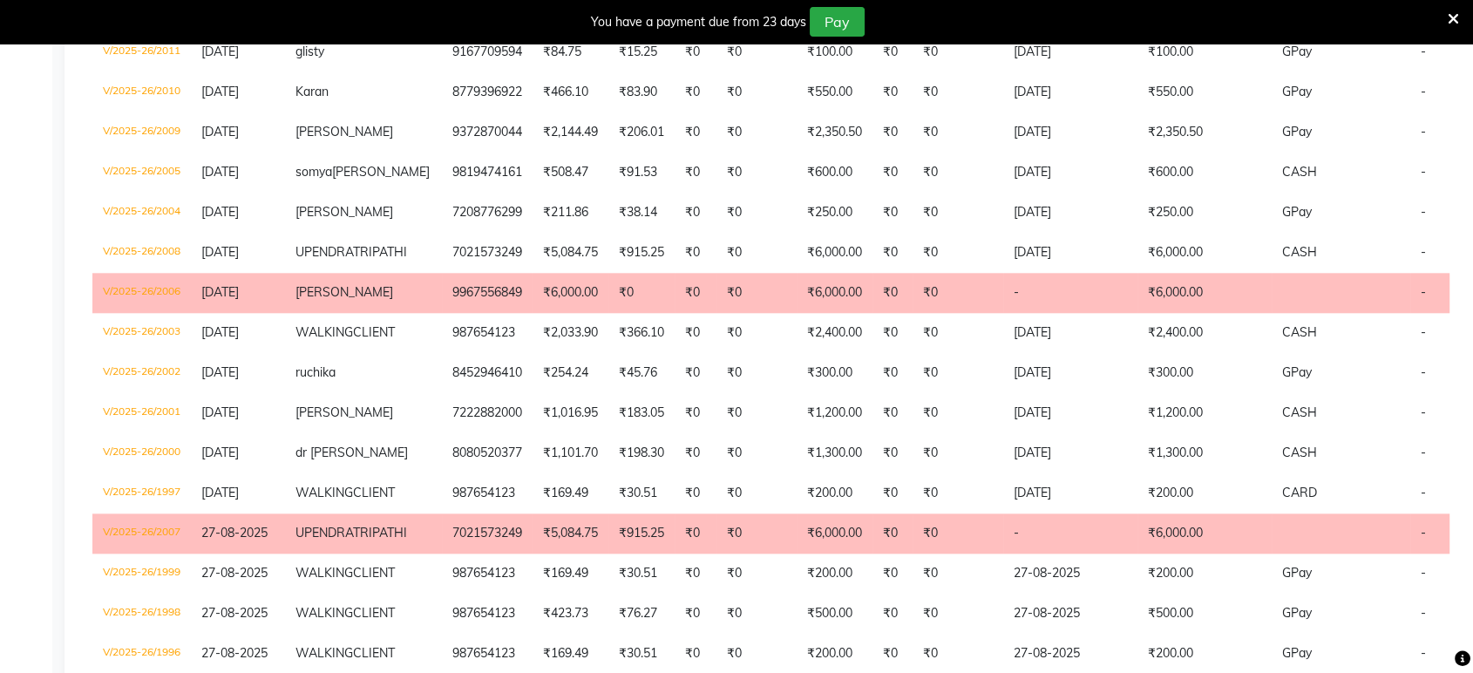
scroll to position [1837, 0]
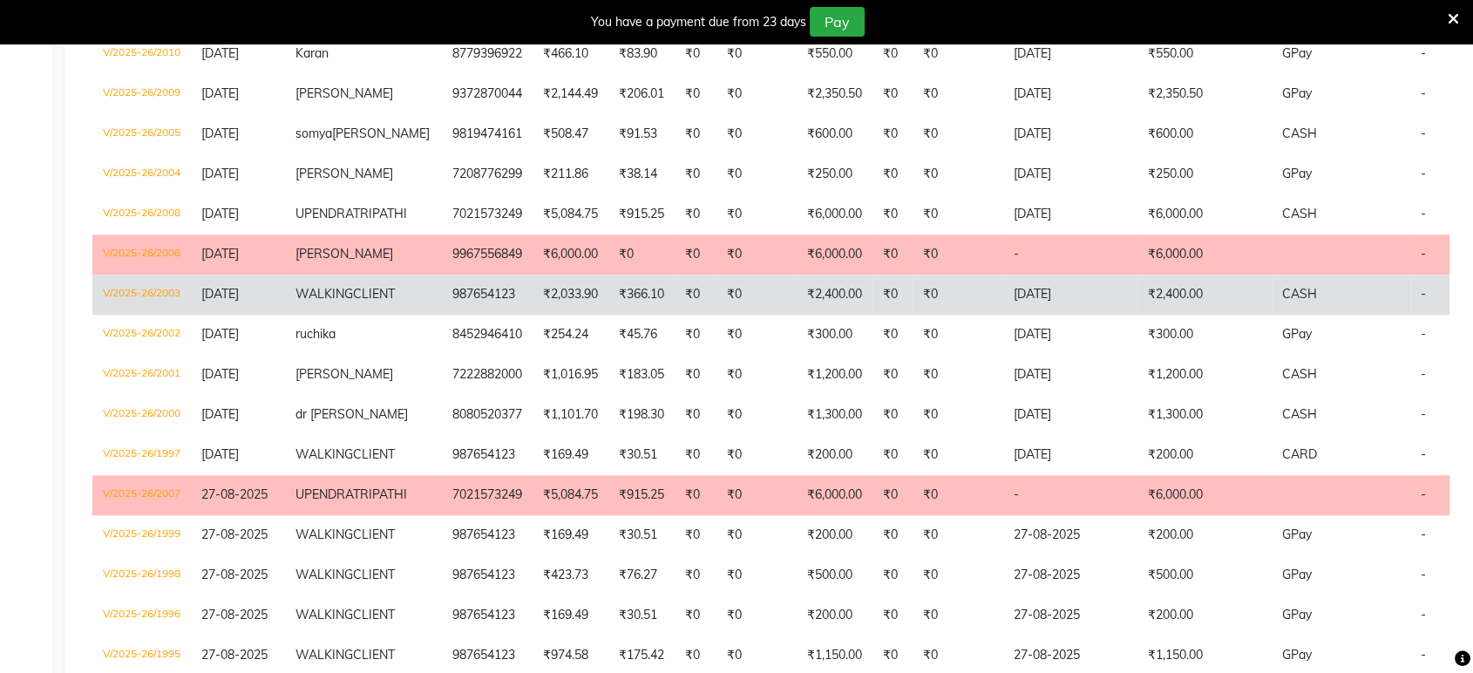
click at [1272, 315] on td "CASH" at bounding box center [1341, 295] width 139 height 40
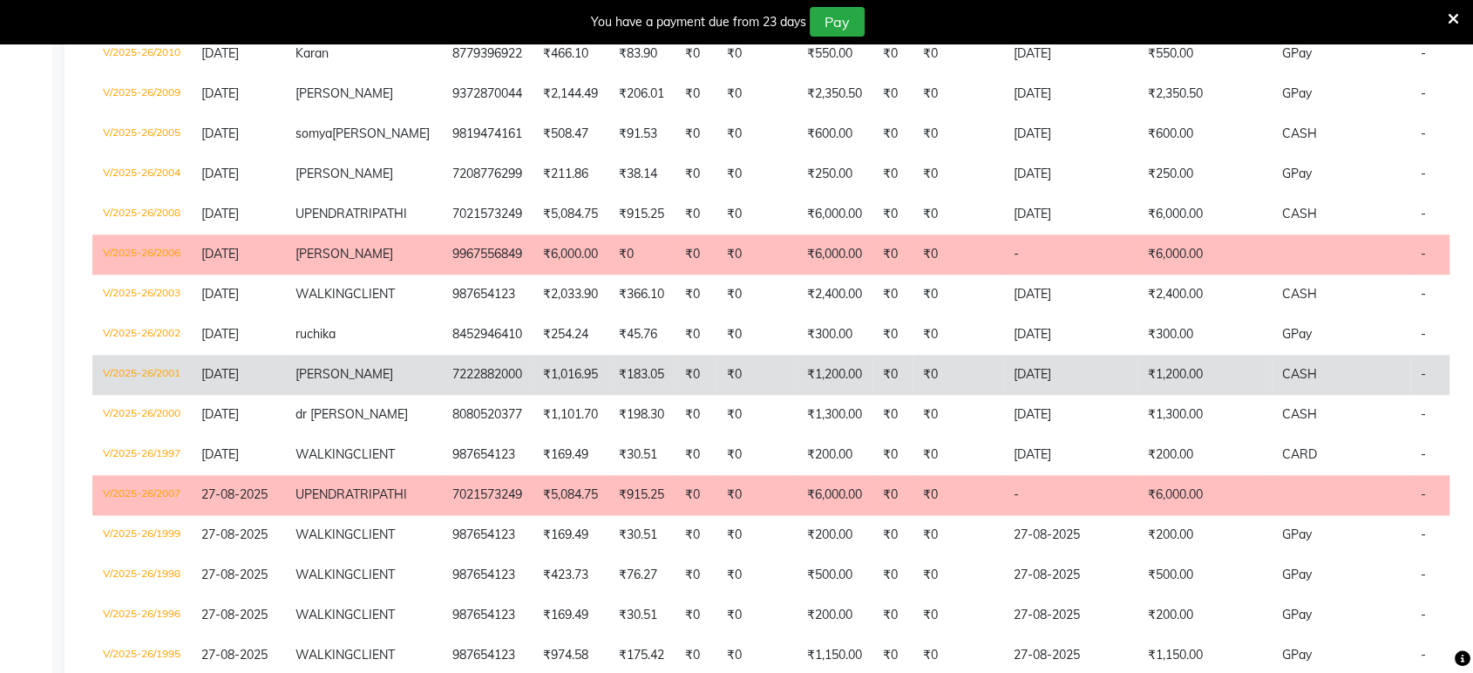
click at [1415, 395] on td "-" at bounding box center [1465, 375] width 108 height 40
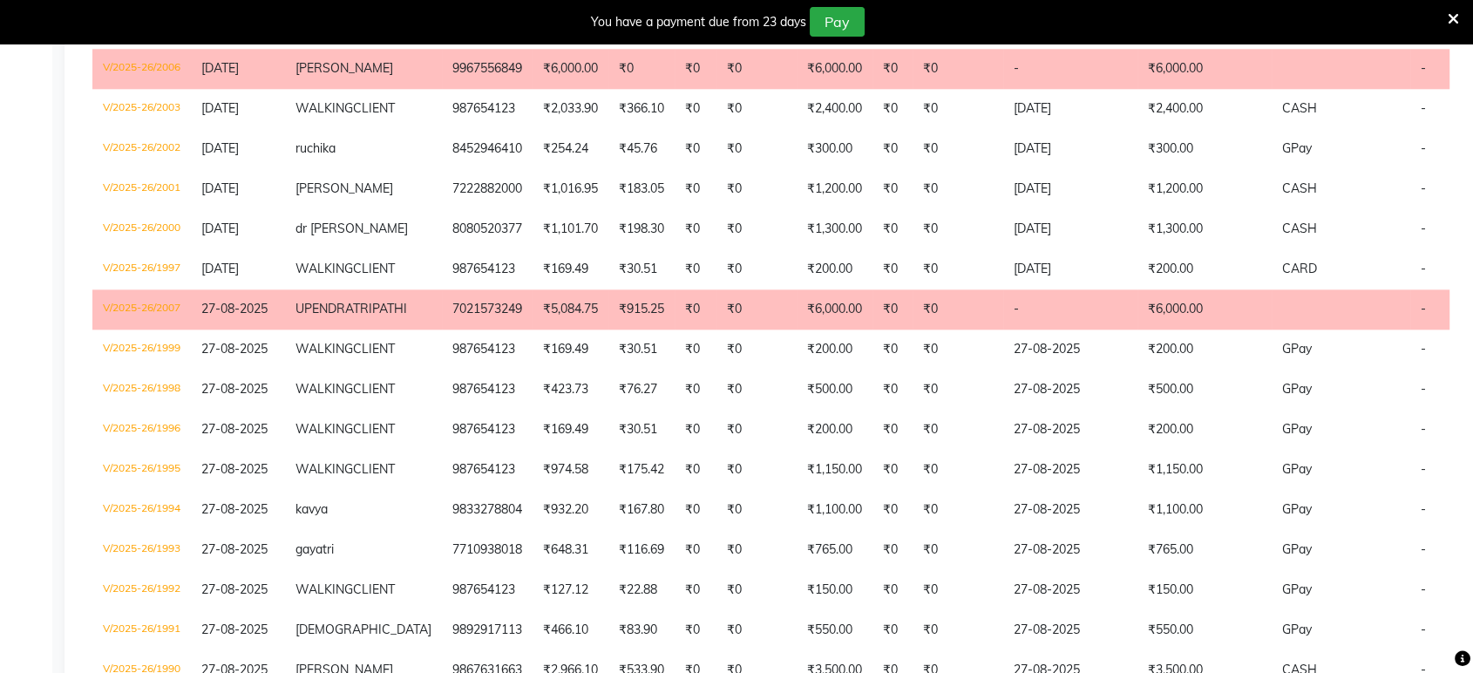
scroll to position [2030, 0]
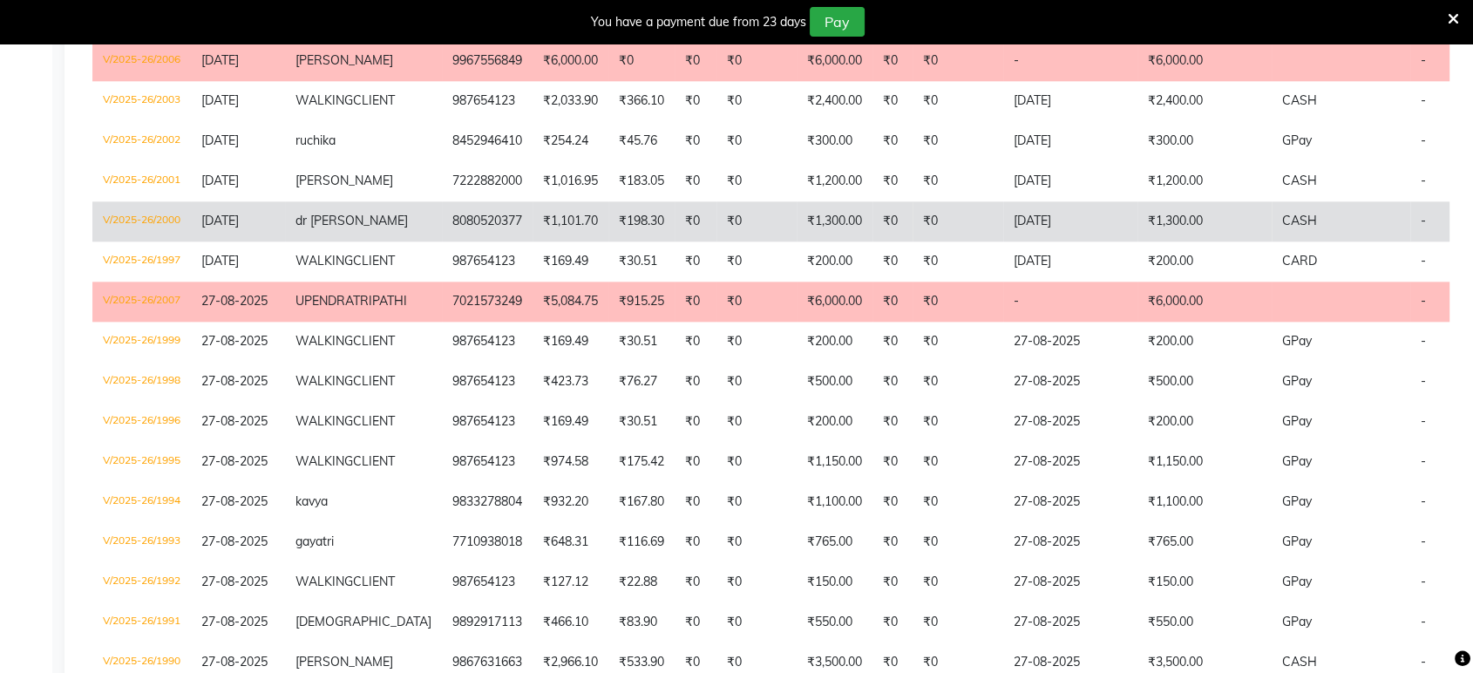
click at [1078, 241] on td "28-08-2025" at bounding box center [1070, 221] width 134 height 40
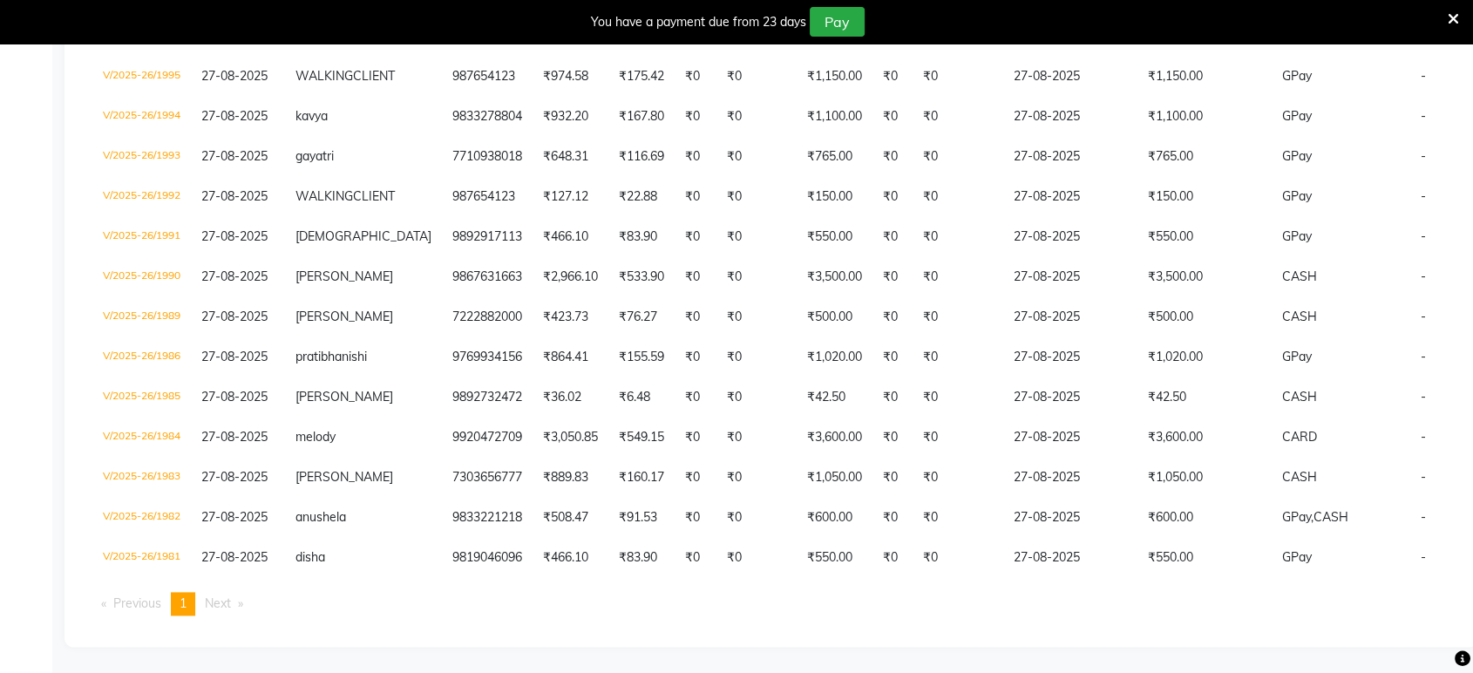
scroll to position [2663, 0]
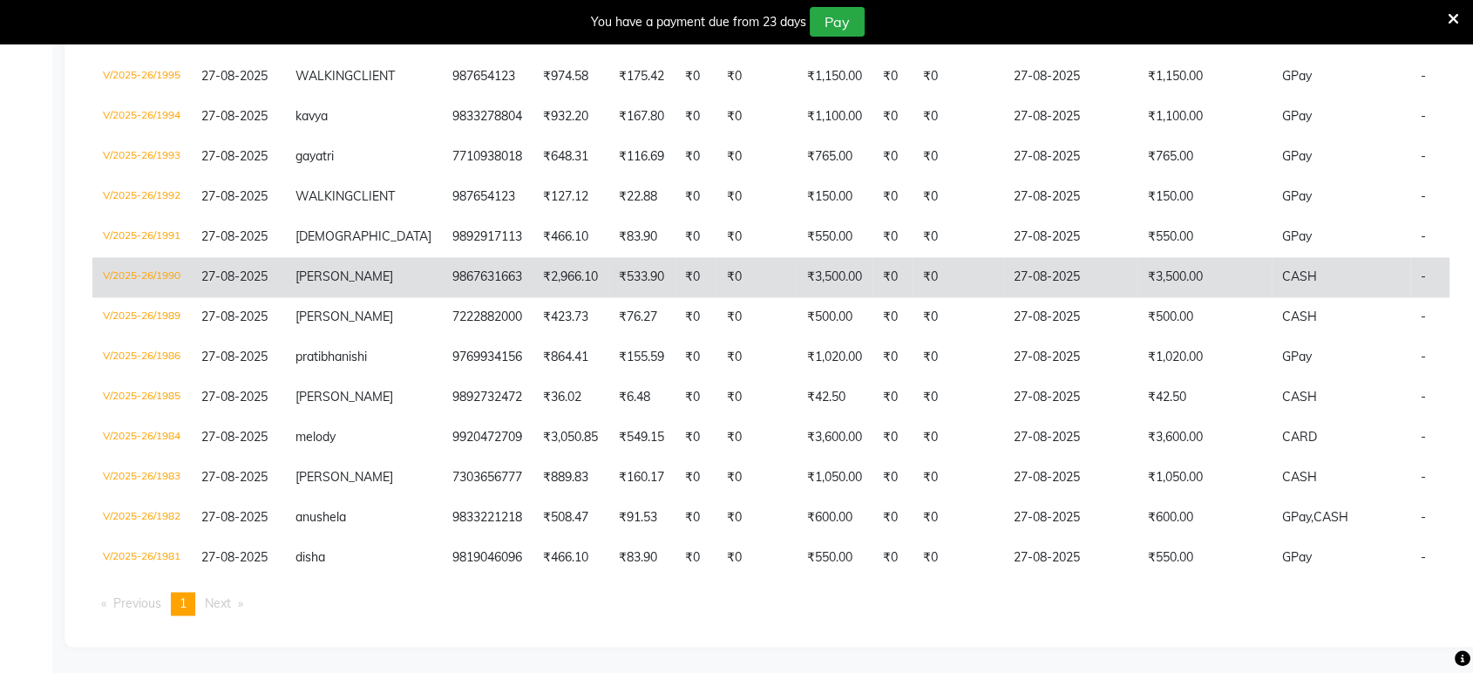
click at [1138, 297] on td "₹3,500.00" at bounding box center [1205, 277] width 134 height 40
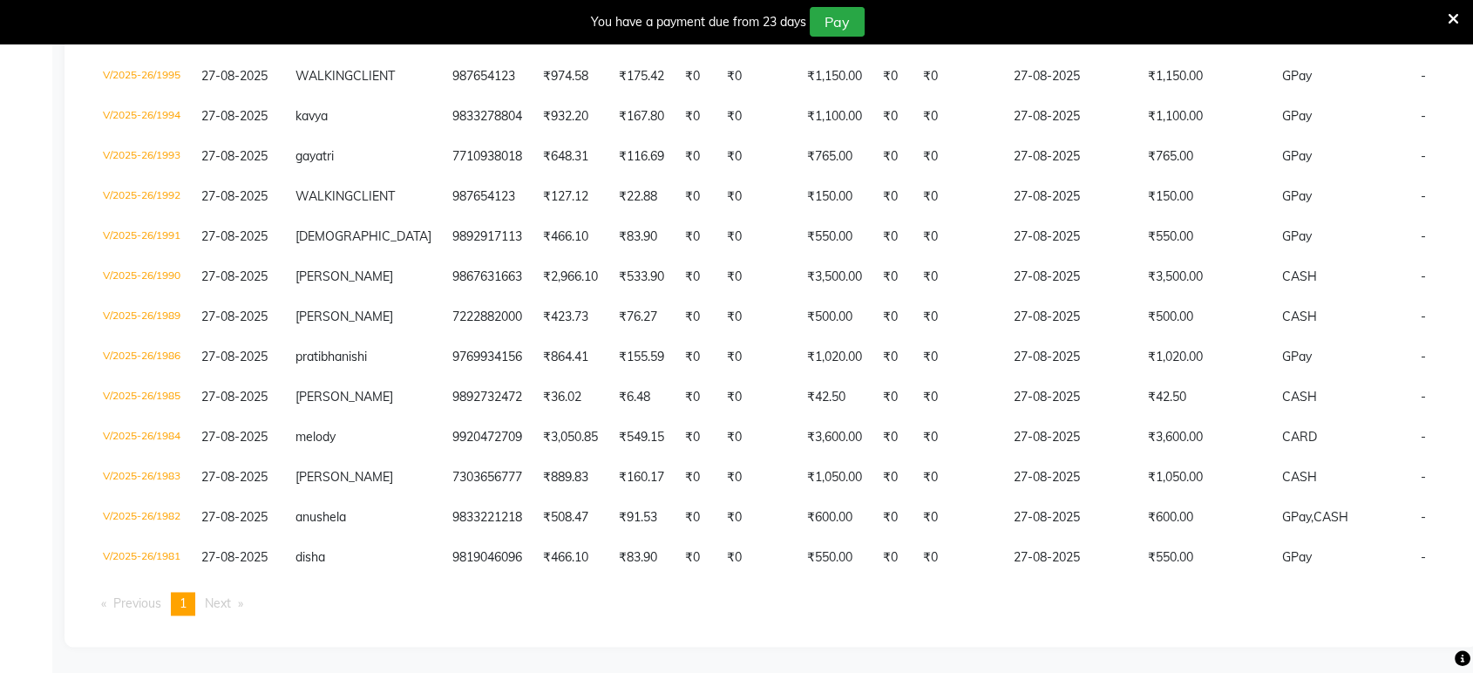
scroll to position [2779, 0]
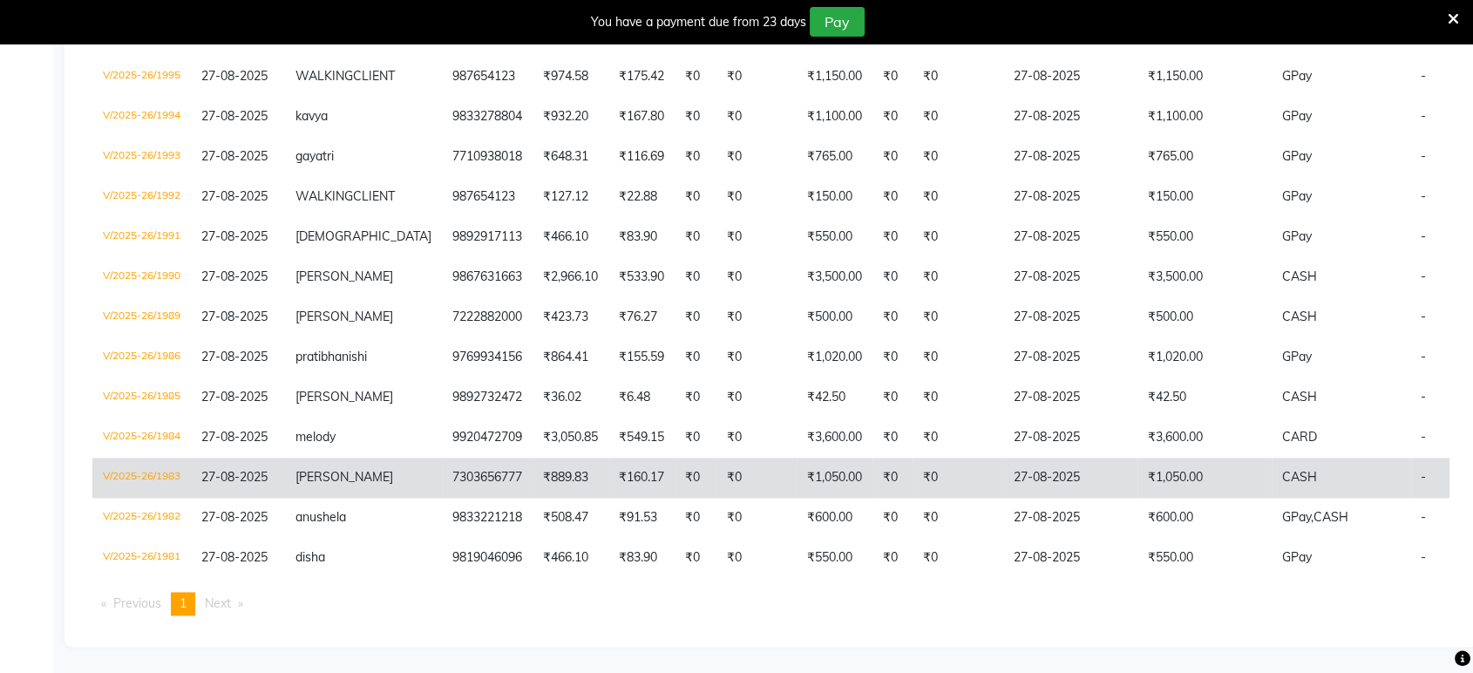
click at [1184, 498] on td "₹1,050.00" at bounding box center [1205, 478] width 134 height 40
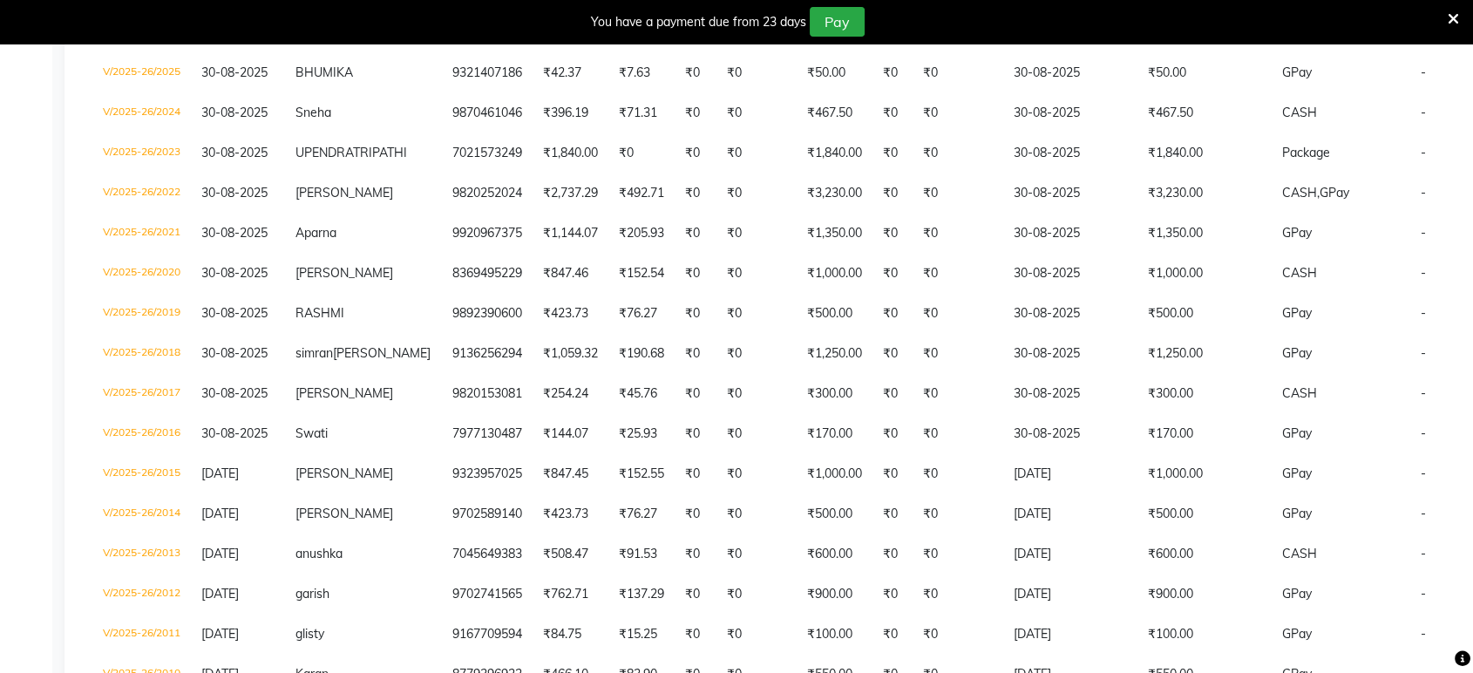
scroll to position [0, 0]
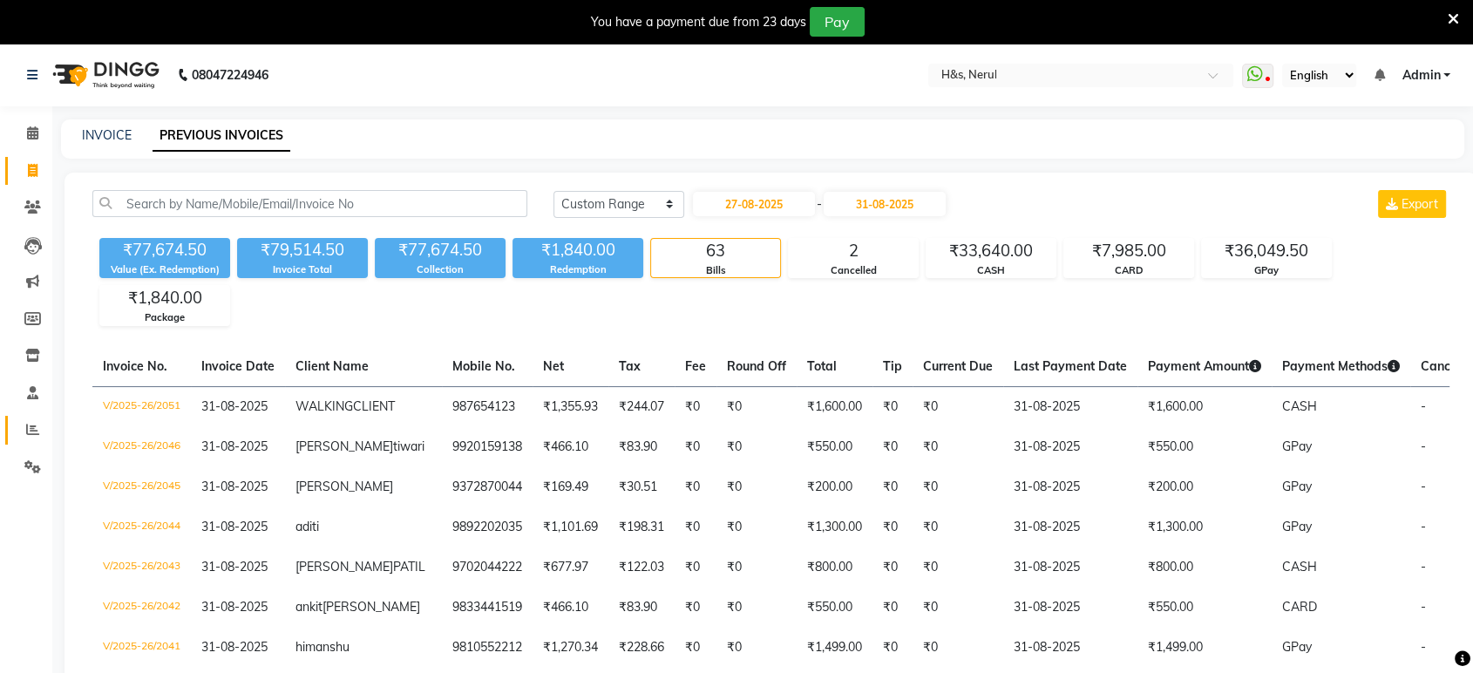
click at [32, 418] on link "Reports" at bounding box center [26, 430] width 42 height 29
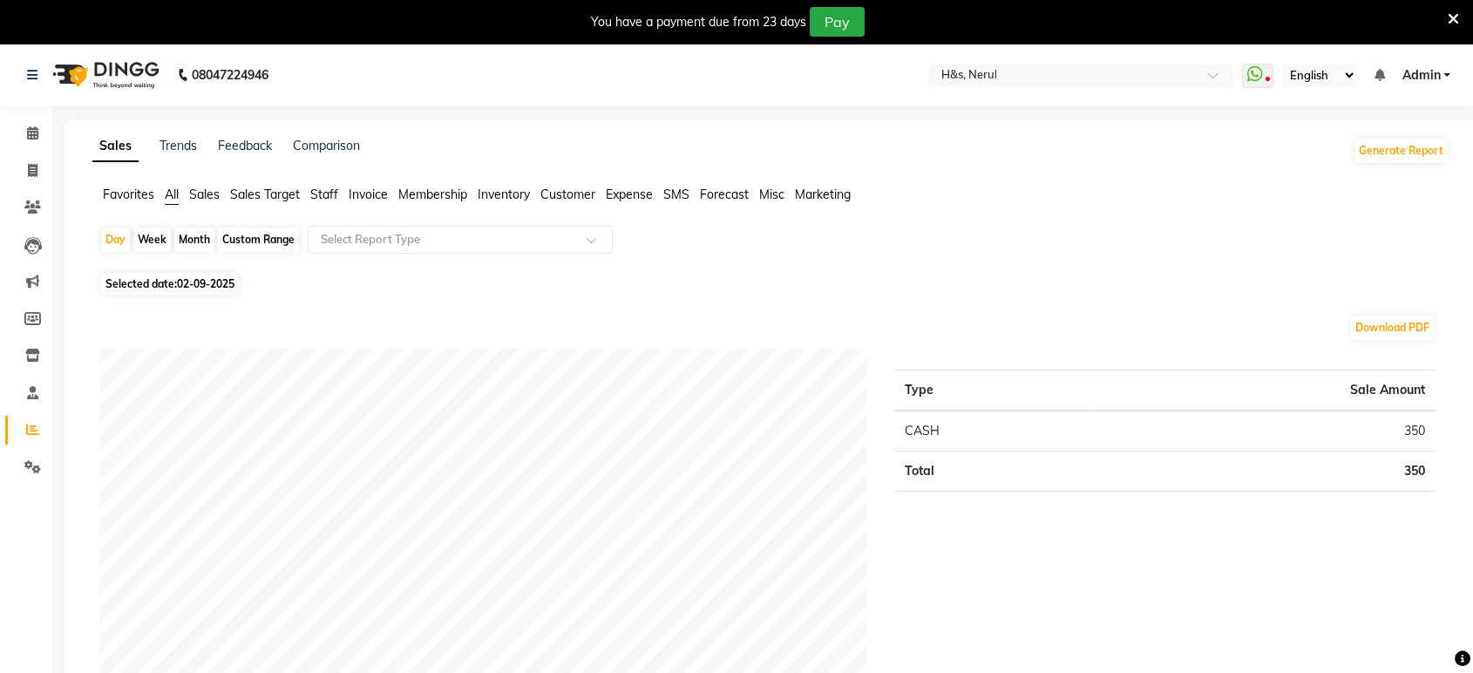
click at [232, 231] on div "Custom Range" at bounding box center [258, 240] width 81 height 24
select select "9"
select select "2025"
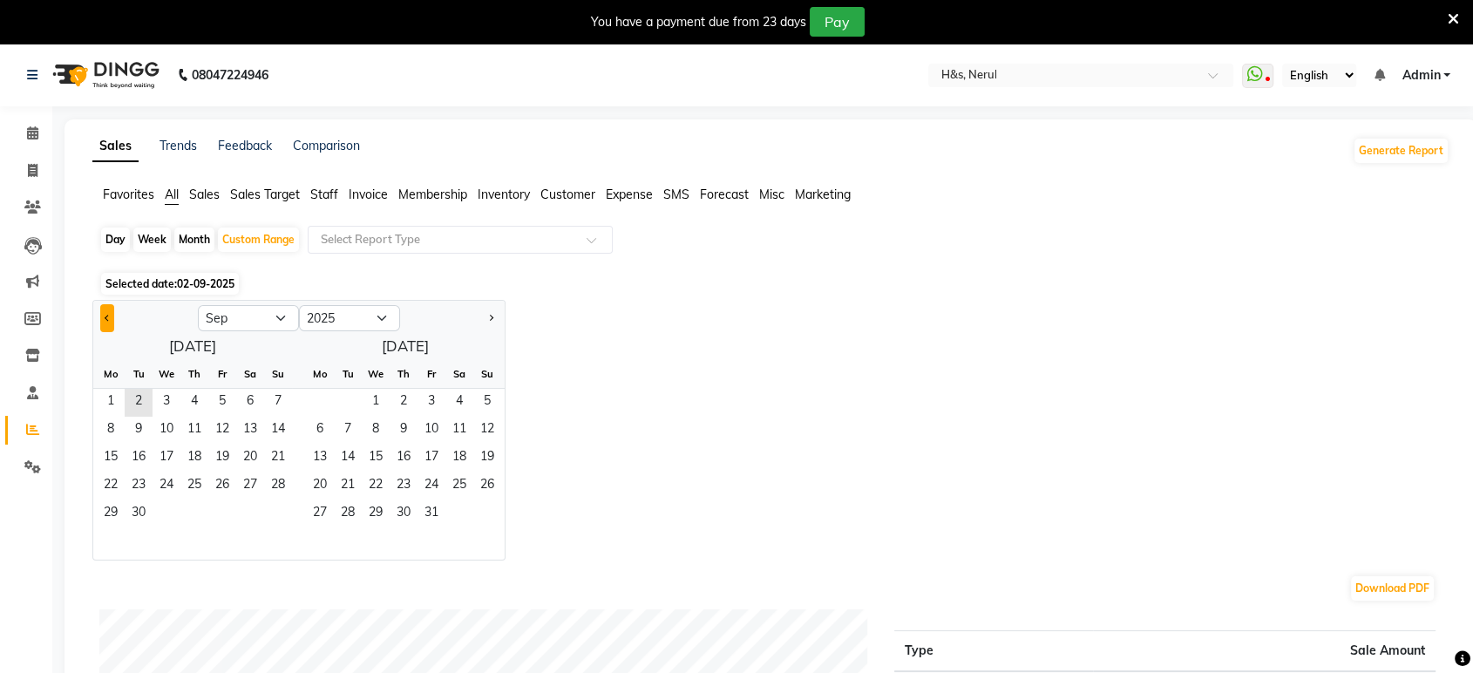
click at [101, 305] on button "Previous month" at bounding box center [107, 318] width 14 height 28
select select "8"
click at [129, 514] on span "26" at bounding box center [139, 514] width 28 height 28
click at [275, 512] on span "31" at bounding box center [278, 514] width 28 height 28
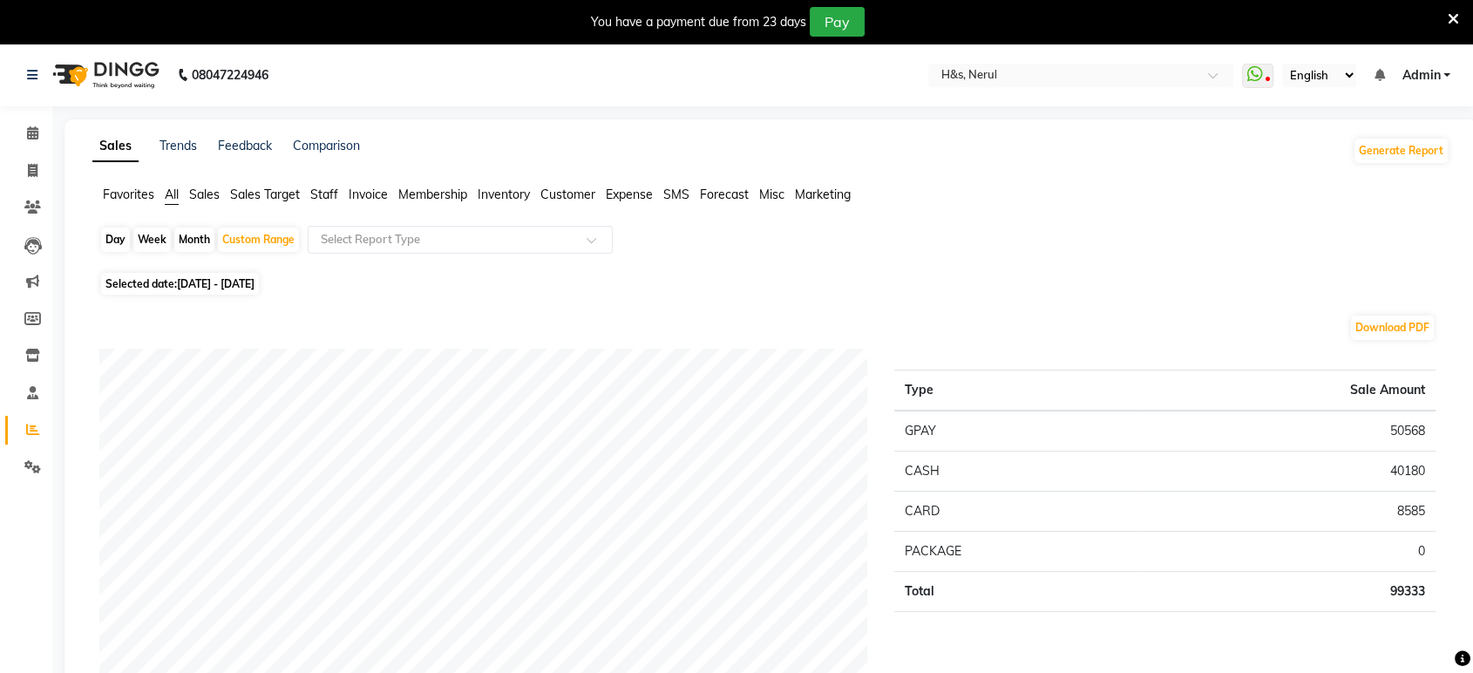
click at [204, 277] on span "26-08-2025 - 31-08-2025" at bounding box center [216, 283] width 78 height 13
select select "8"
select select "2025"
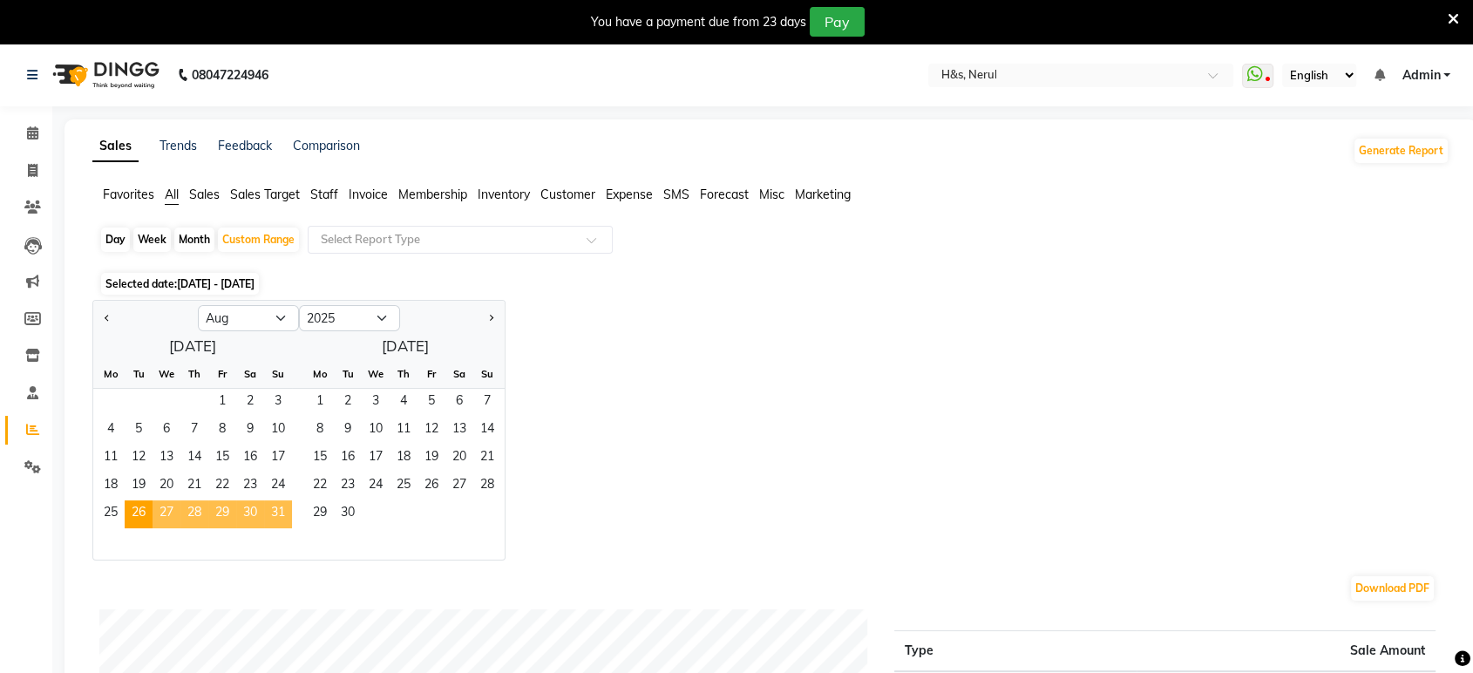
click at [275, 502] on span "31" at bounding box center [278, 514] width 28 height 28
click at [237, 515] on span "30" at bounding box center [250, 514] width 28 height 28
click at [279, 500] on span "31" at bounding box center [278, 514] width 28 height 28
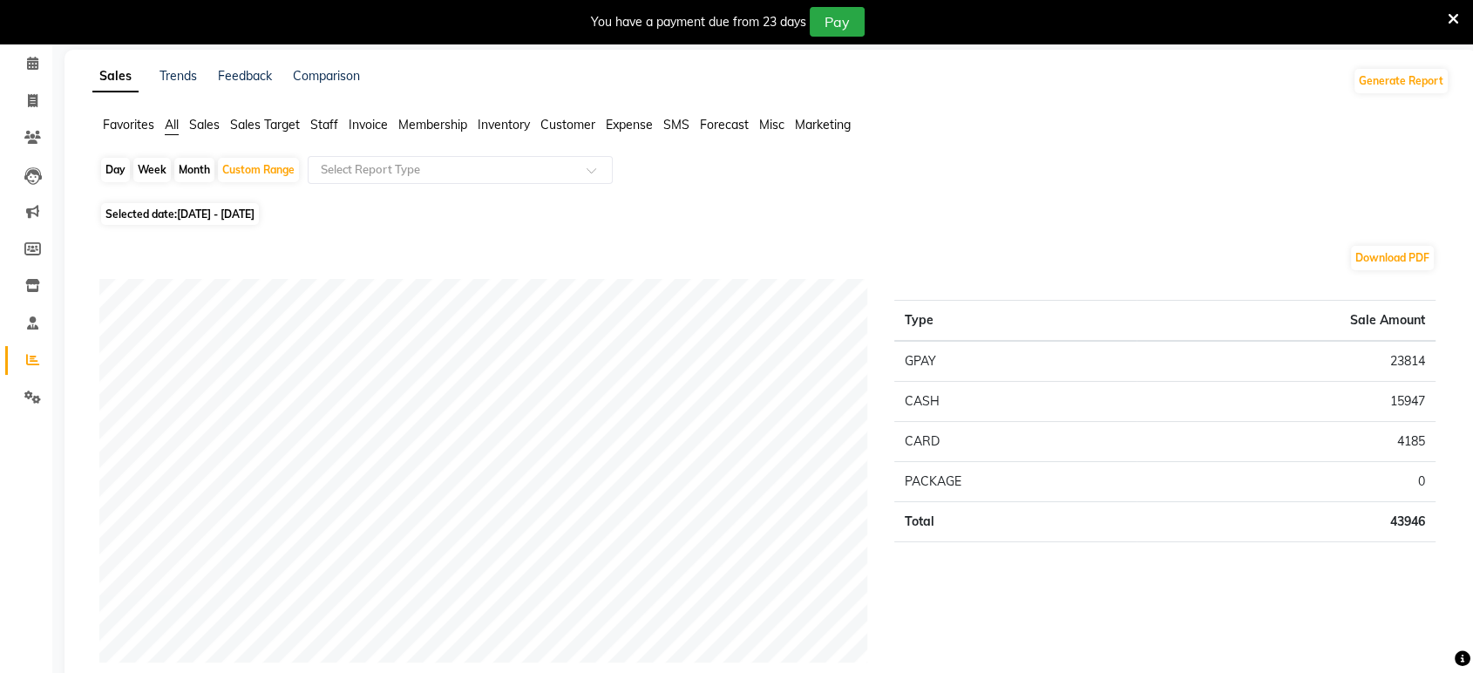
scroll to position [103, 0]
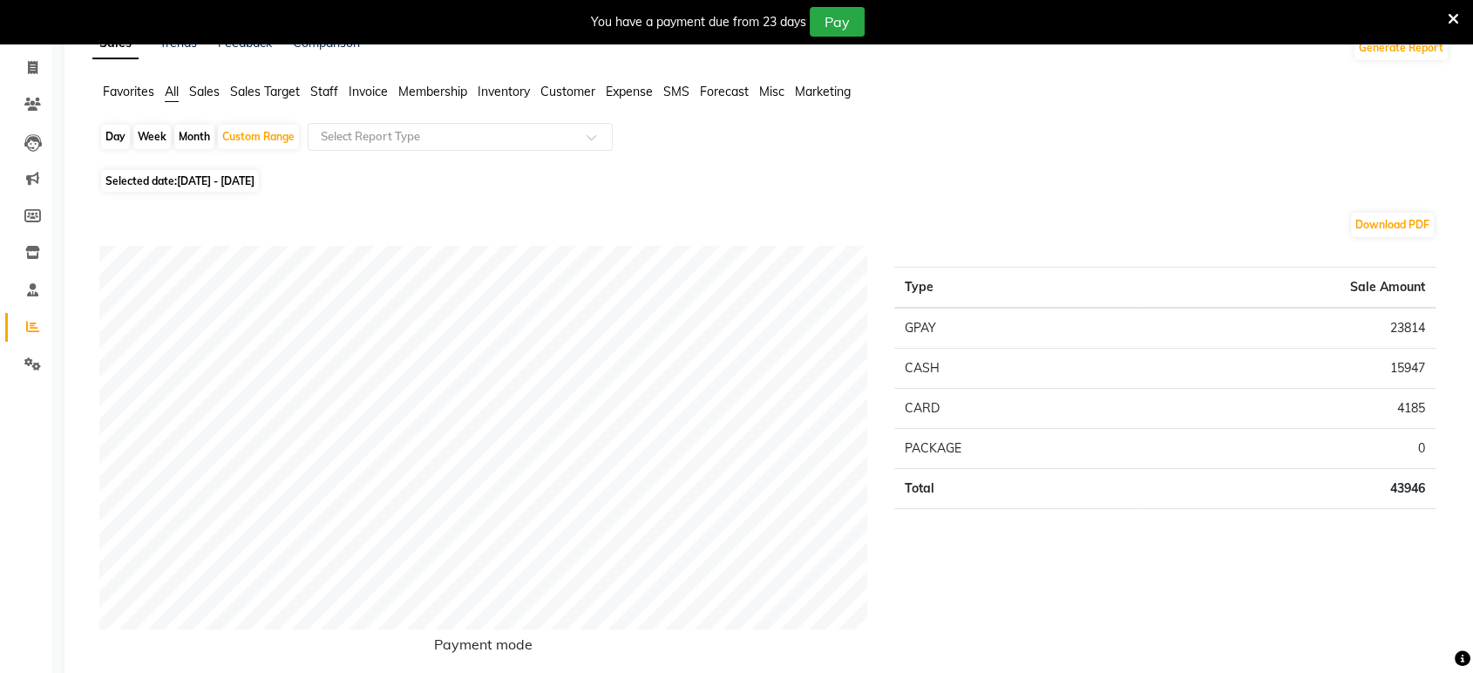
click at [102, 132] on div "Day" at bounding box center [115, 137] width 29 height 24
select select "8"
select select "2025"
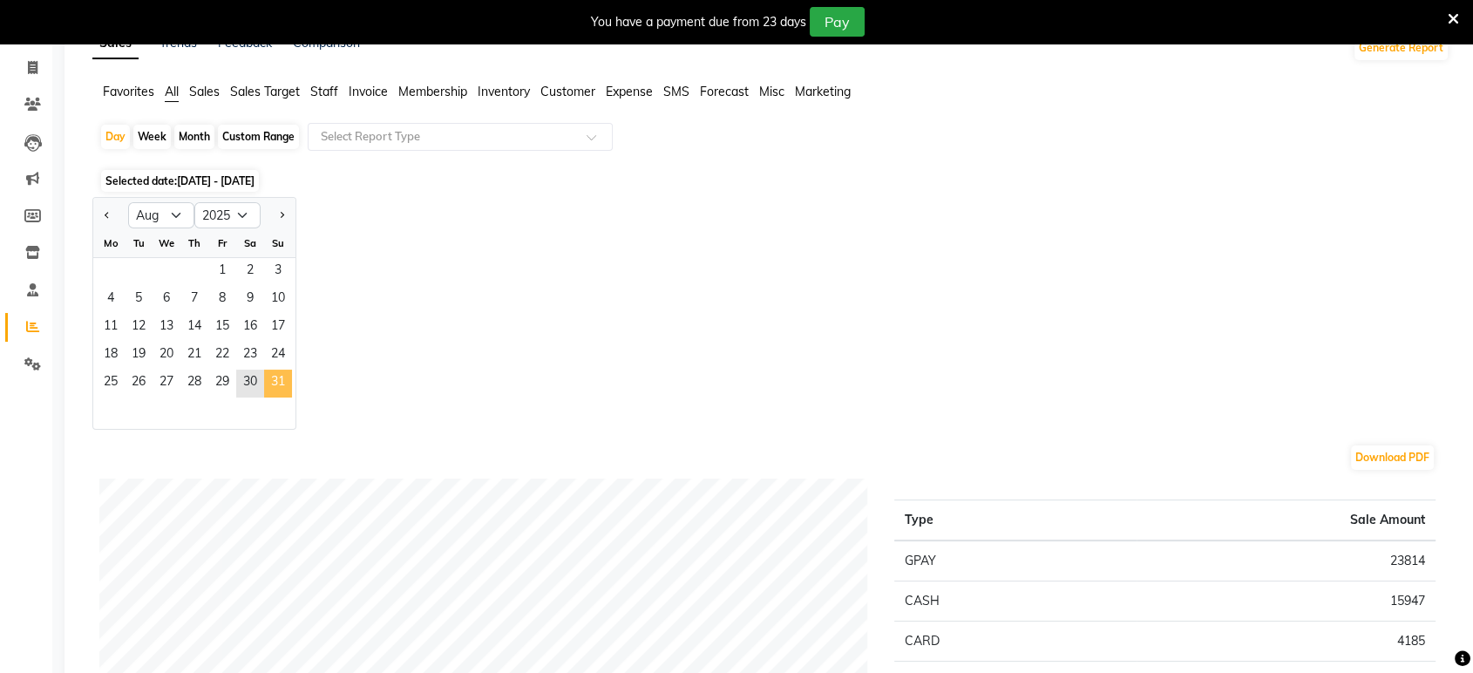
click at [278, 378] on span "31" at bounding box center [278, 384] width 28 height 28
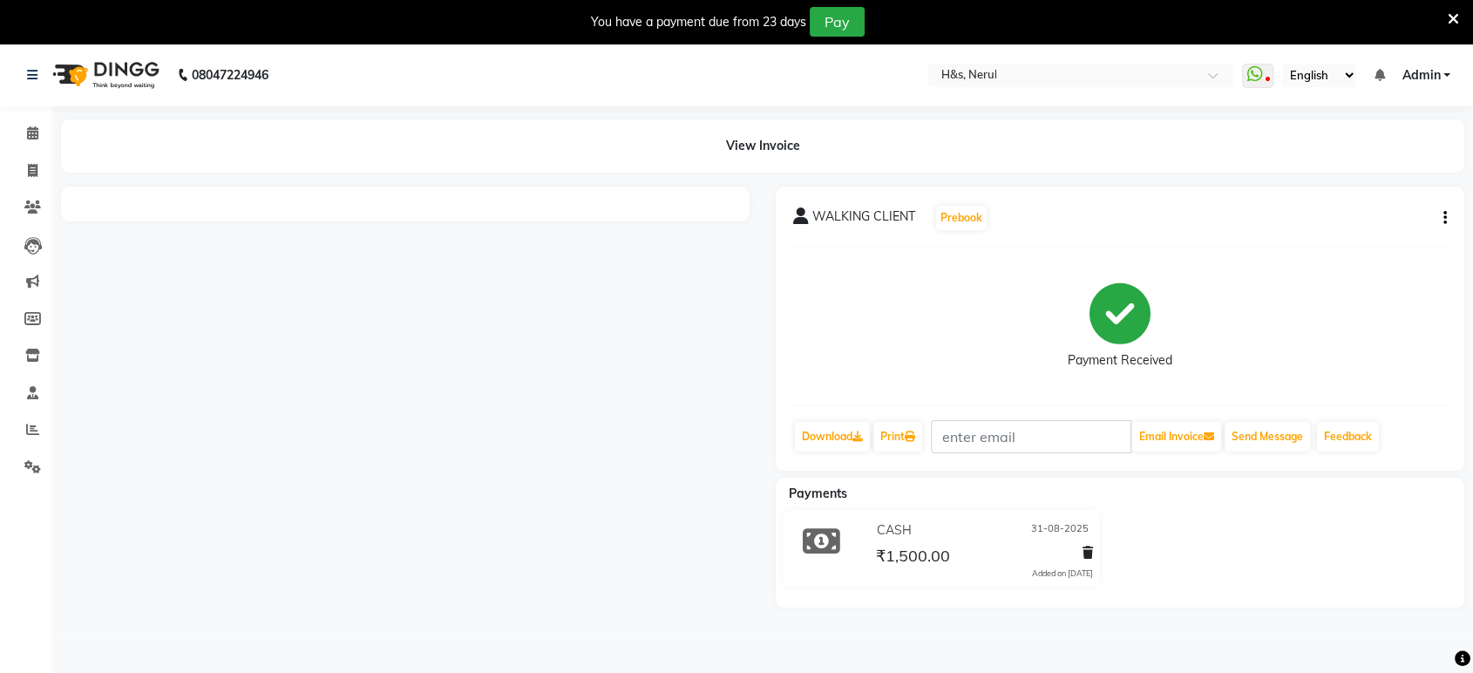
click at [1444, 218] on icon "button" at bounding box center [1445, 218] width 3 height 1
click at [1330, 214] on div "Edit Item Staff" at bounding box center [1328, 218] width 179 height 22
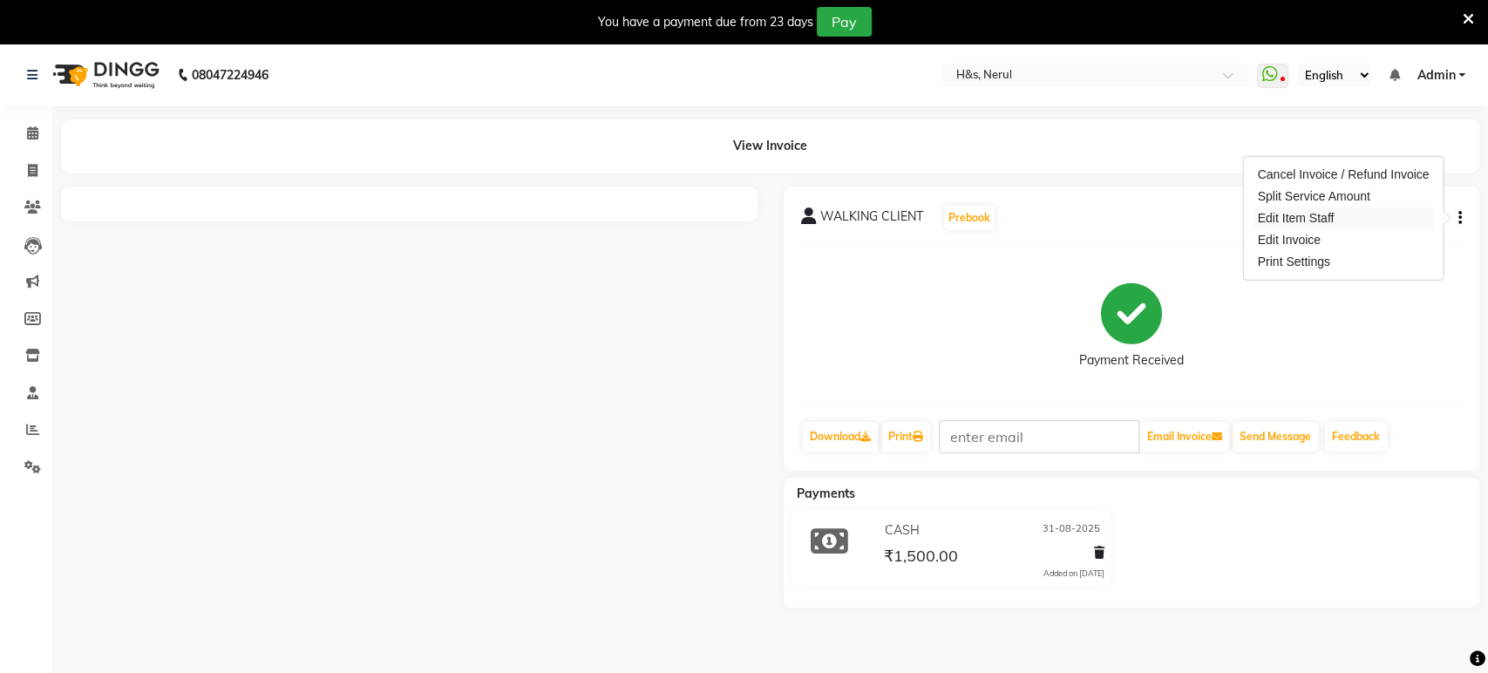
select select "49333"
select select "49331"
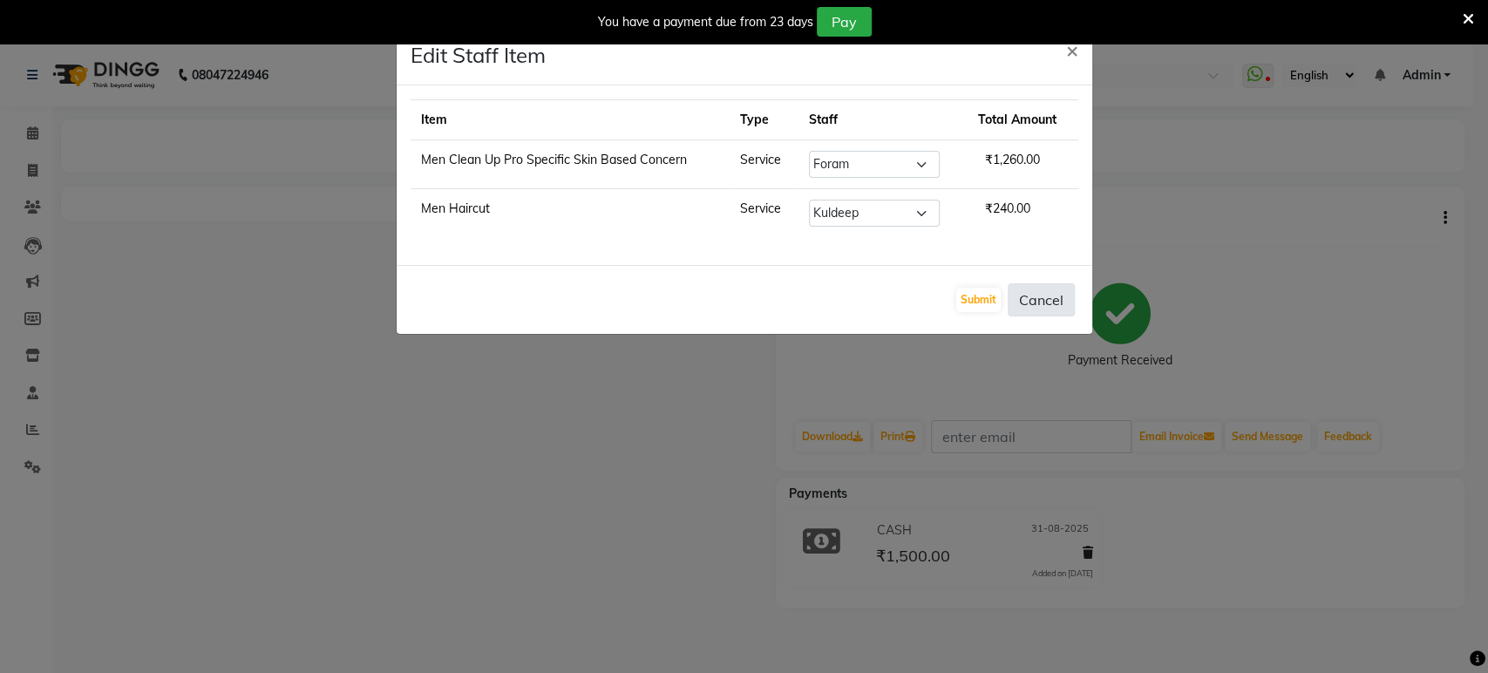
click at [1033, 288] on button "Cancel" at bounding box center [1041, 299] width 67 height 33
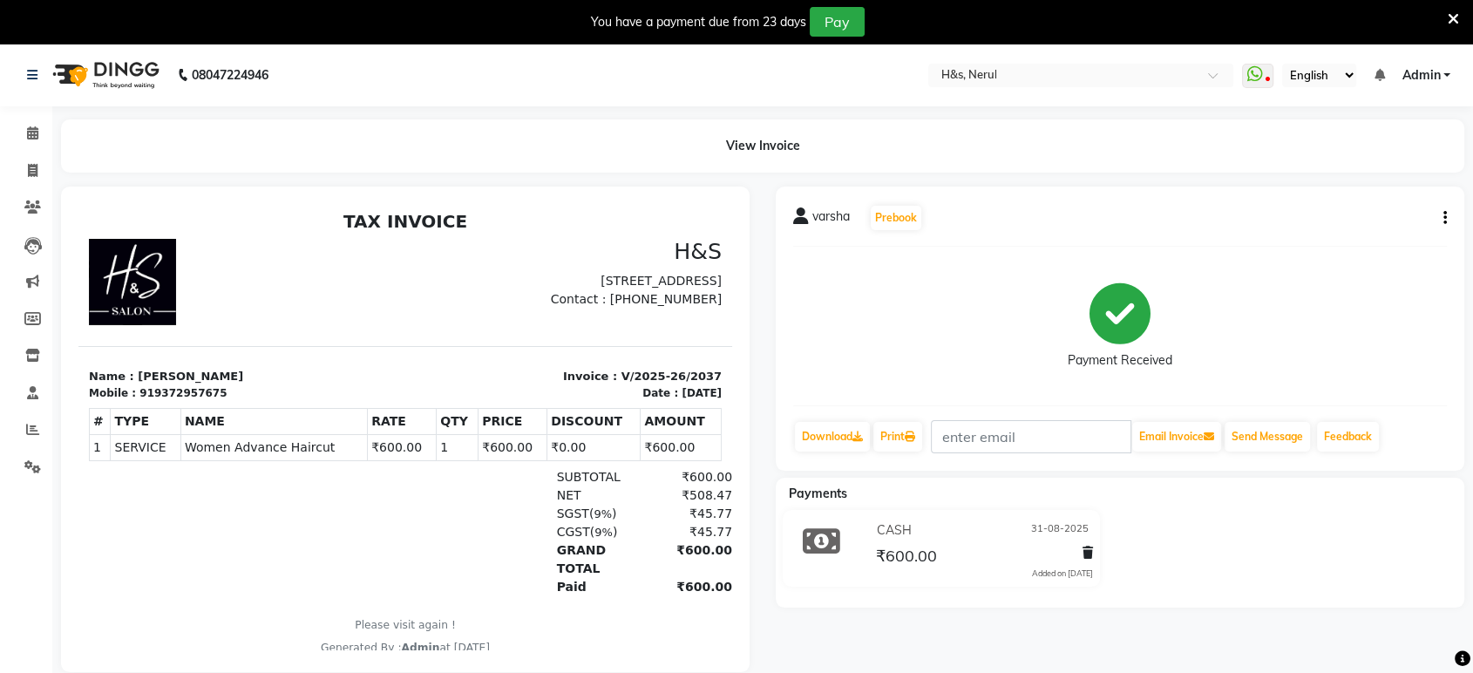
click at [1444, 218] on icon "button" at bounding box center [1445, 218] width 3 height 1
click at [1355, 221] on div "Edit Item Staff" at bounding box center [1328, 218] width 179 height 22
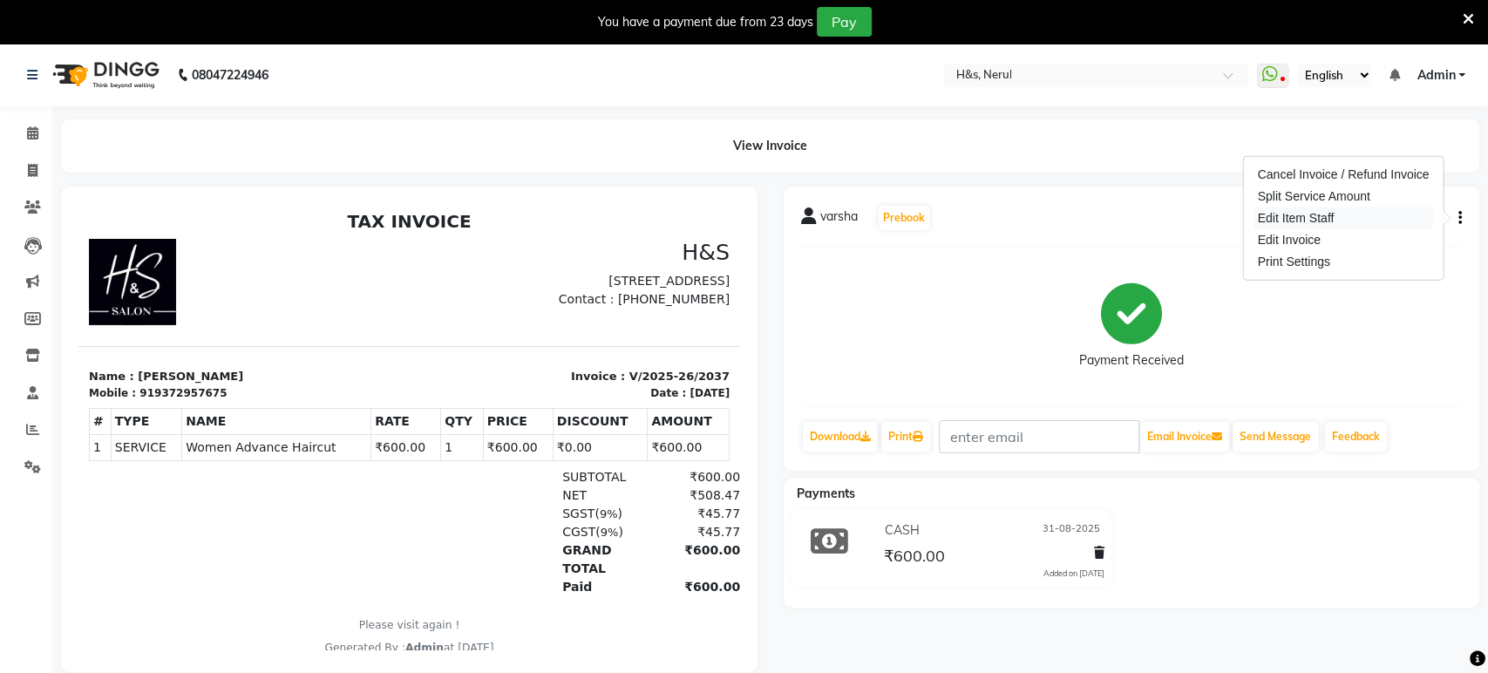
select select "53268"
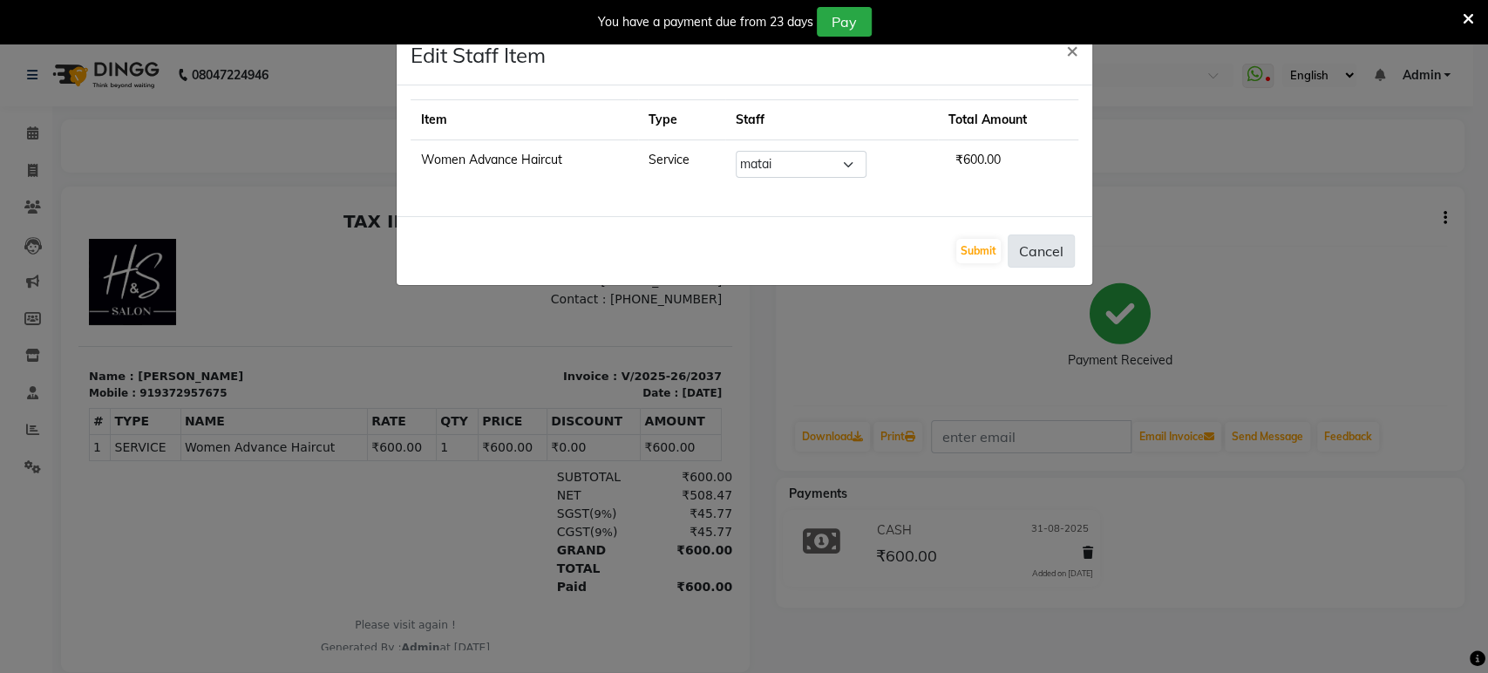
click at [1035, 239] on button "Cancel" at bounding box center [1041, 251] width 67 height 33
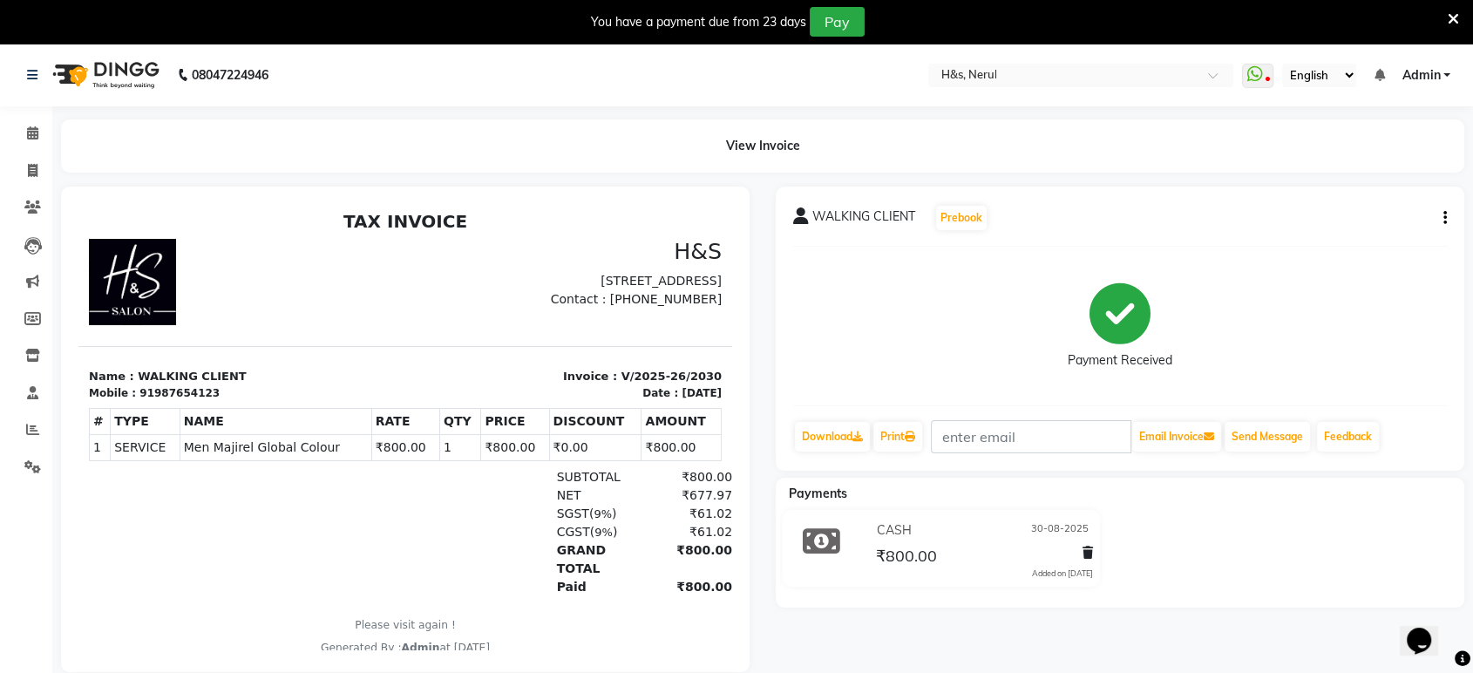
click at [1444, 218] on icon "button" at bounding box center [1445, 218] width 3 height 1
click at [1384, 224] on div "Edit Item Staff" at bounding box center [1328, 218] width 179 height 22
select select "49331"
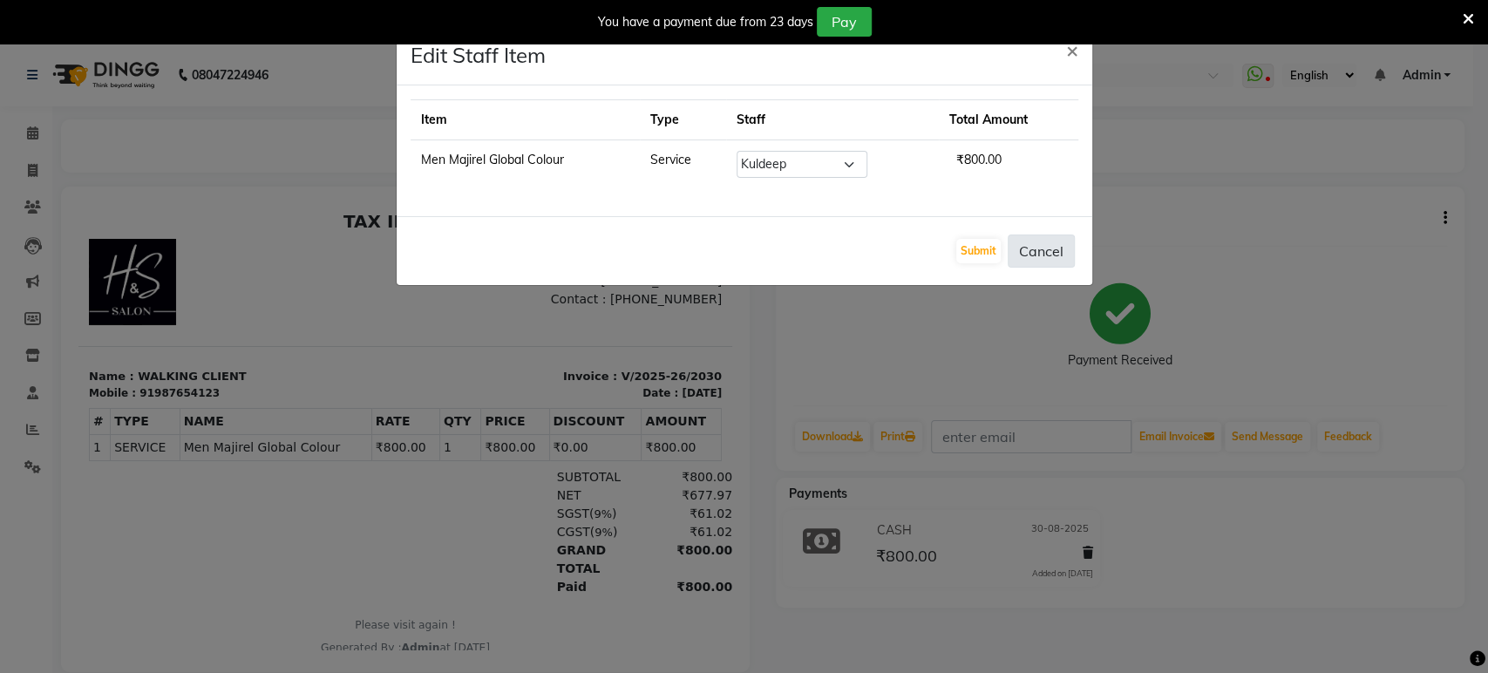
click at [1067, 250] on button "Cancel" at bounding box center [1041, 251] width 67 height 33
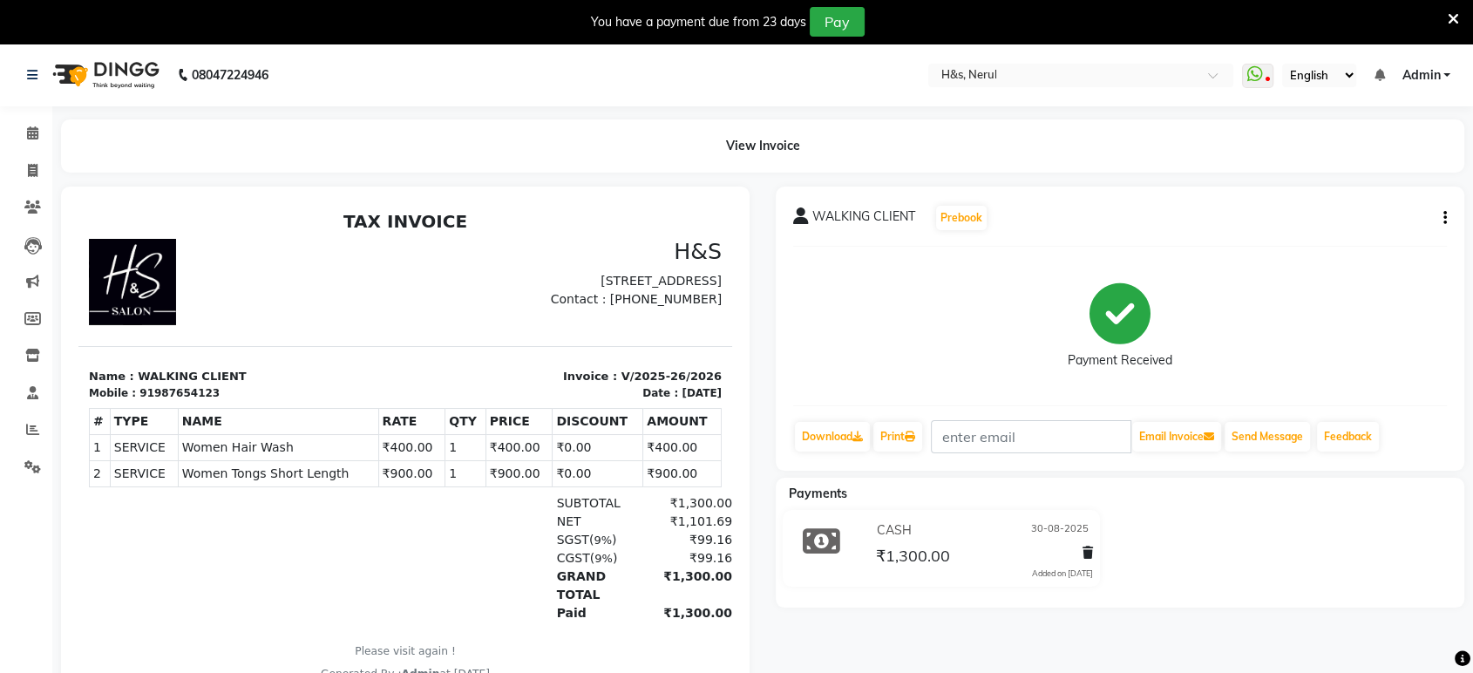
click at [1446, 227] on button "button" at bounding box center [1442, 218] width 10 height 18
click at [1290, 221] on div "Edit Item Staff" at bounding box center [1328, 218] width 179 height 22
select select "61692"
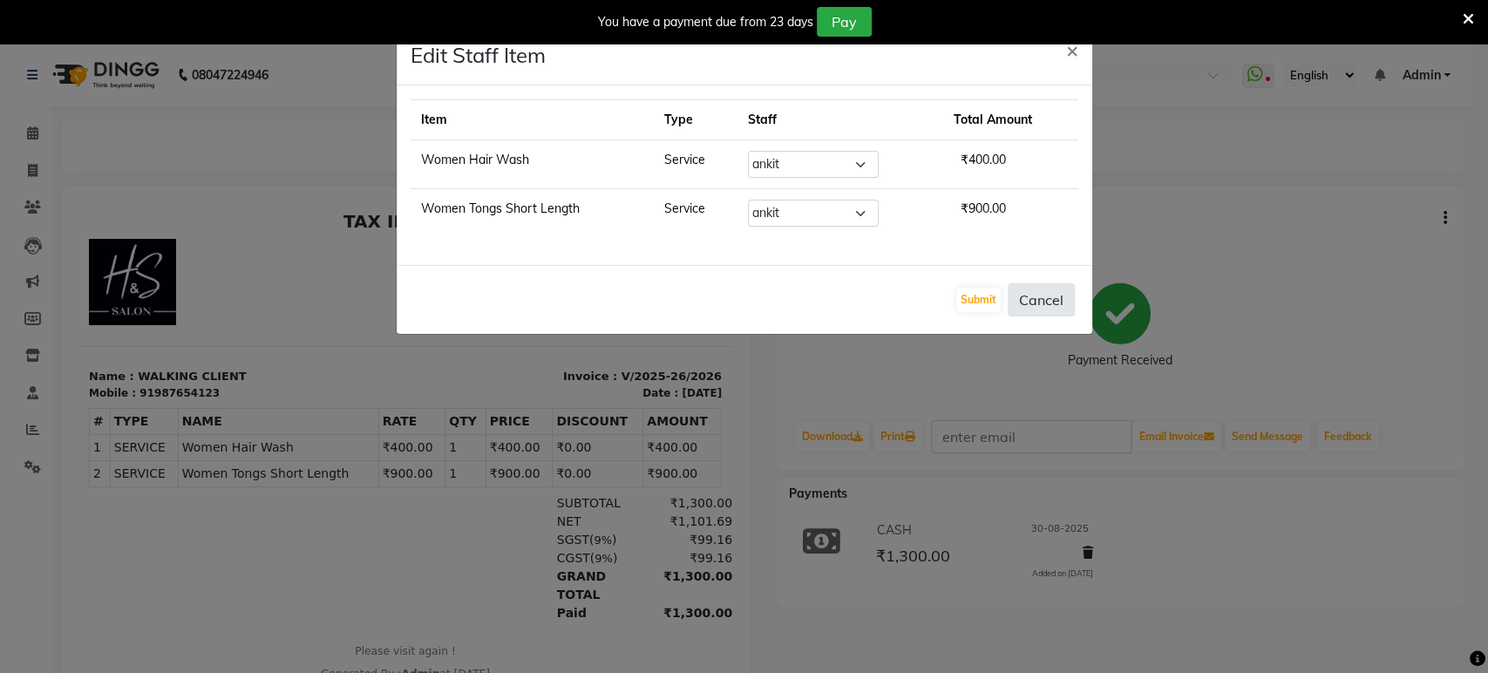
click at [1063, 284] on button "Cancel" at bounding box center [1041, 299] width 67 height 33
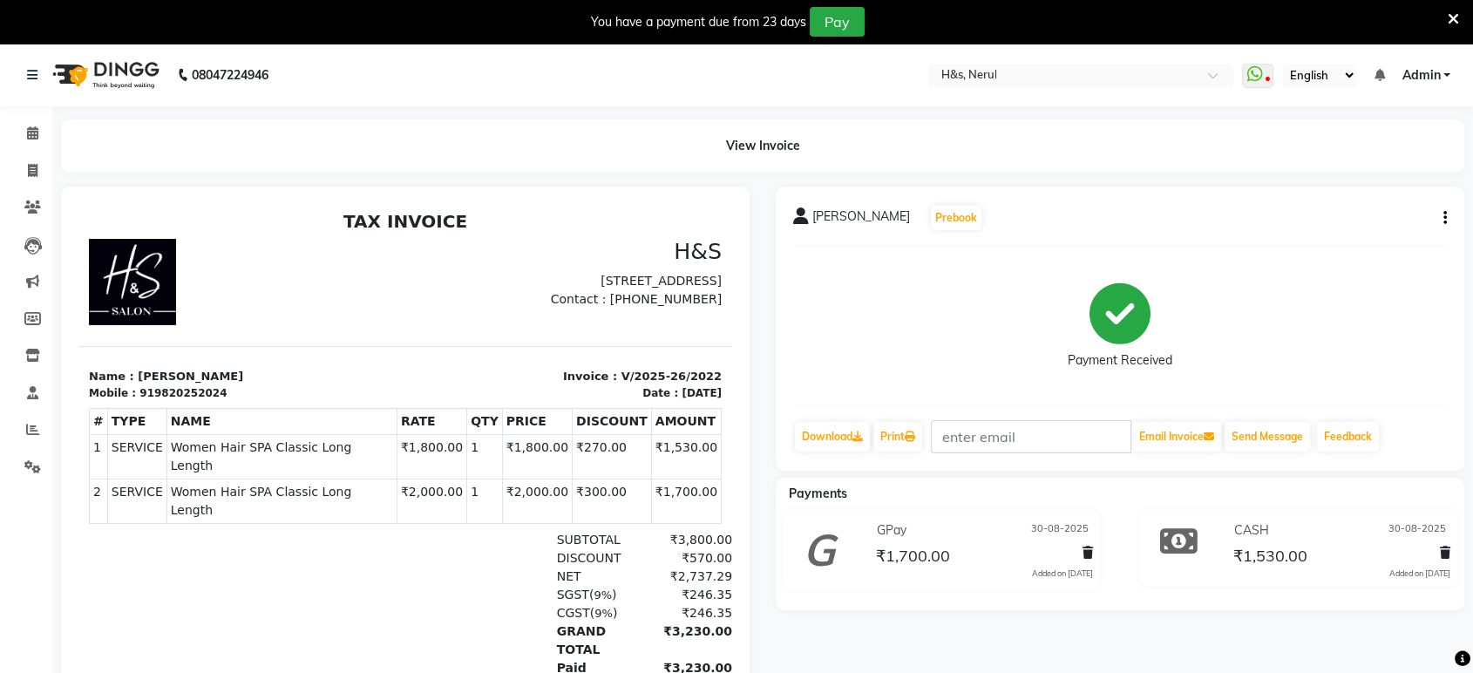
click at [1444, 219] on icon "button" at bounding box center [1445, 218] width 3 height 1
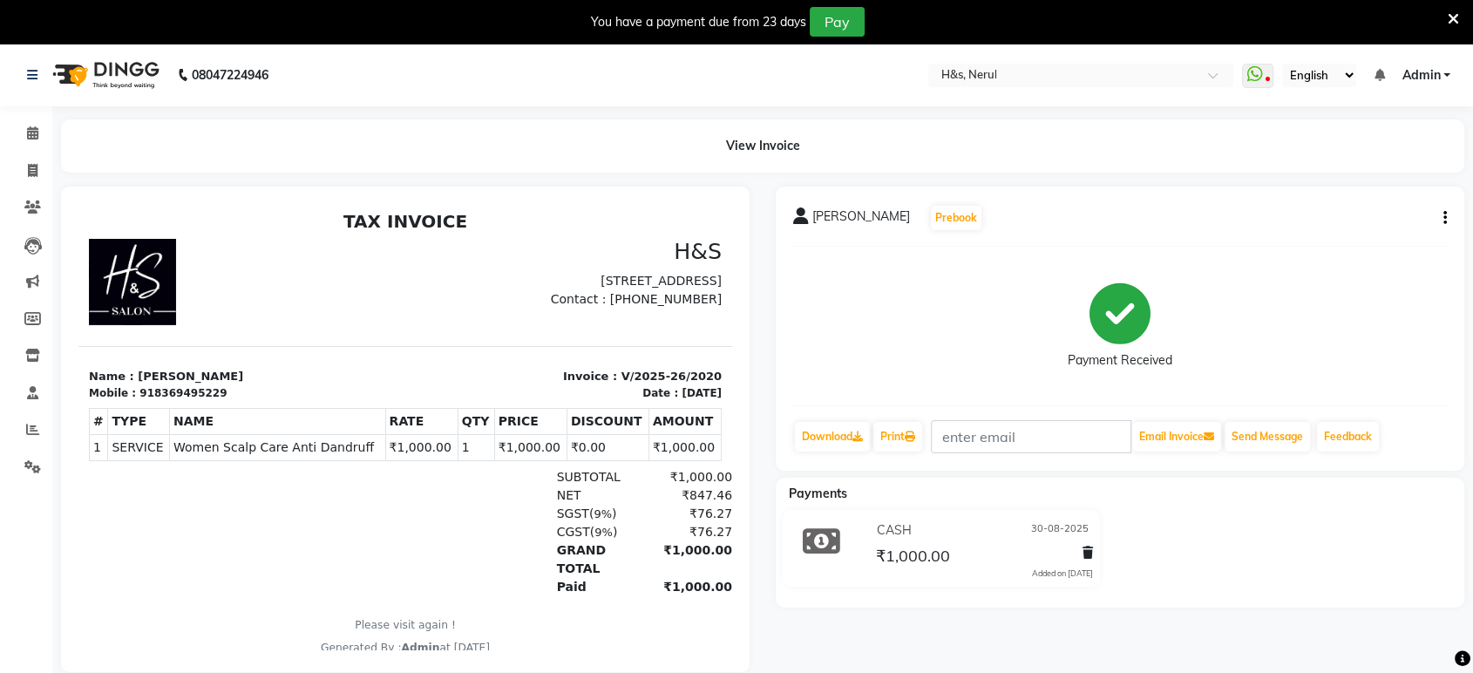
click at [1435, 209] on div "[PERSON_NAME] Prebook" at bounding box center [1120, 218] width 654 height 28
click at [1441, 215] on button "button" at bounding box center [1442, 218] width 10 height 18
click at [1384, 226] on div "Edit Item Staff" at bounding box center [1328, 218] width 179 height 22
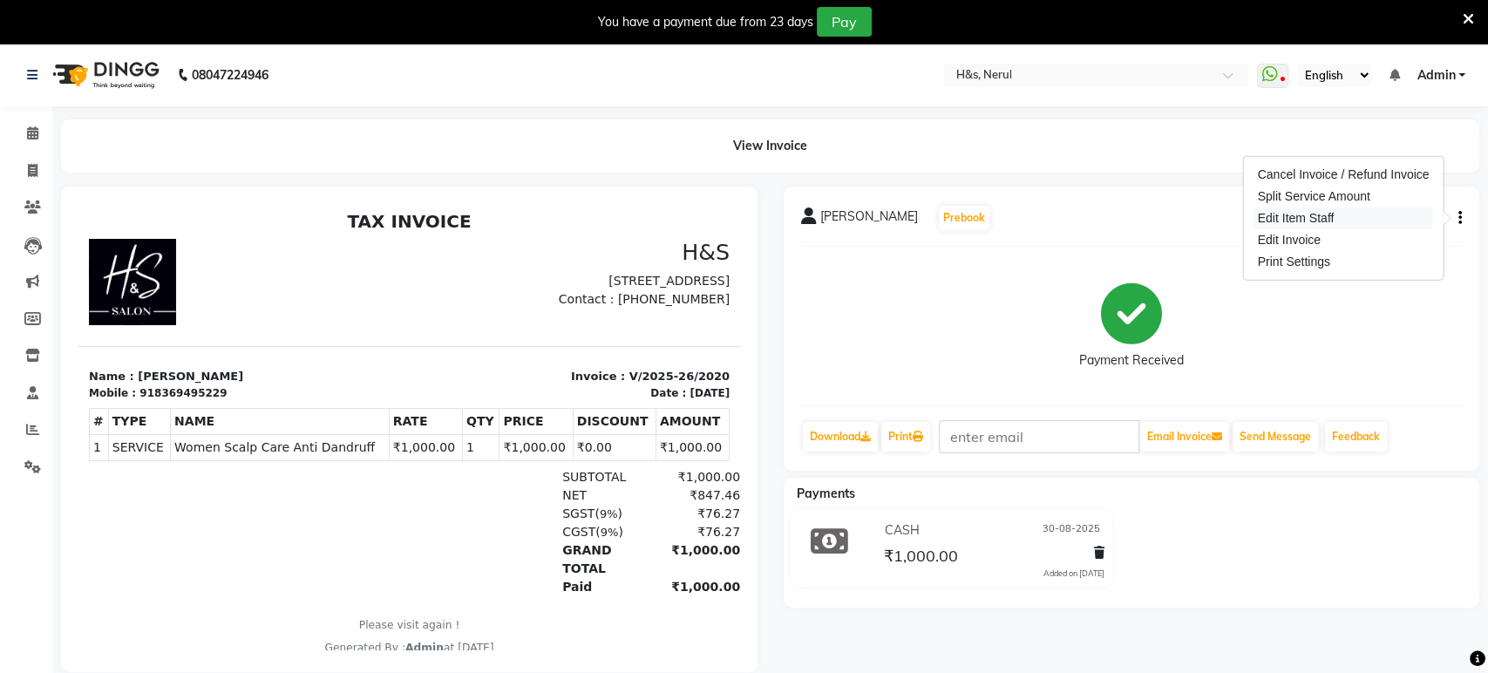
select select "49331"
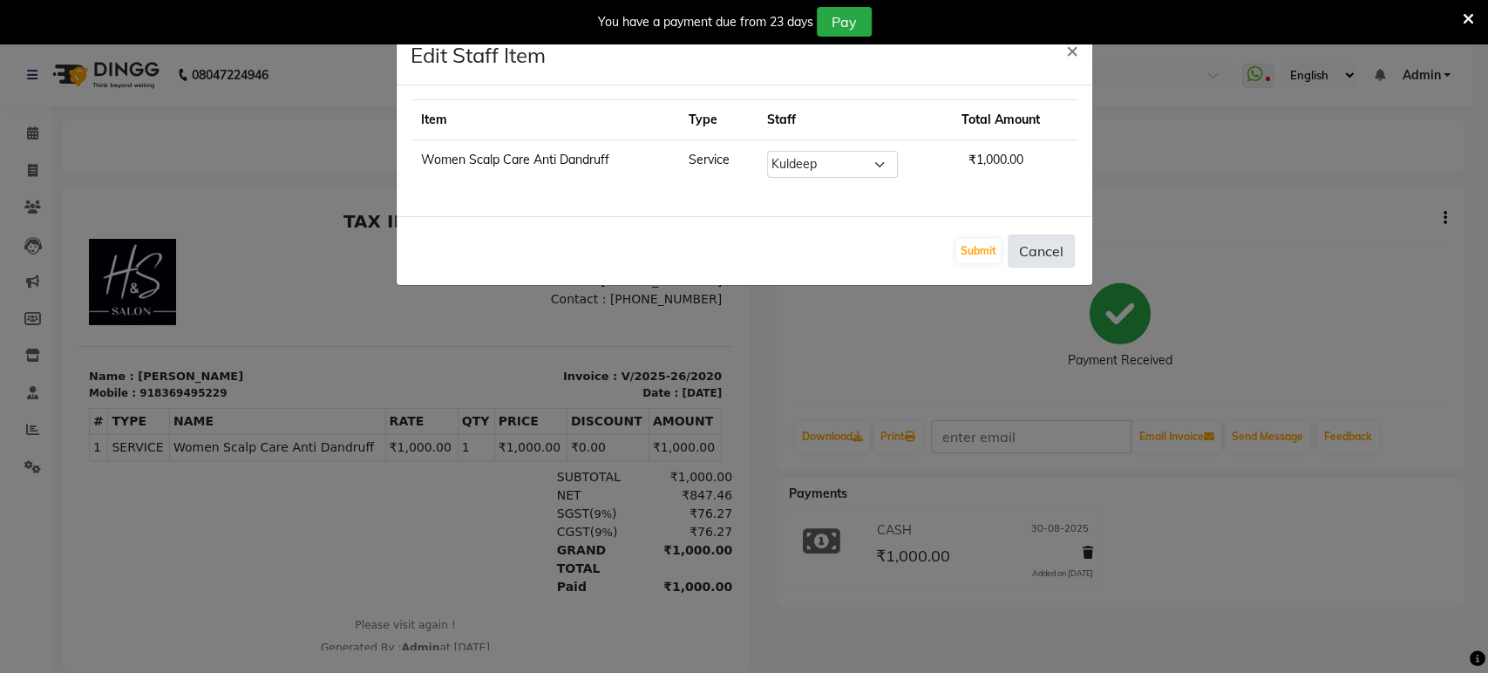
click at [1061, 254] on button "Cancel" at bounding box center [1041, 251] width 67 height 33
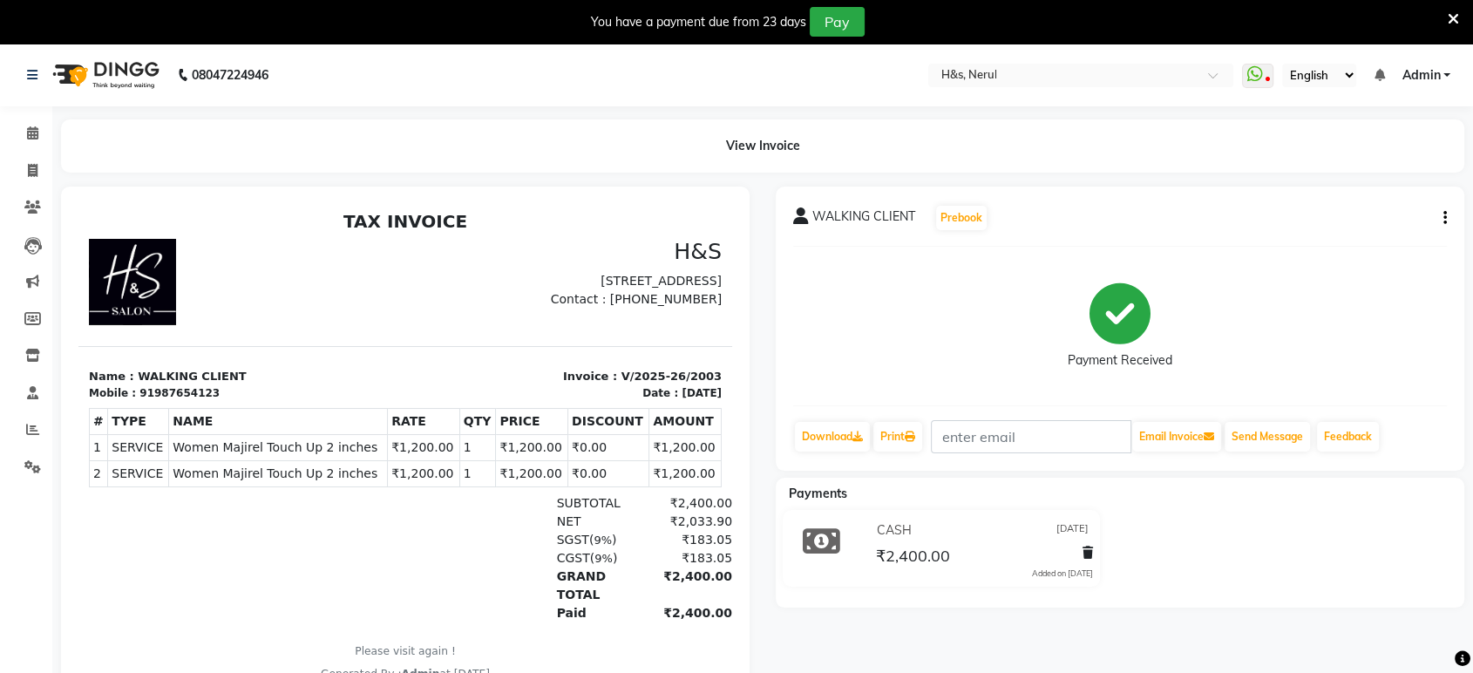
click at [1446, 214] on button "button" at bounding box center [1442, 218] width 10 height 18
click at [1355, 237] on div "Edit Invoice" at bounding box center [1328, 240] width 179 height 22
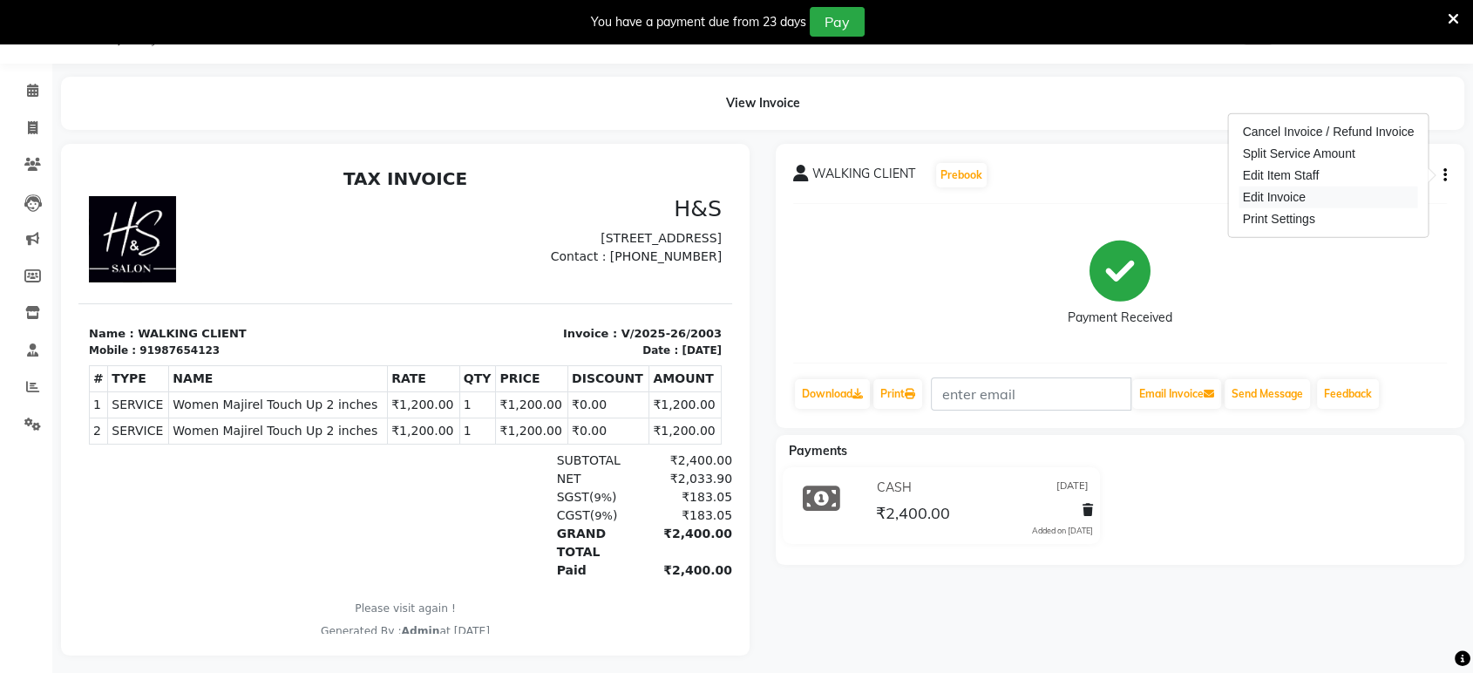
select select "service"
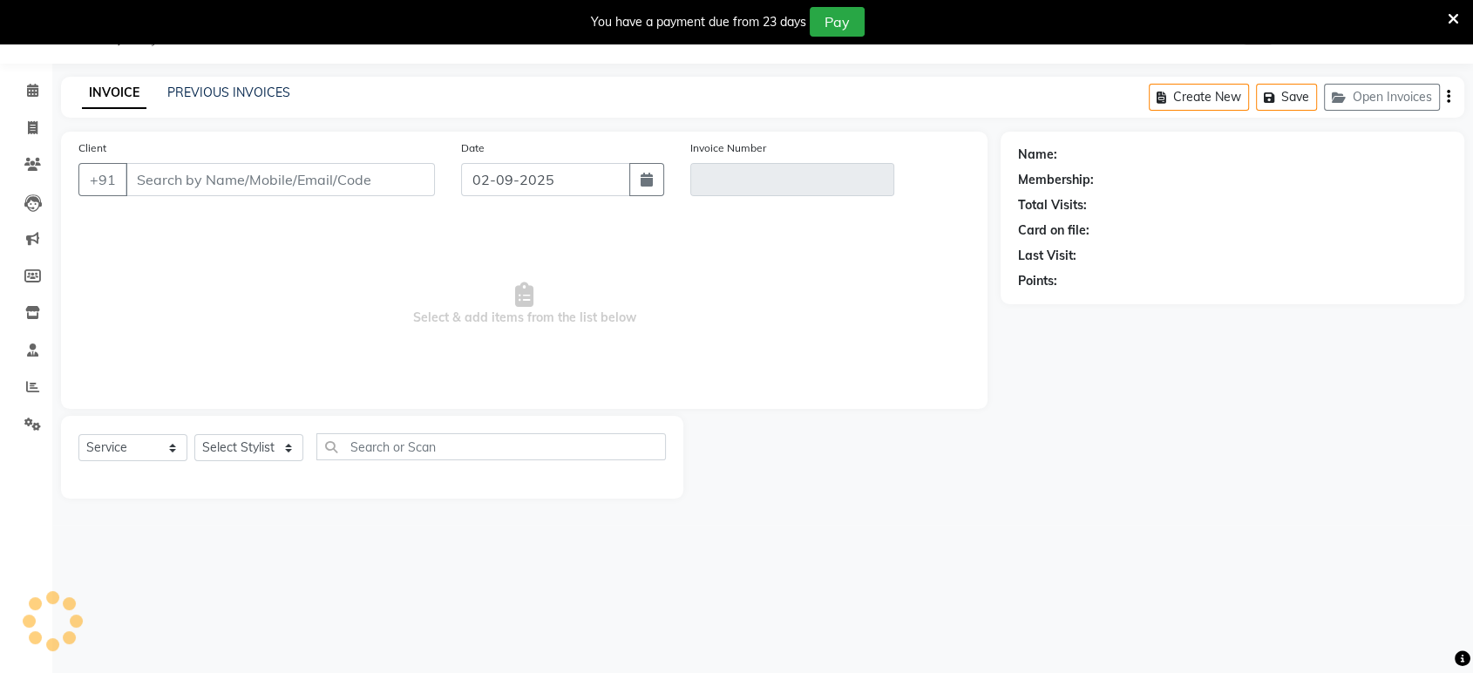
type input "987654123"
type input "V/2025-26/2003"
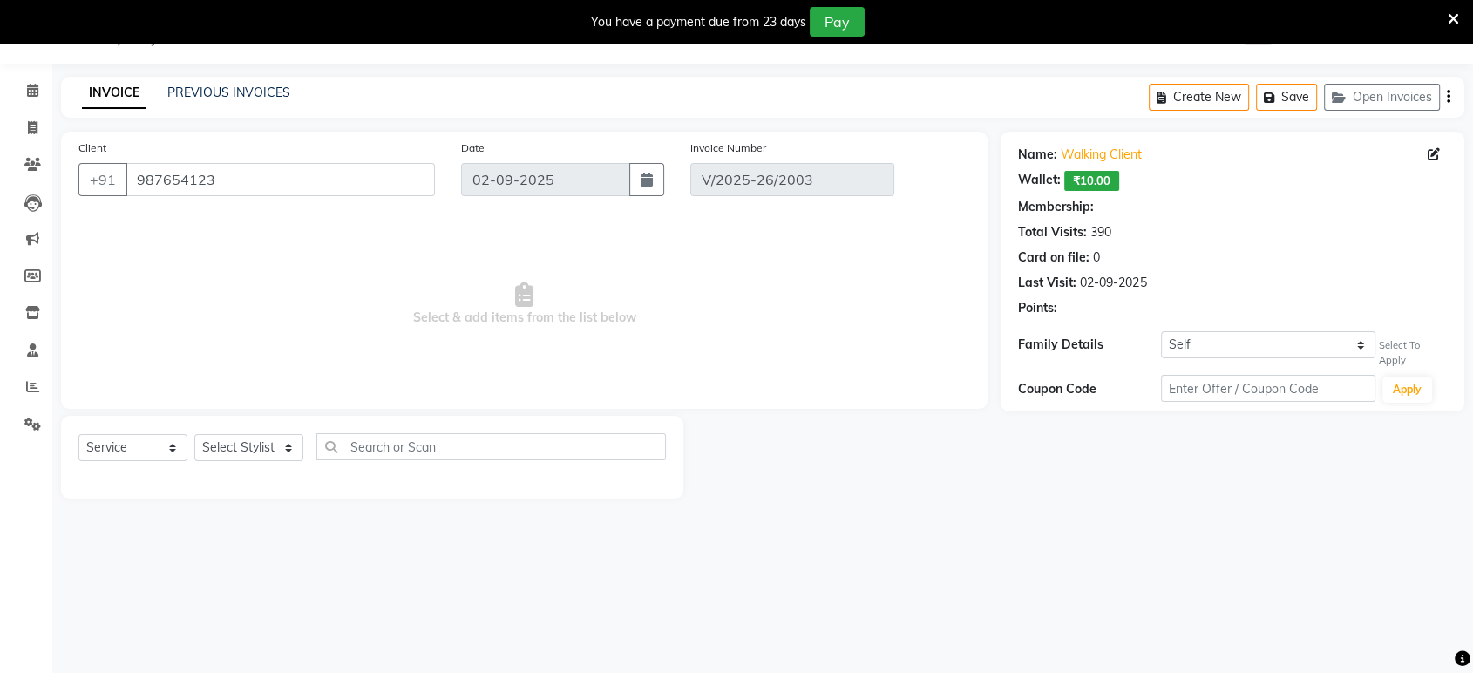
type input "[DATE]"
select select "select"
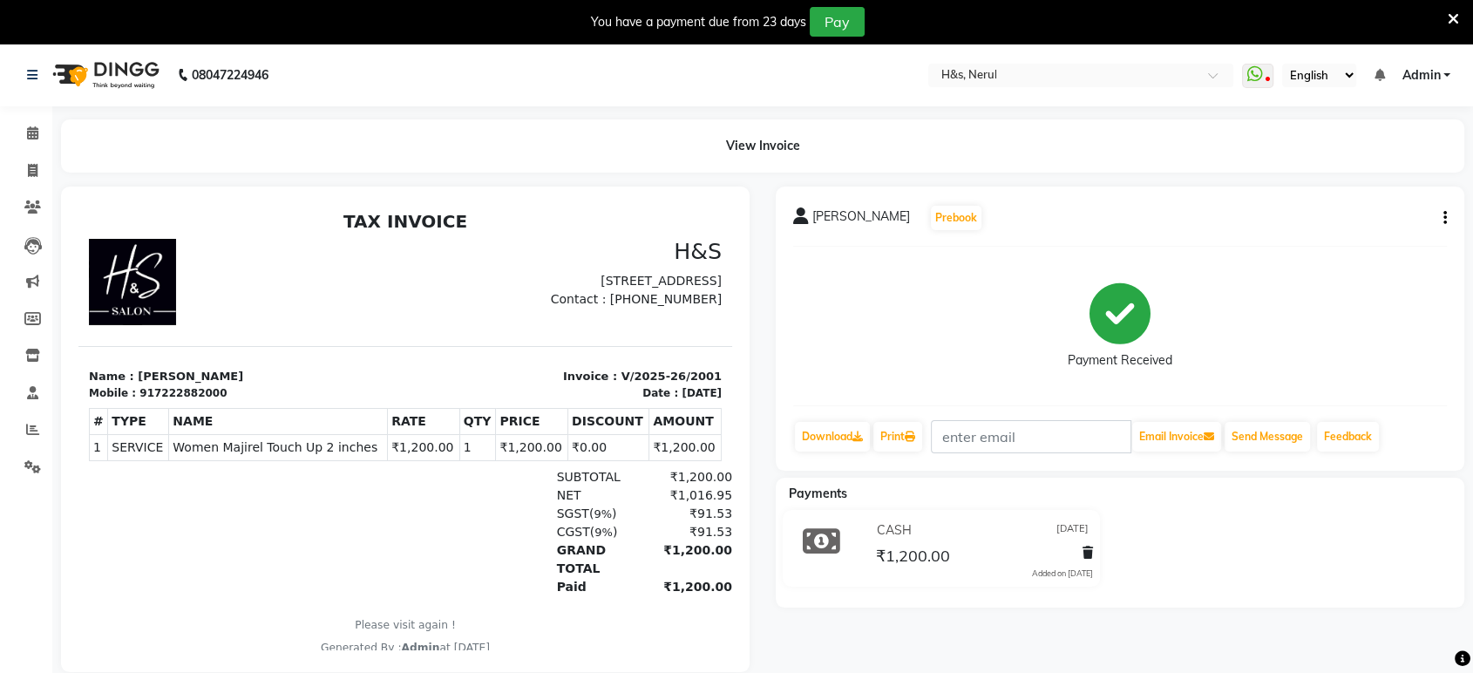
click at [1444, 218] on icon "button" at bounding box center [1445, 218] width 3 height 1
click at [1337, 223] on div "Edit Item Staff" at bounding box center [1328, 218] width 179 height 22
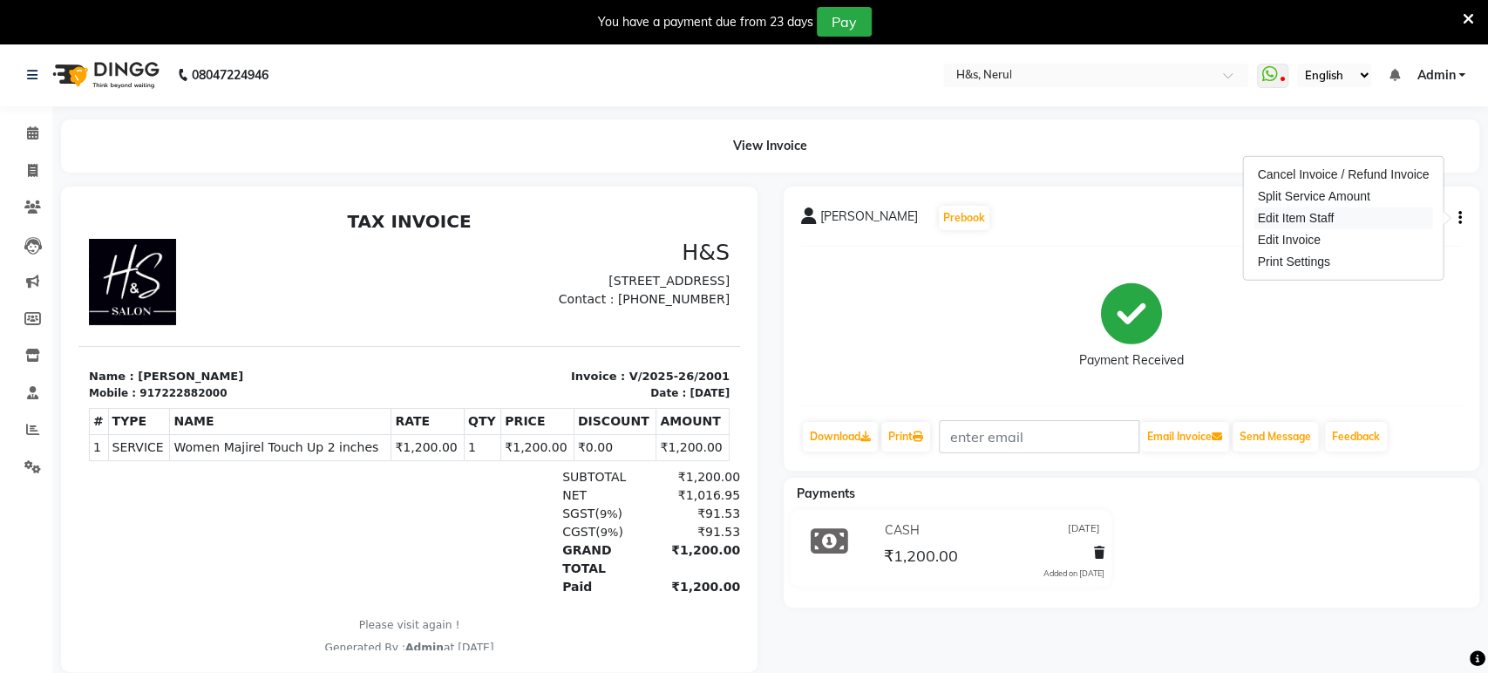
select select "53268"
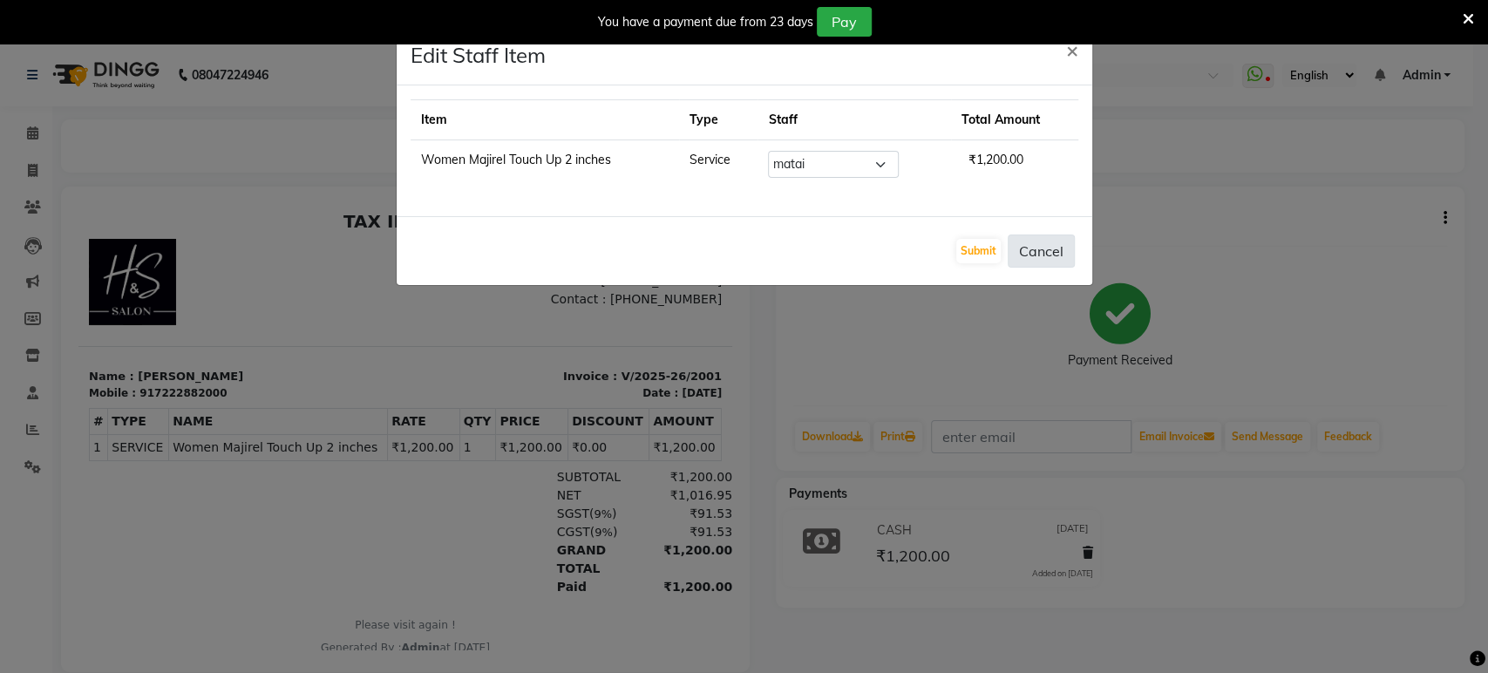
click at [1049, 253] on button "Cancel" at bounding box center [1041, 251] width 67 height 33
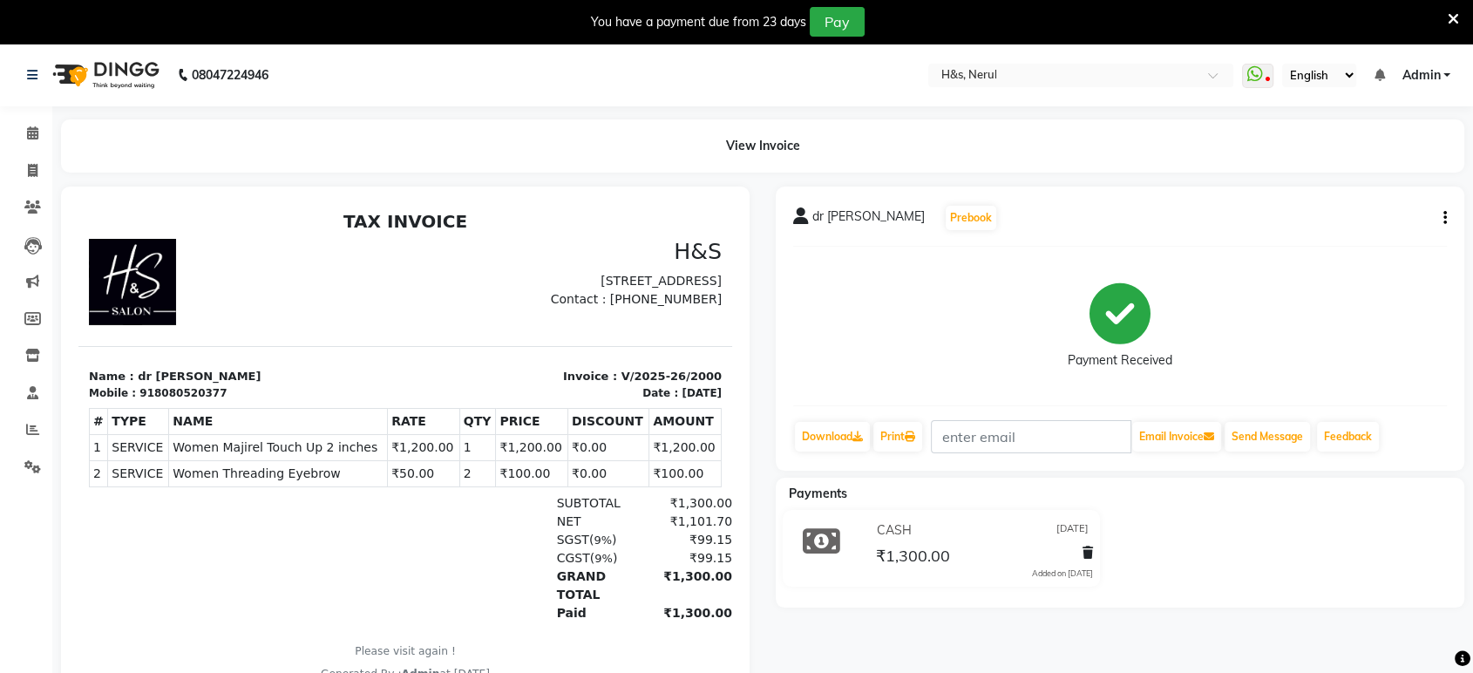
click at [1445, 218] on icon "button" at bounding box center [1445, 218] width 3 height 1
click at [1322, 217] on div "Edit Item Staff" at bounding box center [1328, 218] width 179 height 22
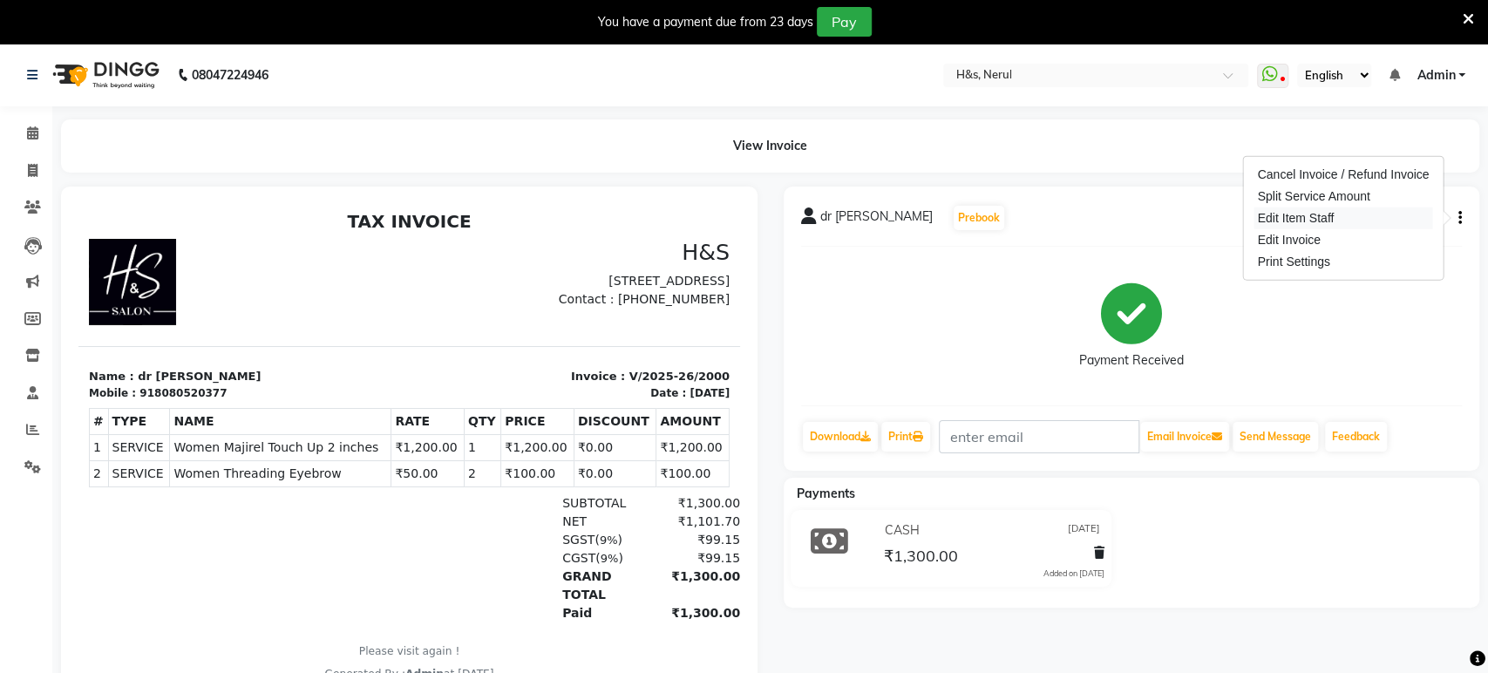
select select "53268"
select select "89022"
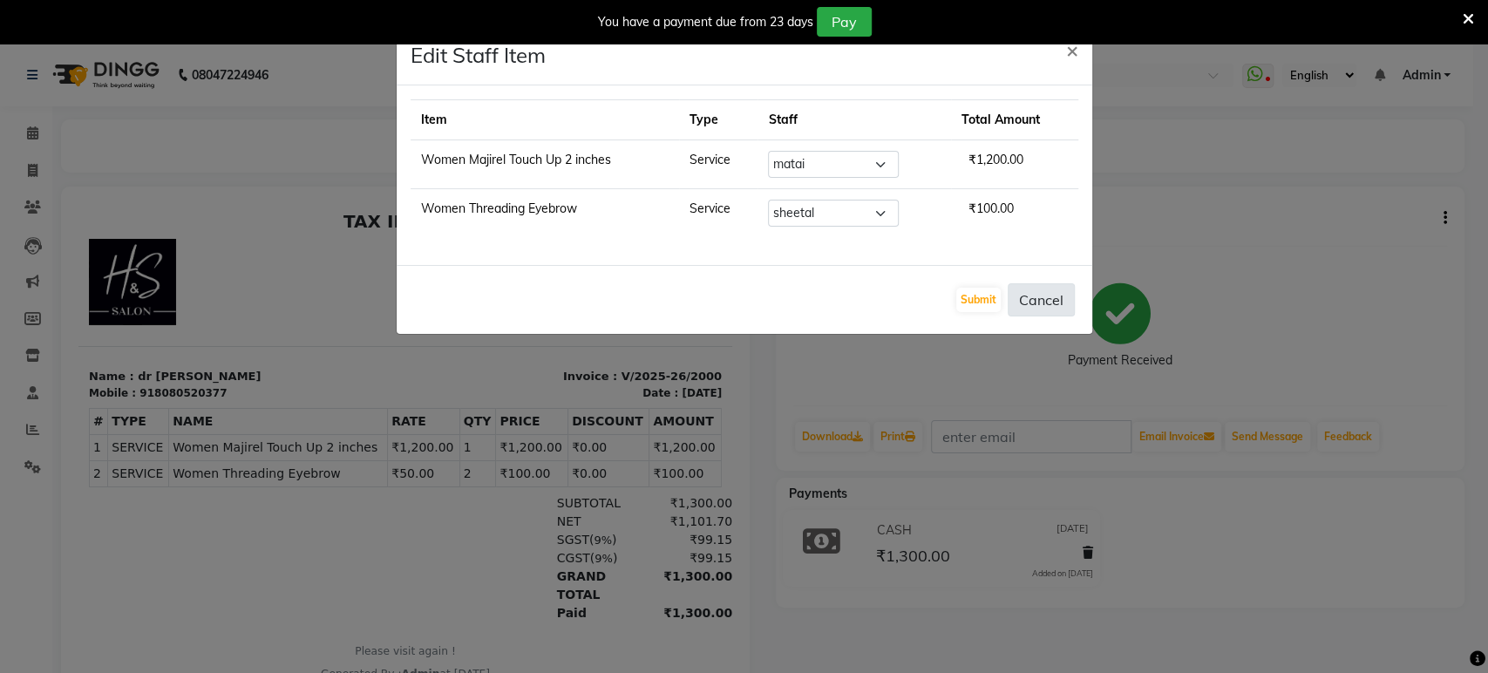
click at [1032, 296] on button "Cancel" at bounding box center [1041, 299] width 67 height 33
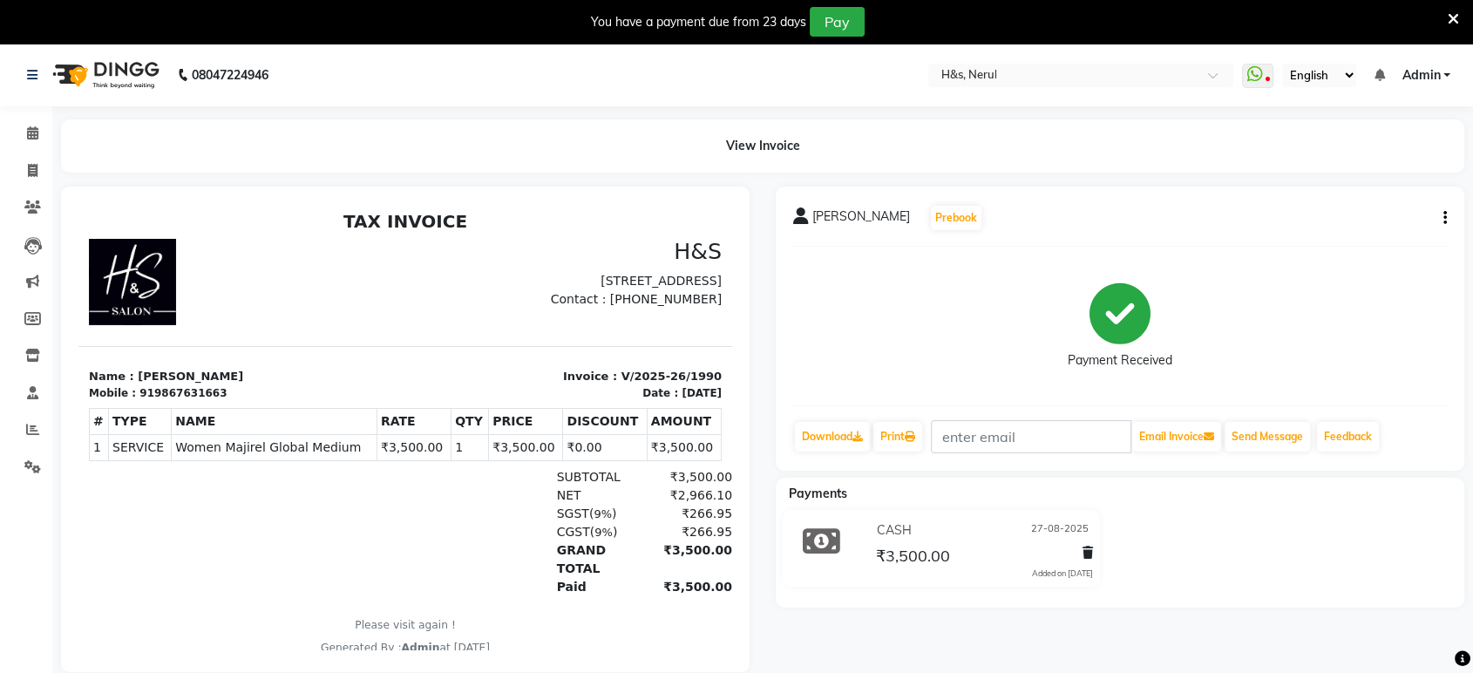
click at [1444, 219] on icon "button" at bounding box center [1445, 218] width 3 height 1
click at [1351, 214] on div "Edit Item Staff" at bounding box center [1328, 218] width 179 height 22
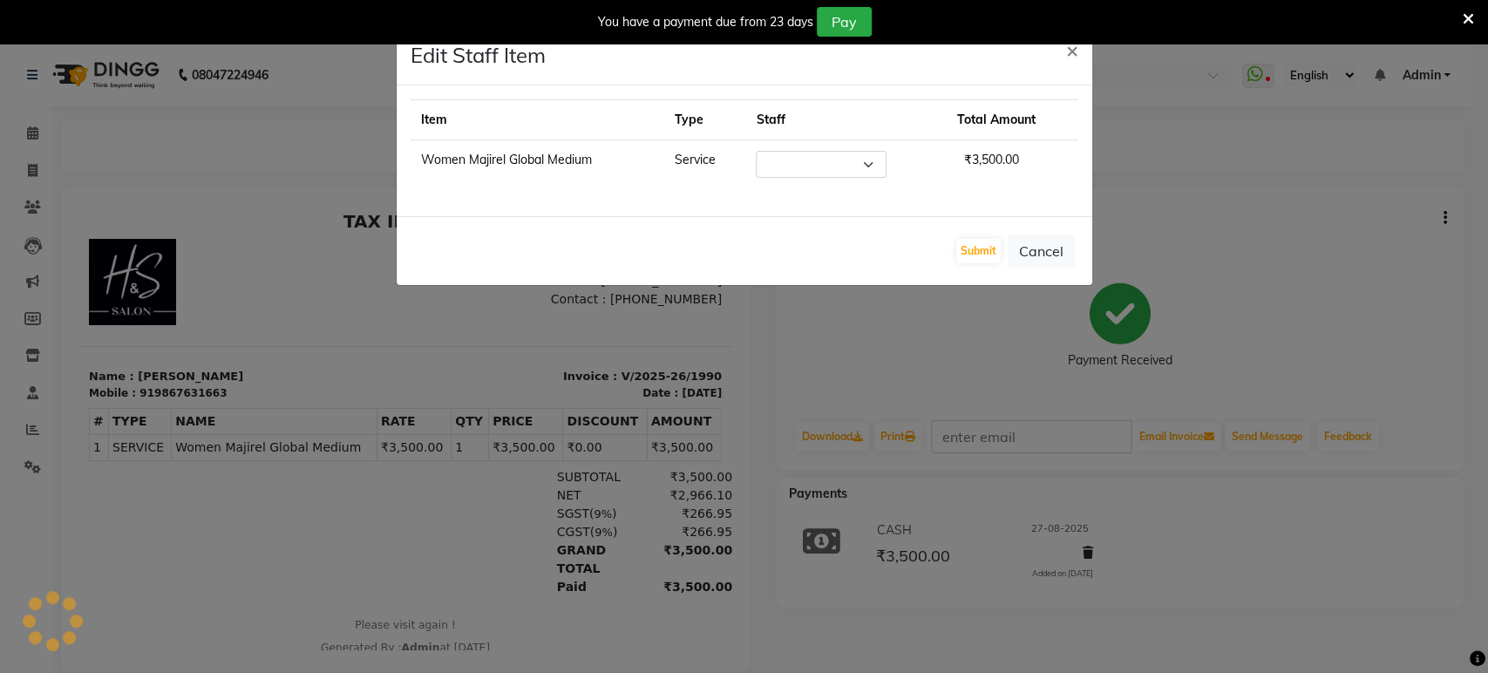
select select "61692"
click at [1030, 255] on button "Cancel" at bounding box center [1041, 251] width 67 height 33
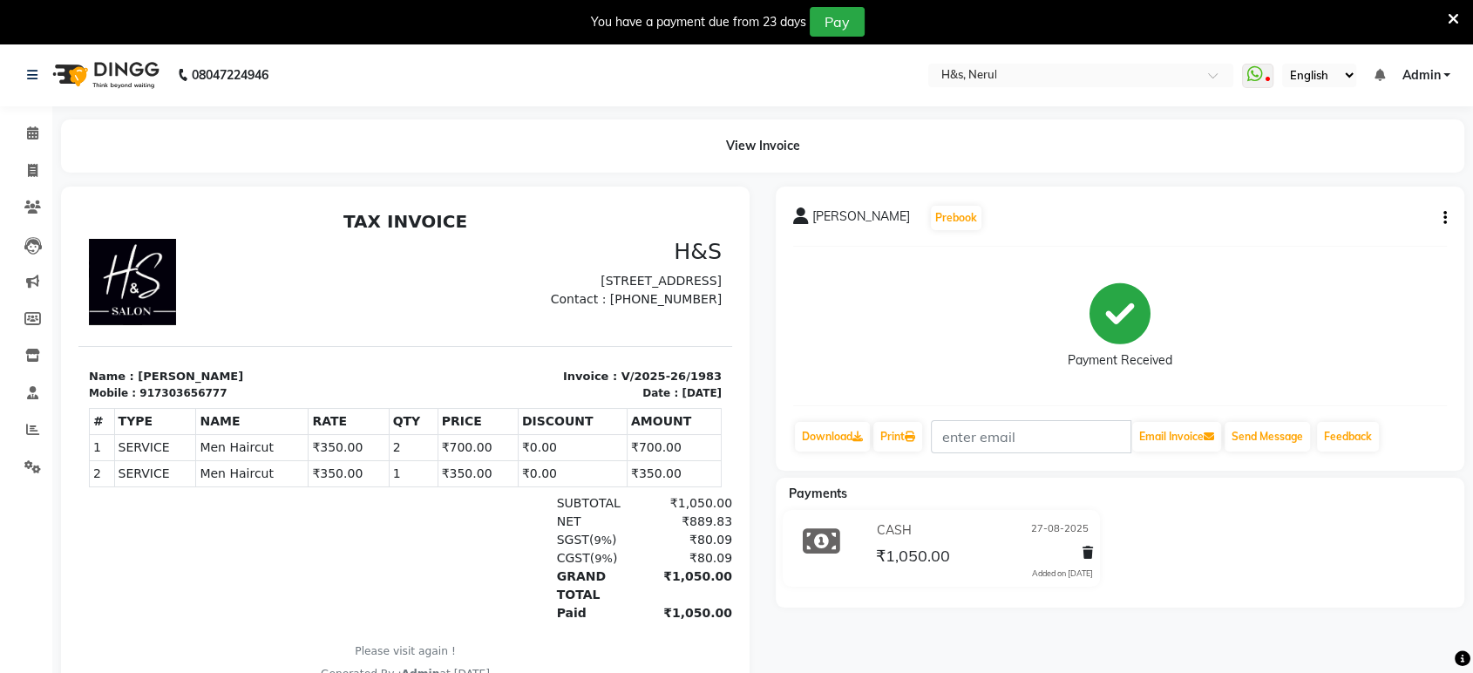
click at [1442, 209] on button "button" at bounding box center [1442, 218] width 10 height 18
click at [1314, 222] on div "Edit Item Staff" at bounding box center [1328, 218] width 179 height 22
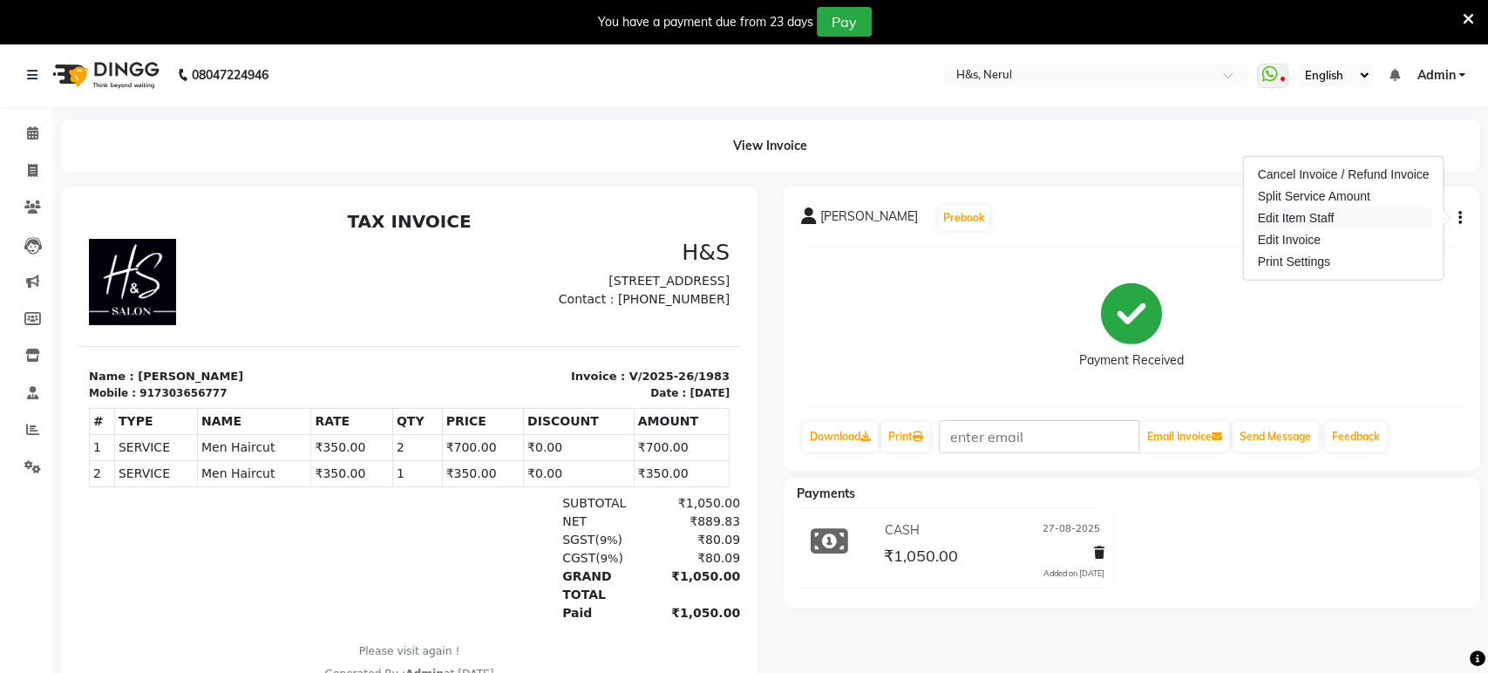
select select "61692"
select select "53268"
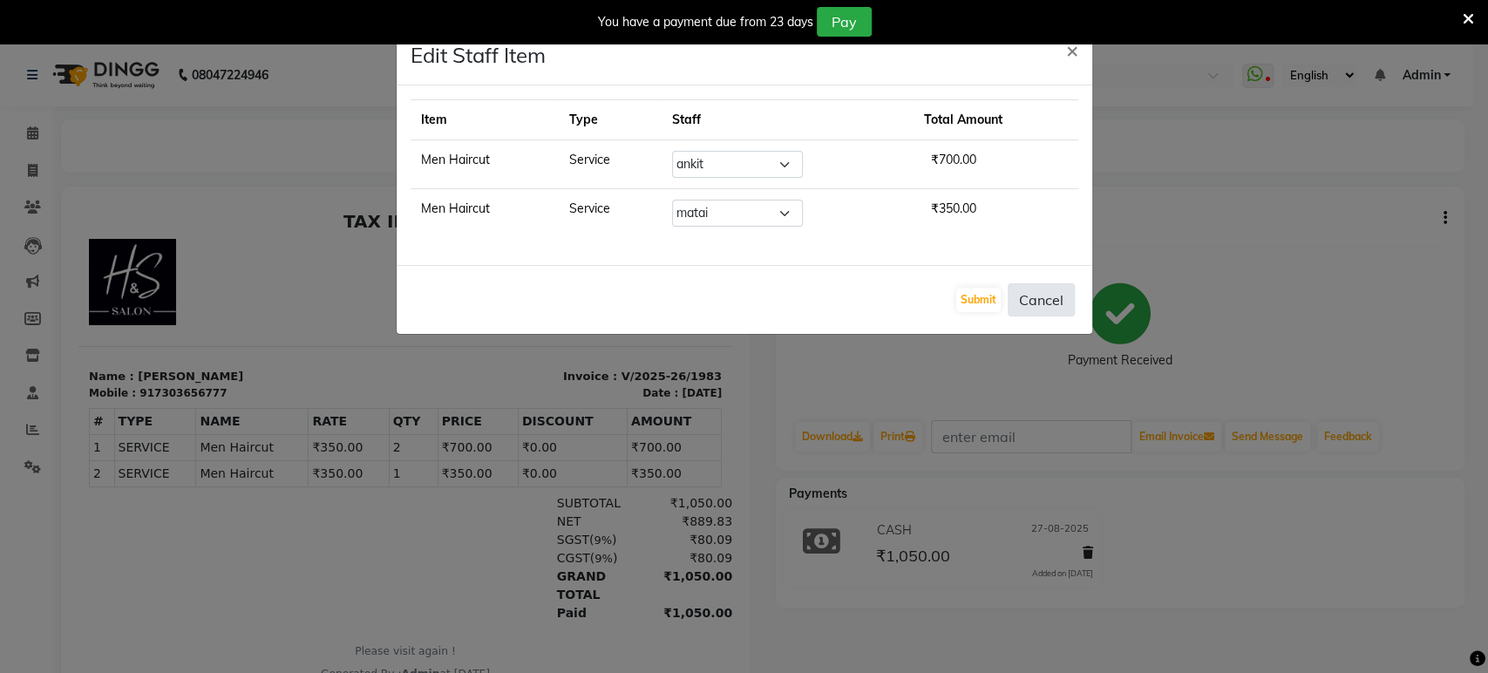
click at [1060, 298] on button "Cancel" at bounding box center [1041, 299] width 67 height 33
